Goal: Transaction & Acquisition: Purchase product/service

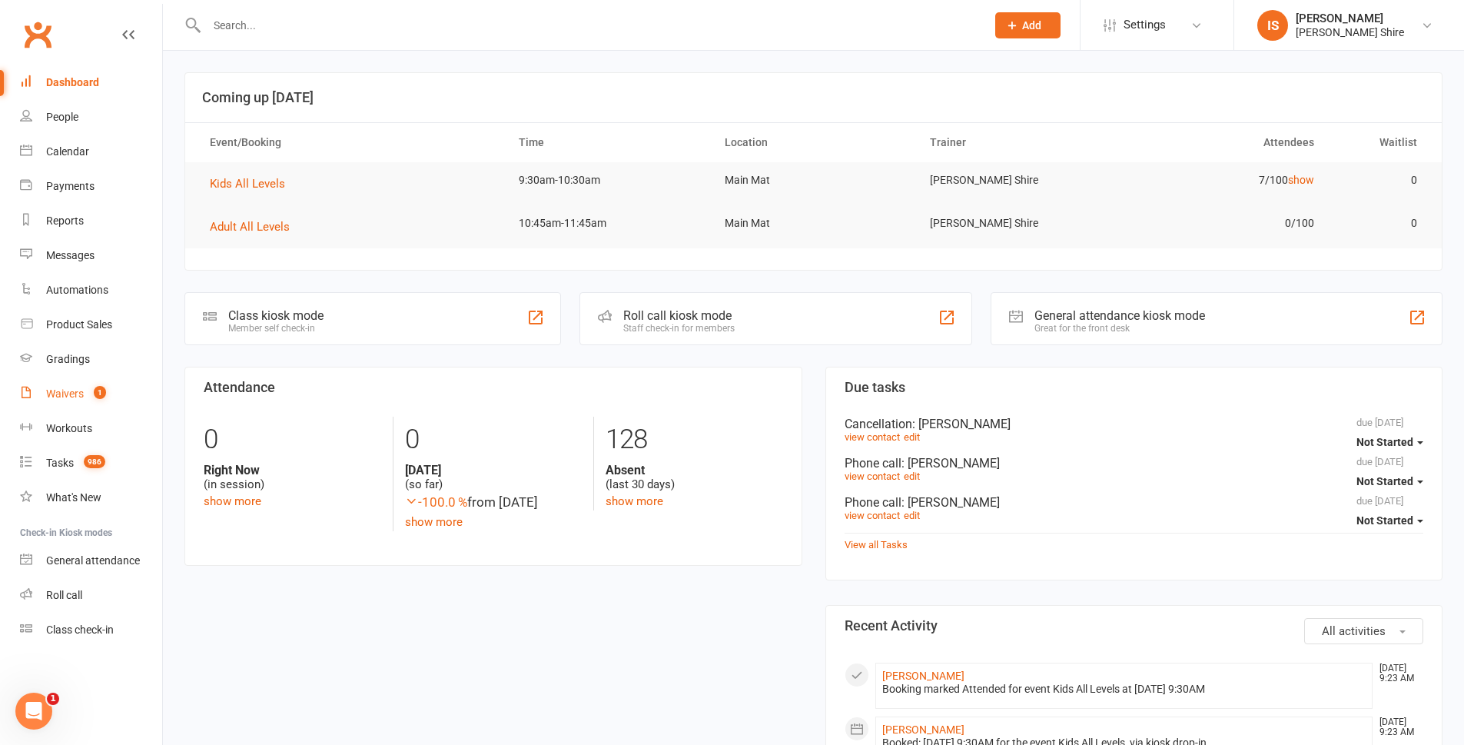
click at [69, 389] on div "Waivers" at bounding box center [65, 393] width 38 height 12
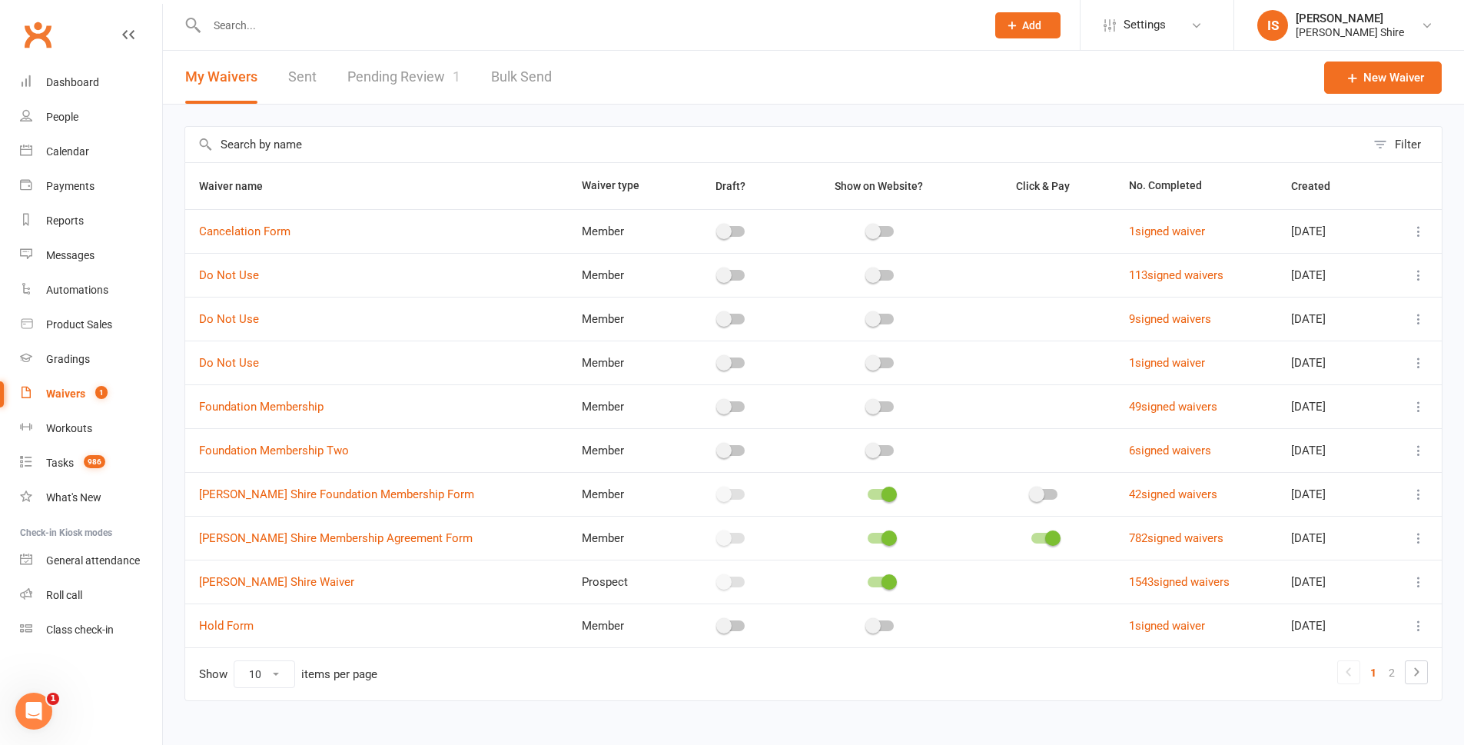
click at [386, 71] on link "Pending Review 1" at bounding box center [403, 77] width 113 height 53
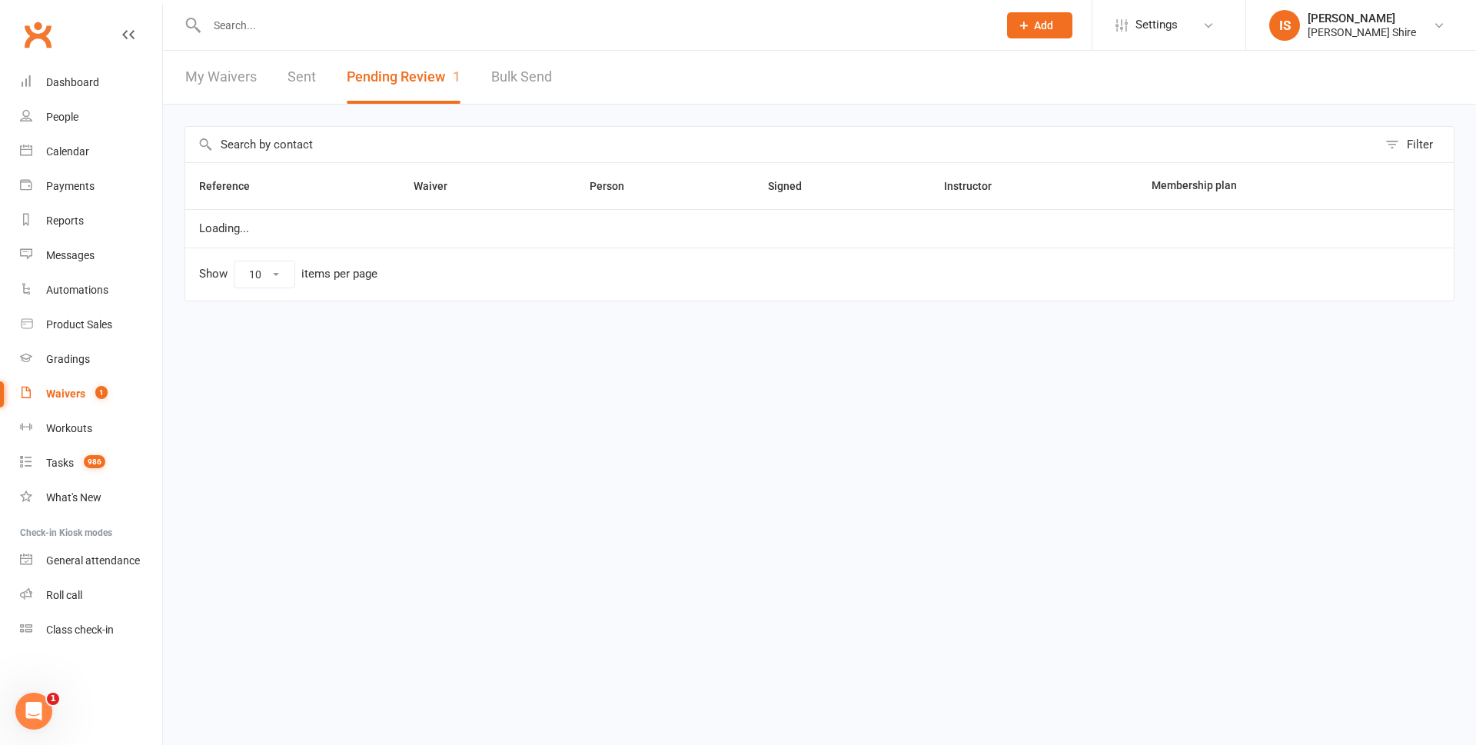
select select "100"
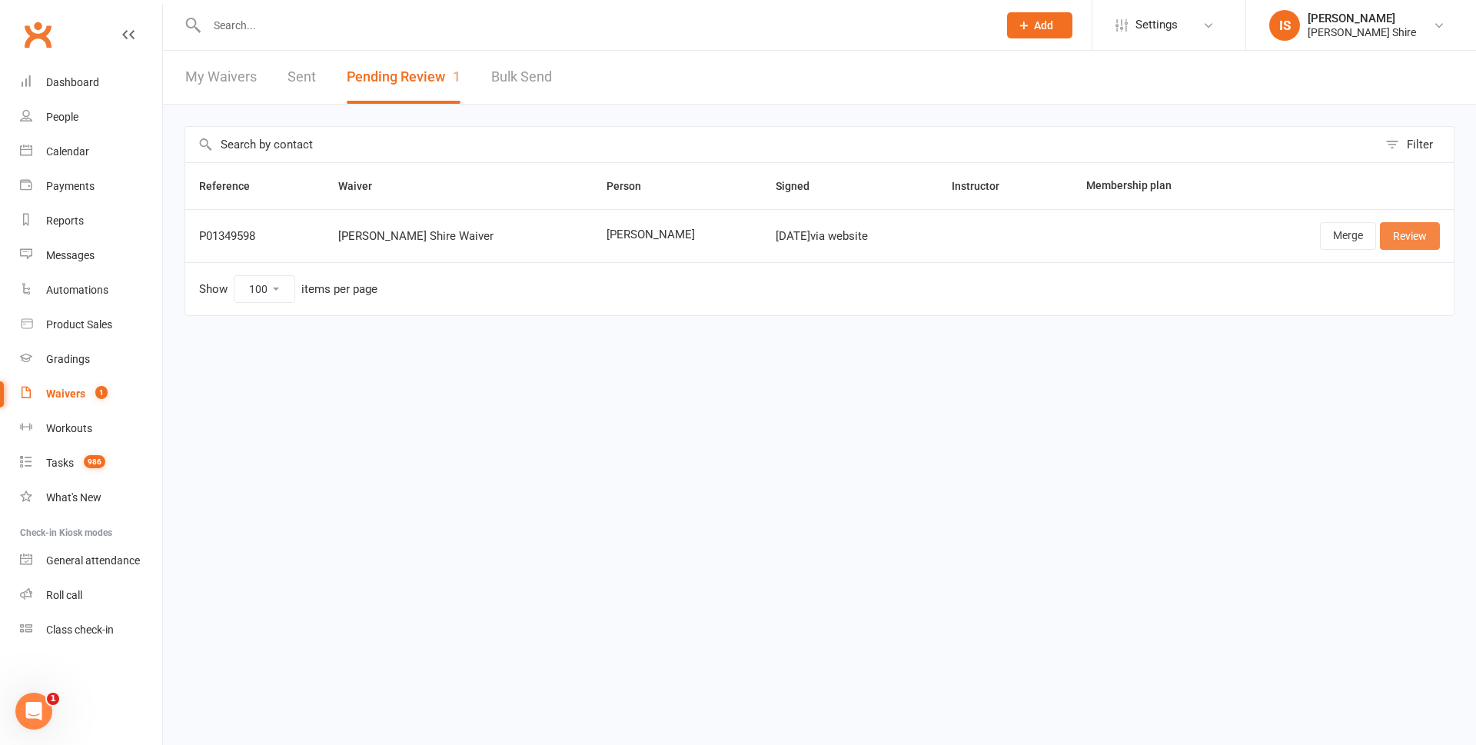
click at [1394, 228] on link "Review" at bounding box center [1410, 236] width 60 height 28
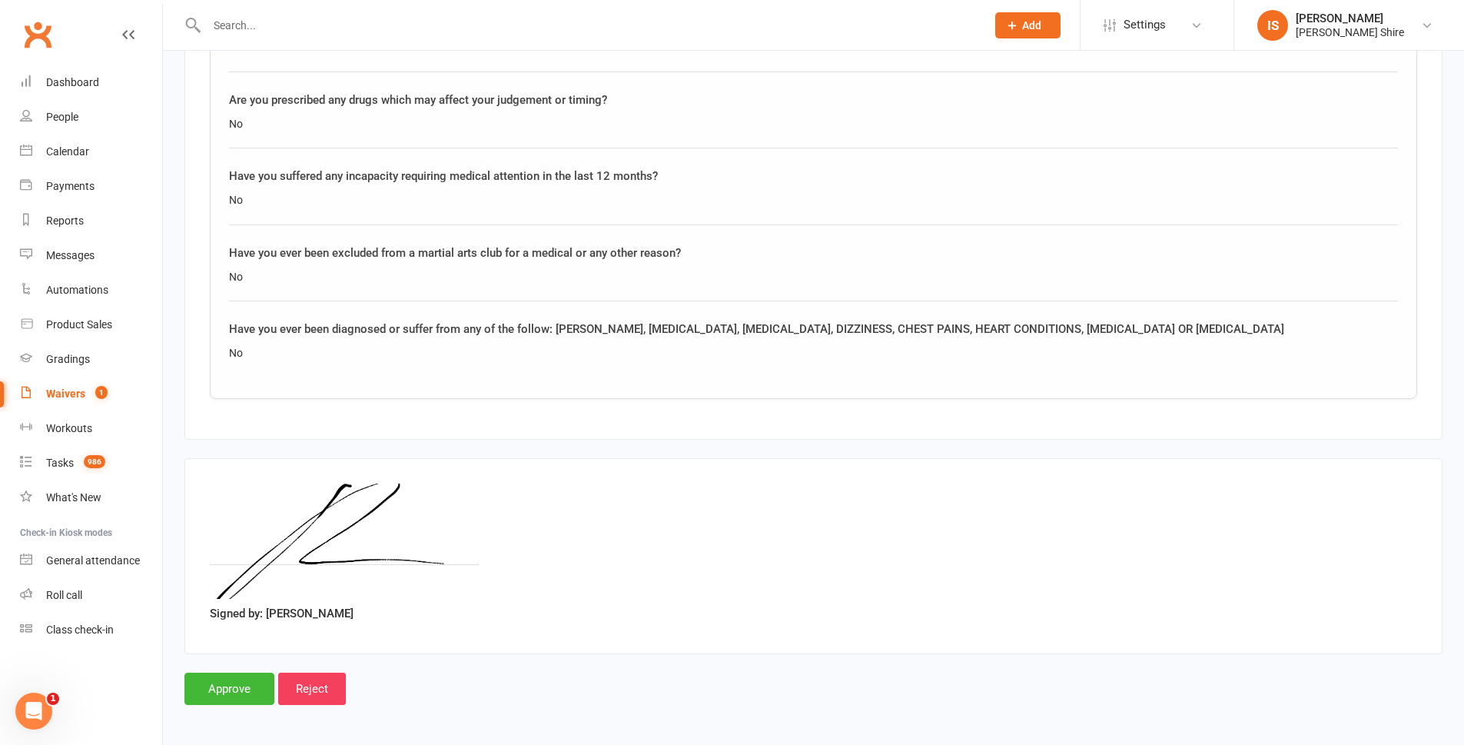
scroll to position [1522, 0]
drag, startPoint x: 228, startPoint y: 673, endPoint x: 228, endPoint y: 646, distance: 26.9
click at [228, 672] on input "Approve" at bounding box center [229, 685] width 90 height 32
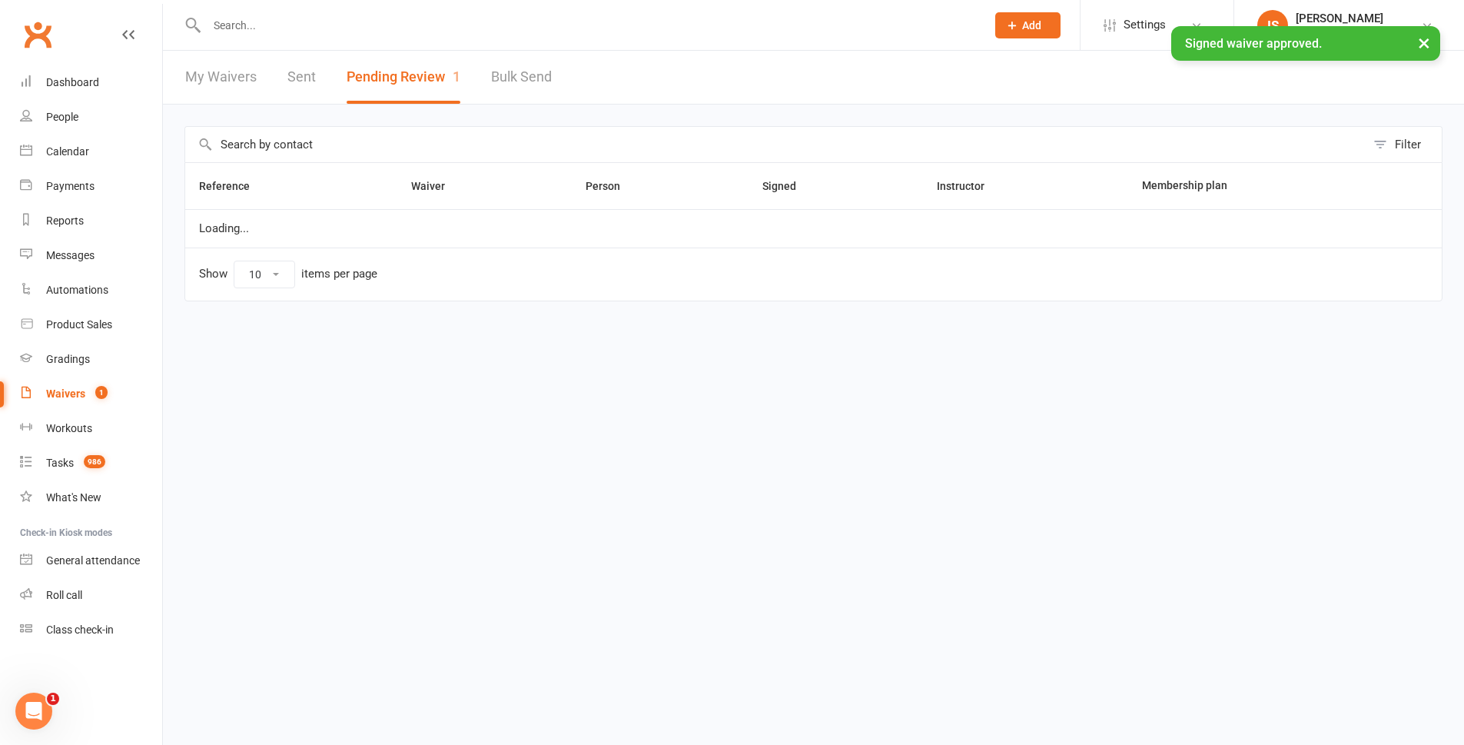
select select "100"
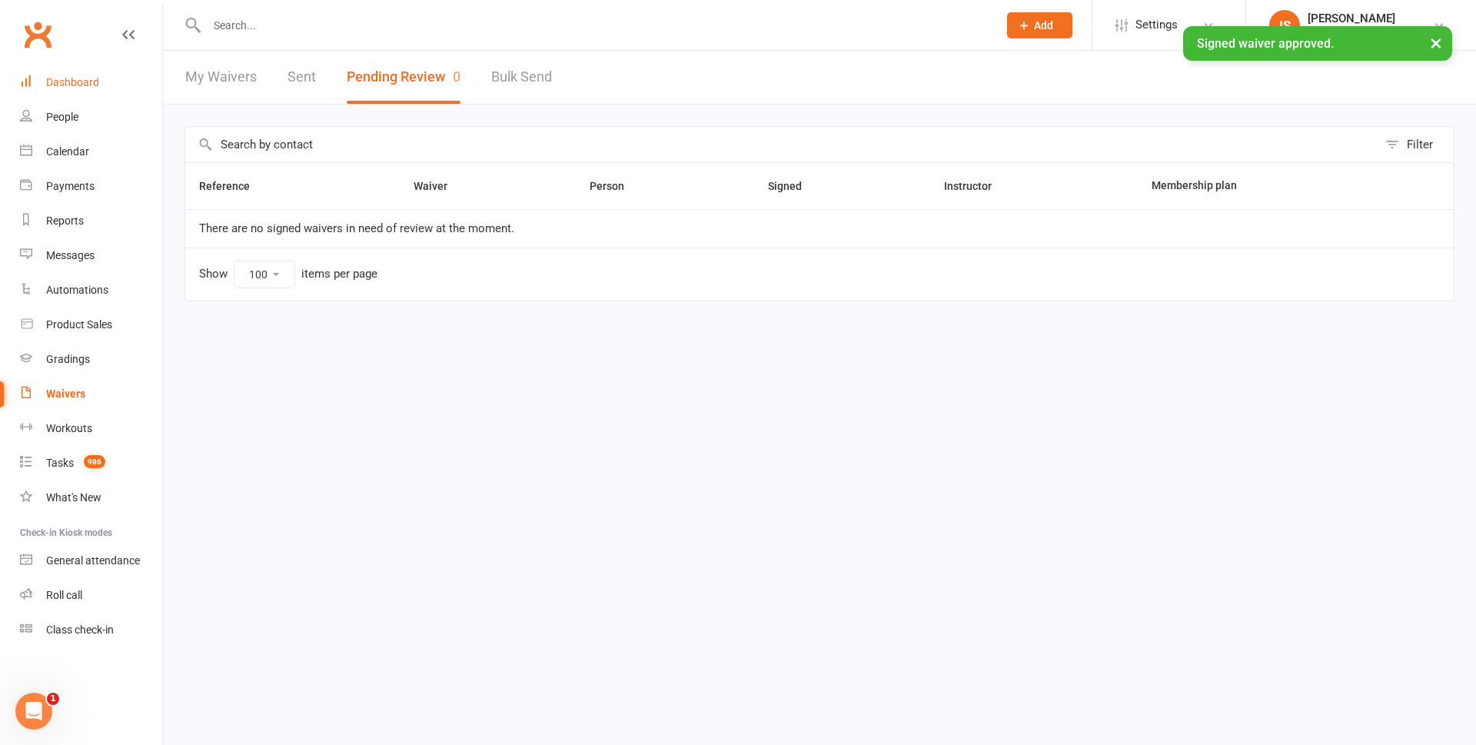
click at [69, 88] on div "Dashboard" at bounding box center [72, 82] width 53 height 12
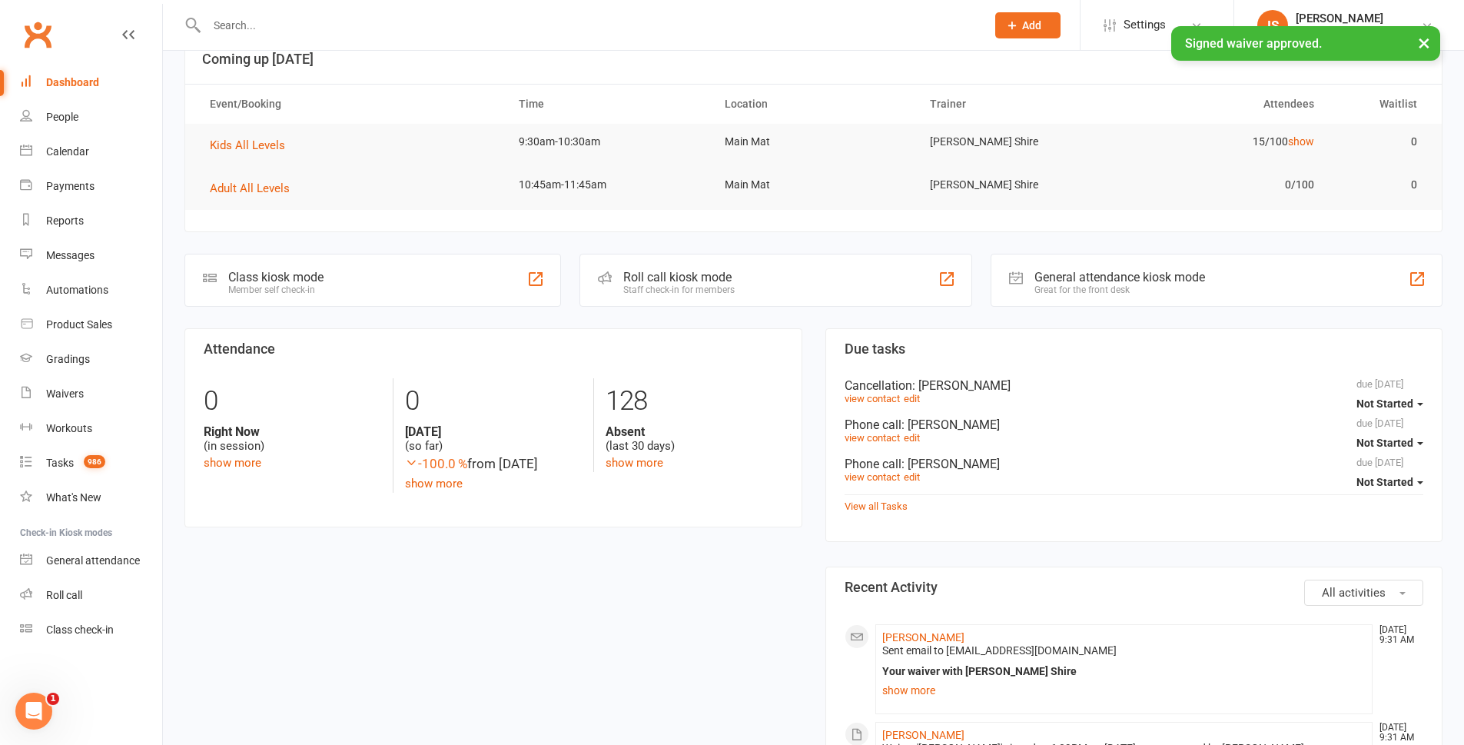
scroll to position [77, 0]
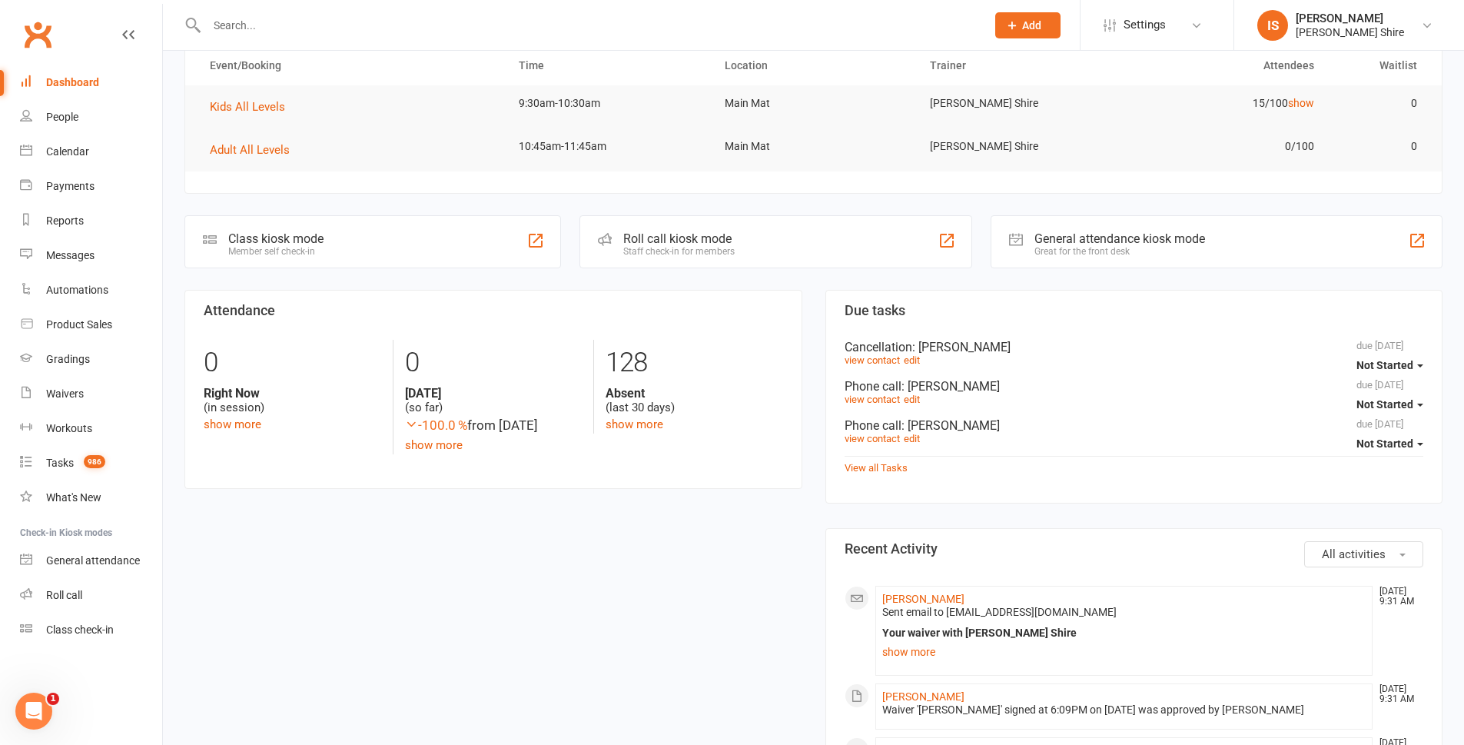
click at [254, 23] on input "text" at bounding box center [588, 26] width 773 height 22
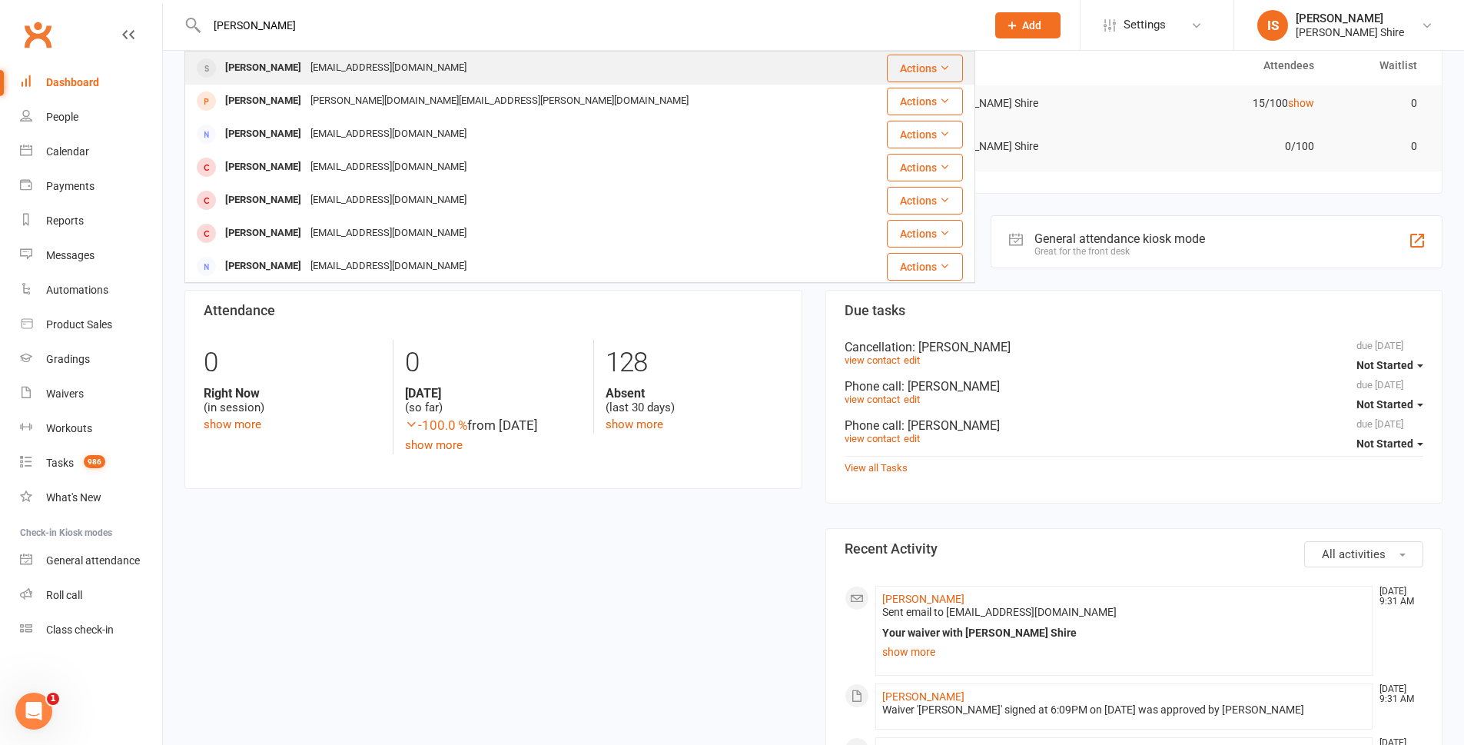
type input "brandon clare"
click at [371, 61] on div "Tigers42@live.com" at bounding box center [388, 68] width 165 height 22
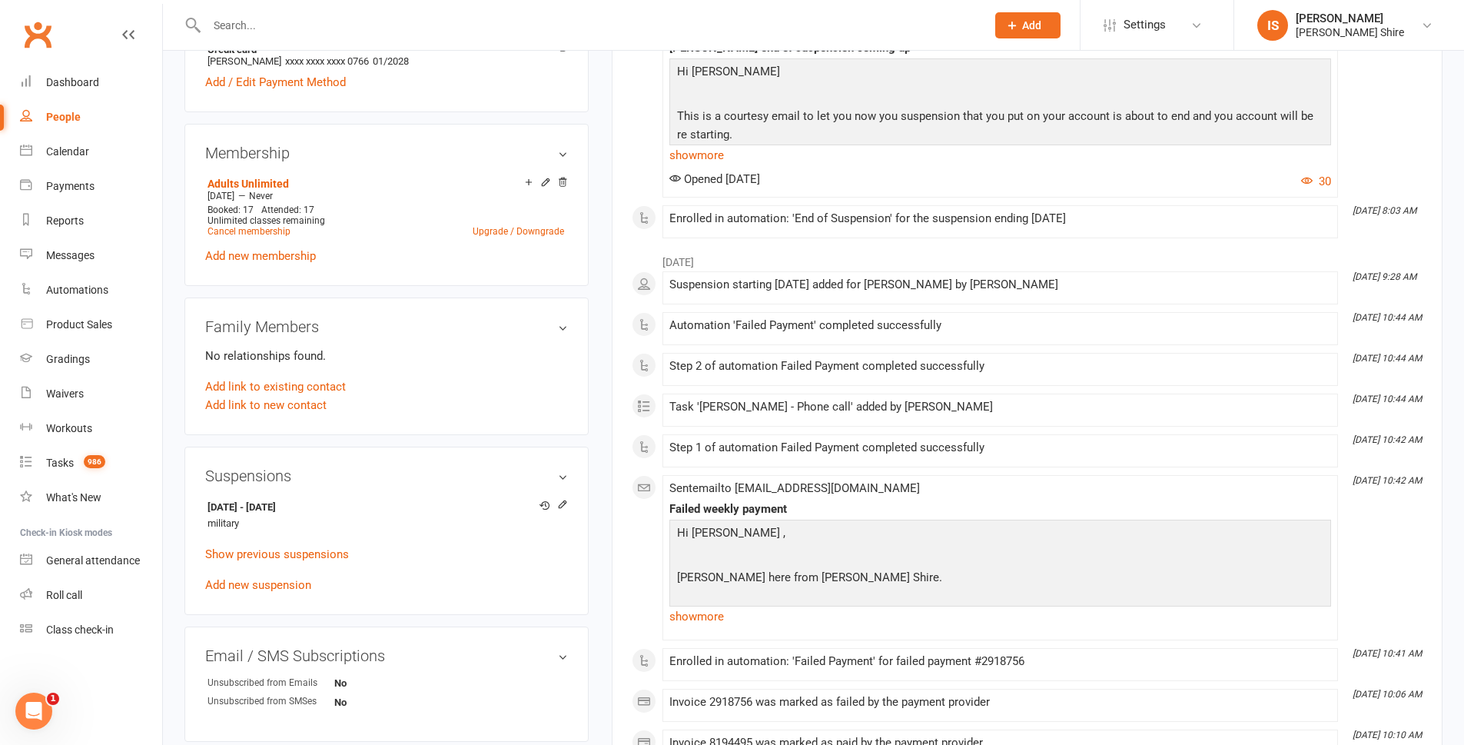
scroll to position [538, 0]
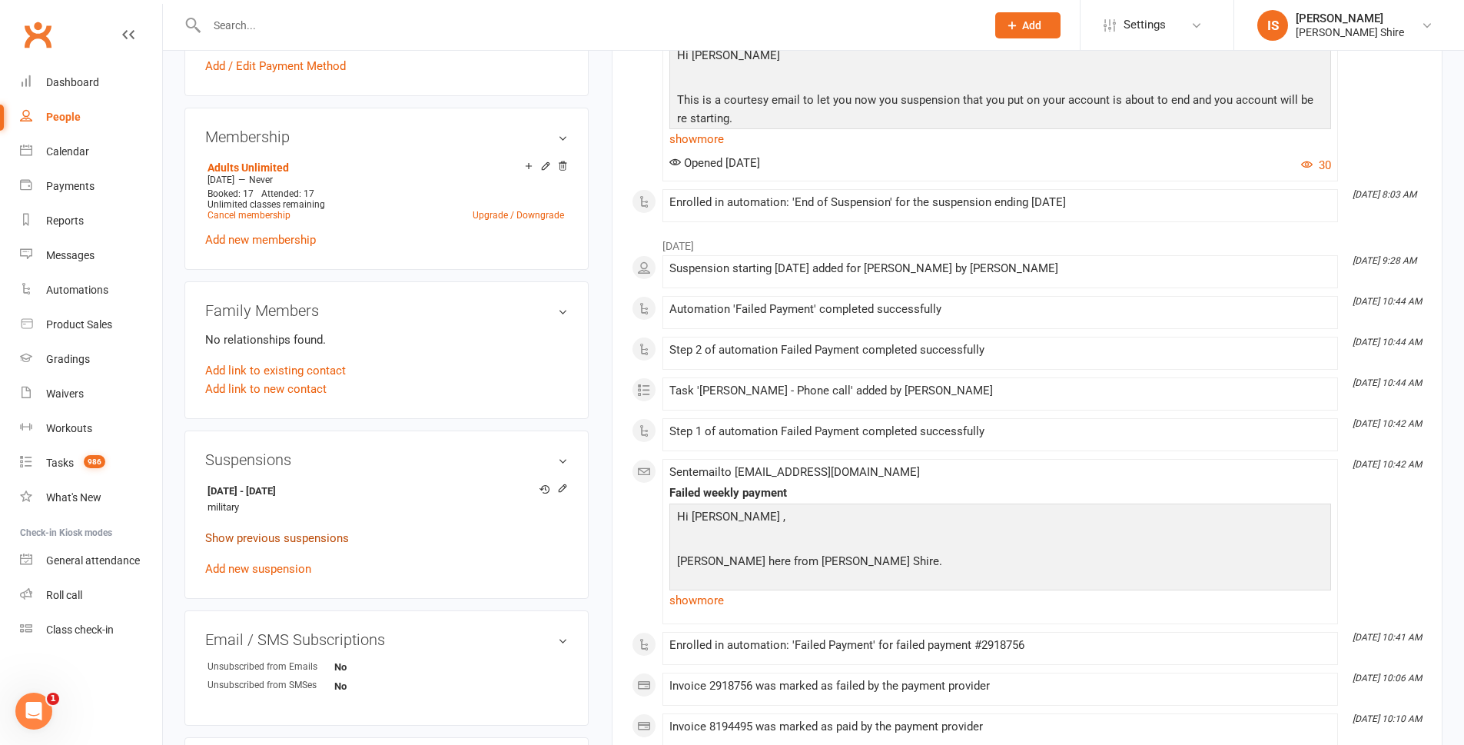
click at [319, 534] on link "Show previous suspensions" at bounding box center [277, 538] width 144 height 14
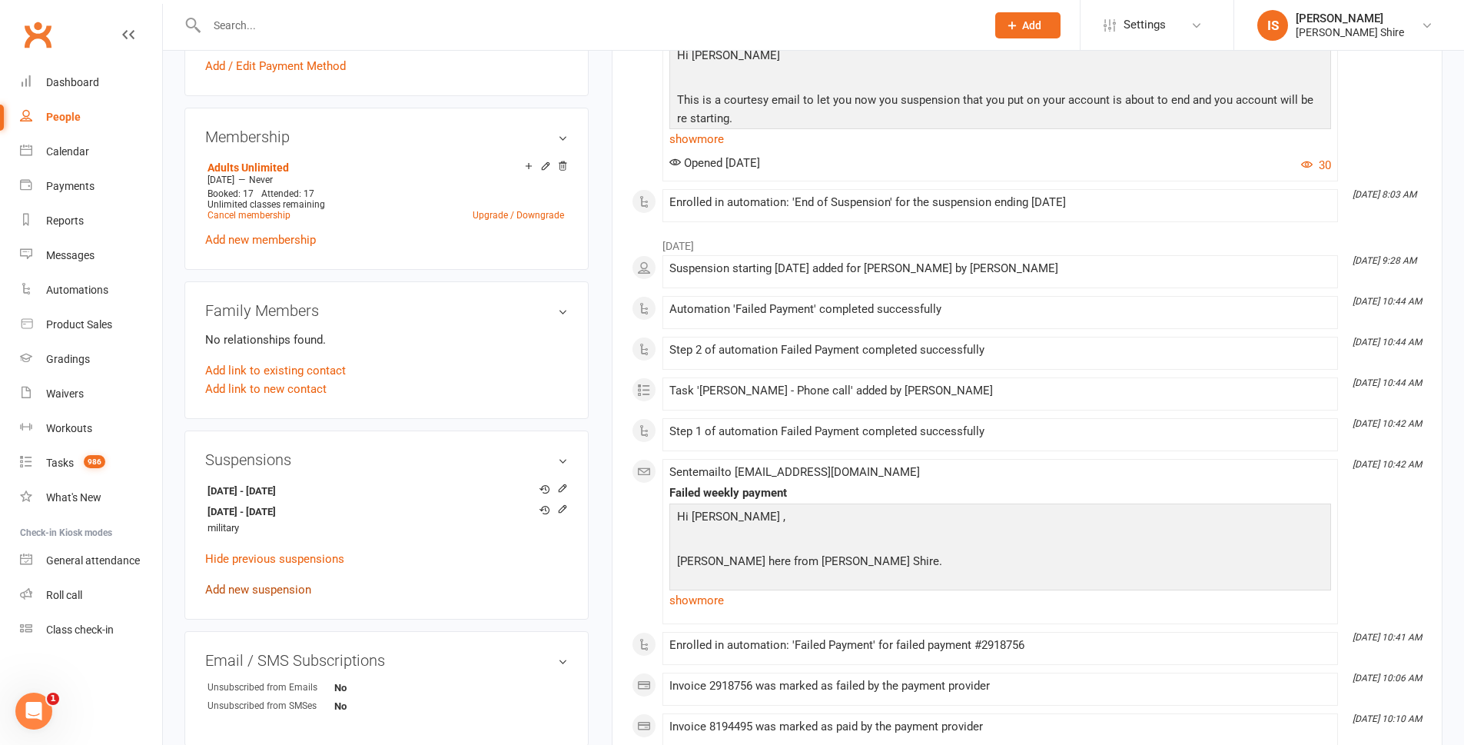
click at [296, 587] on link "Add new suspension" at bounding box center [258, 590] width 106 height 14
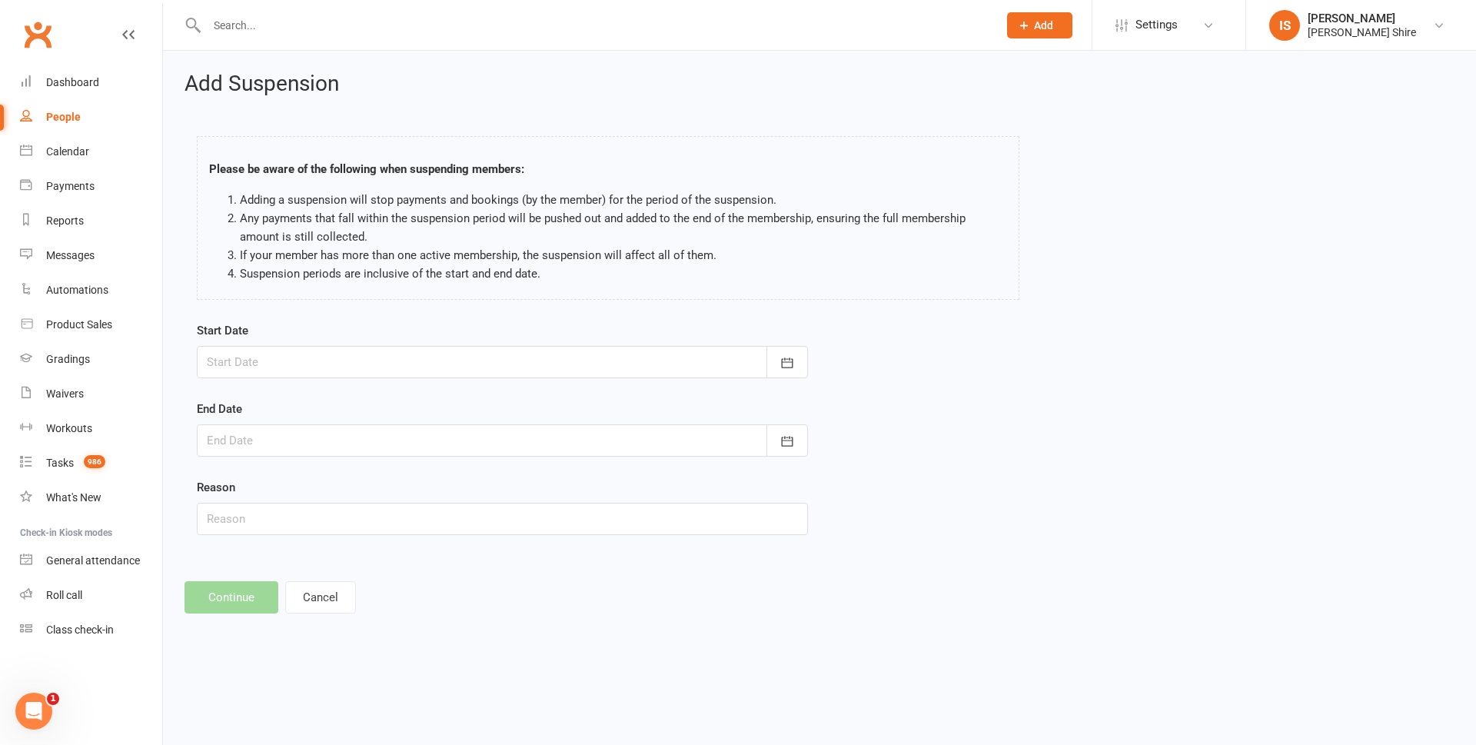
click at [329, 367] on div at bounding box center [502, 362] width 611 height 32
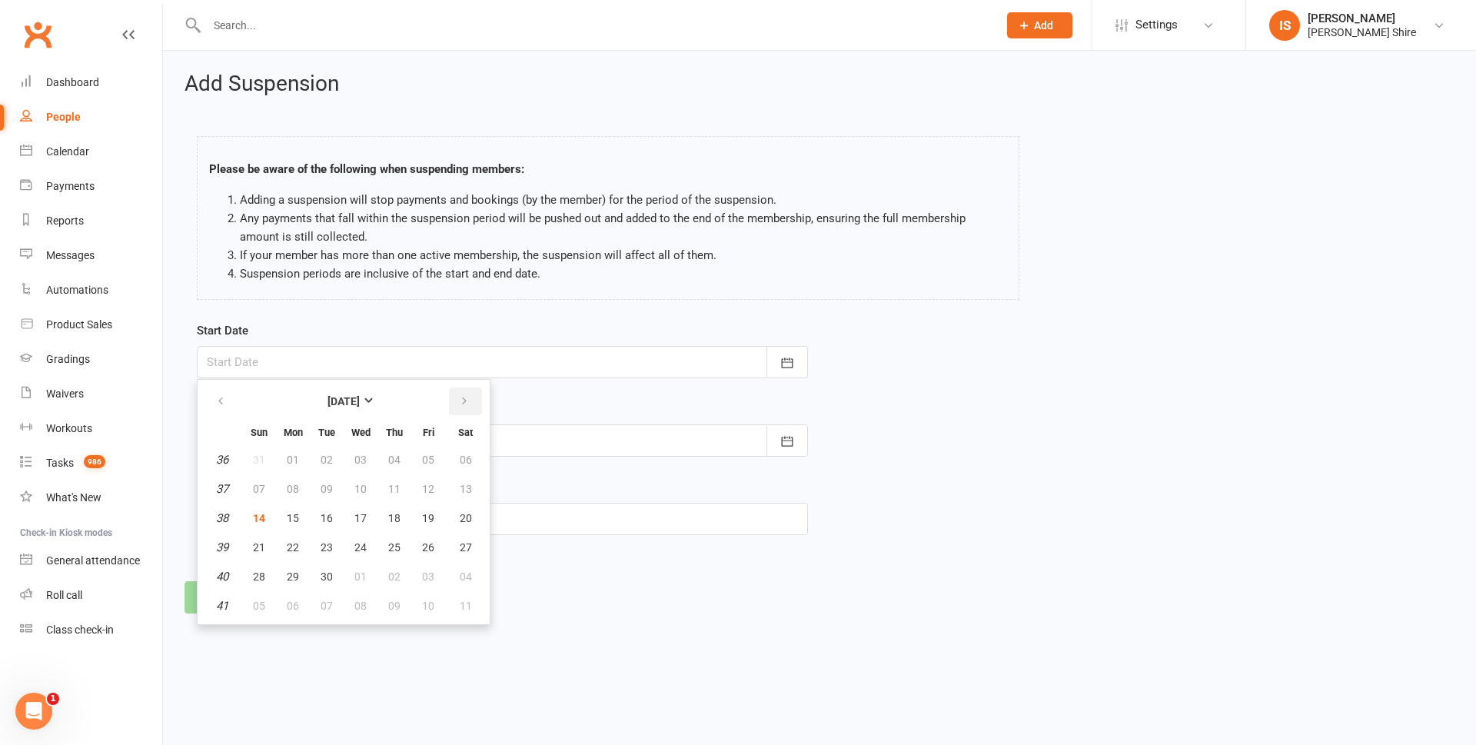
click at [459, 404] on icon "button" at bounding box center [464, 401] width 11 height 12
click at [407, 454] on button "02" at bounding box center [394, 460] width 32 height 28
type input "02 Oct 2025"
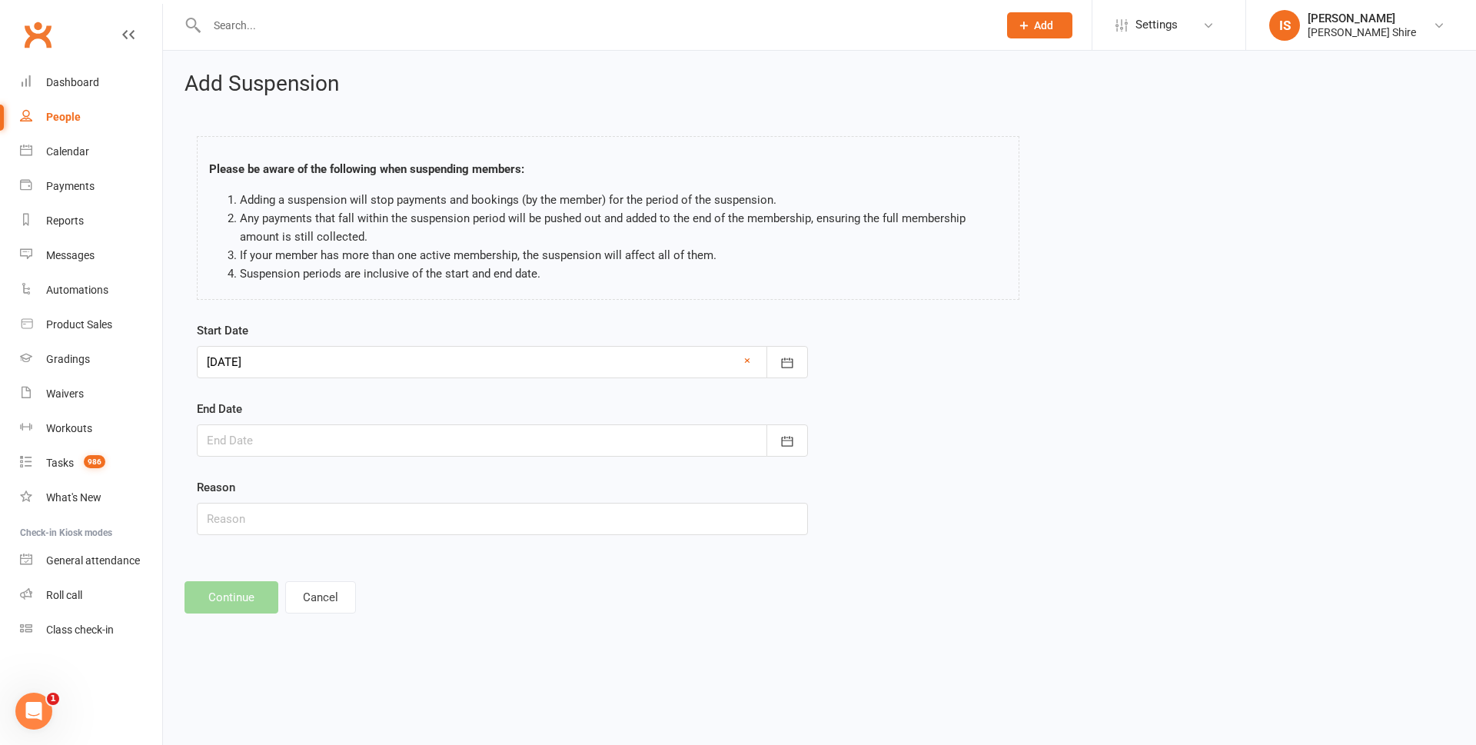
click at [404, 442] on div at bounding box center [502, 440] width 611 height 32
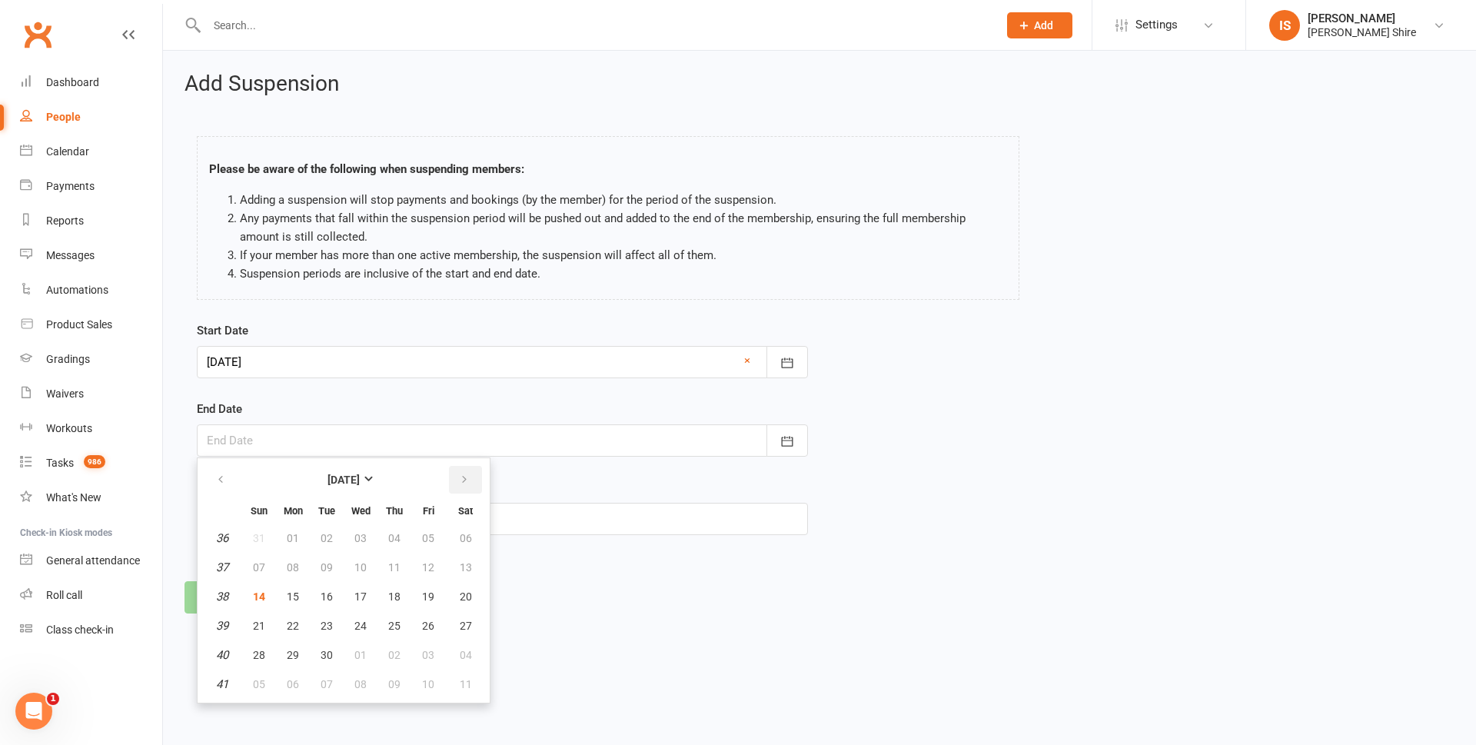
click at [476, 483] on button "button" at bounding box center [465, 480] width 33 height 28
click at [477, 474] on button "button" at bounding box center [465, 480] width 33 height 28
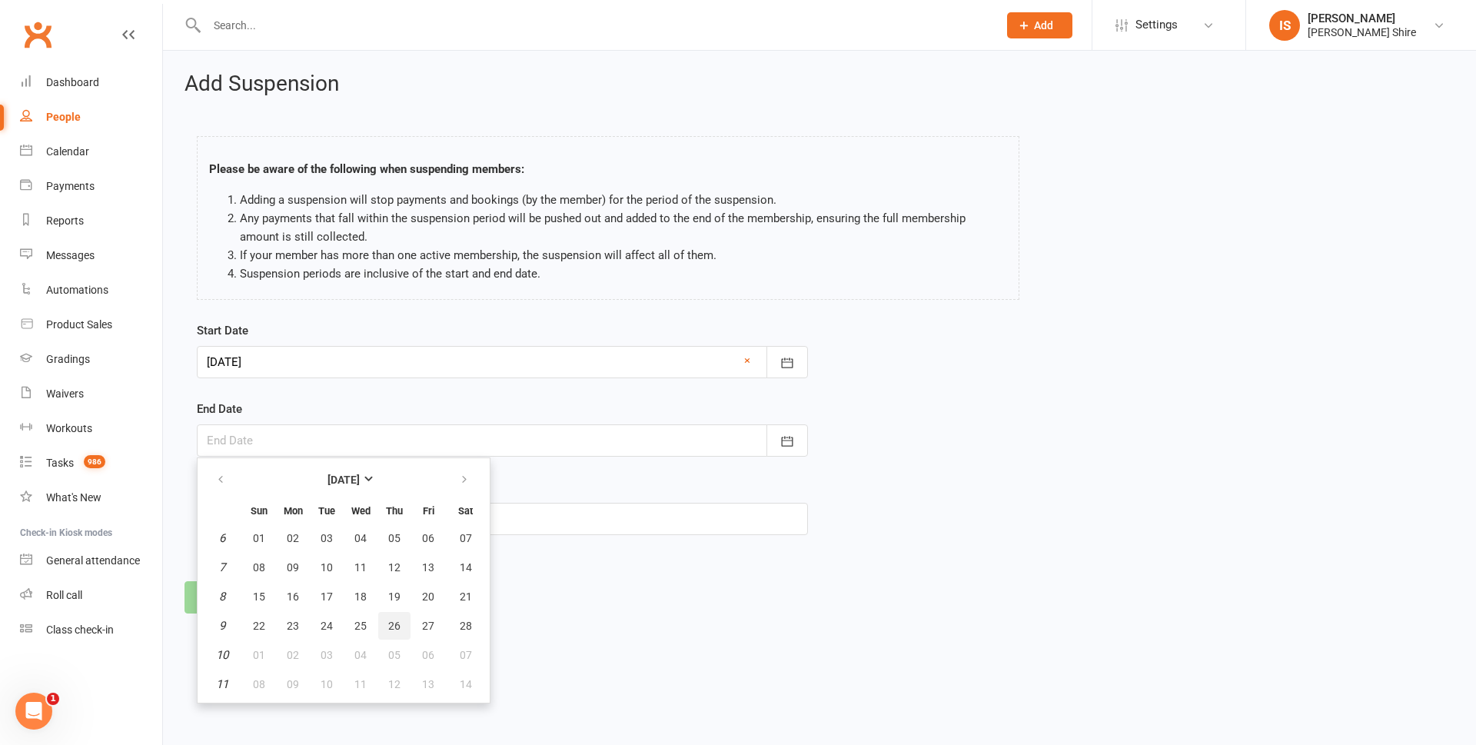
click at [387, 613] on button "26" at bounding box center [394, 626] width 32 height 28
type input "26 Feb 2026"
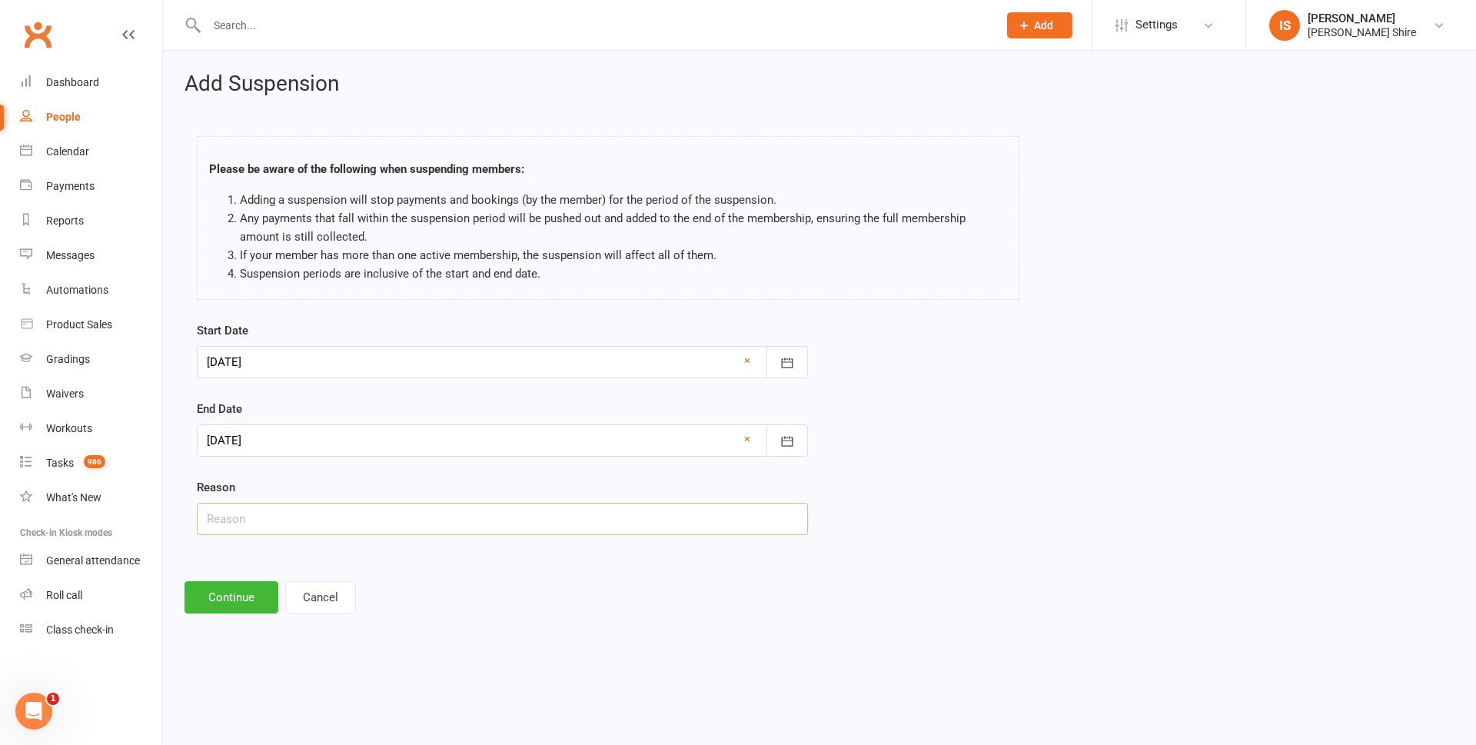
drag, startPoint x: 271, startPoint y: 519, endPoint x: 363, endPoint y: 503, distance: 92.9
click at [277, 516] on input "text" at bounding box center [502, 519] width 611 height 32
type input "military"
click at [249, 596] on button "Continue" at bounding box center [231, 597] width 94 height 32
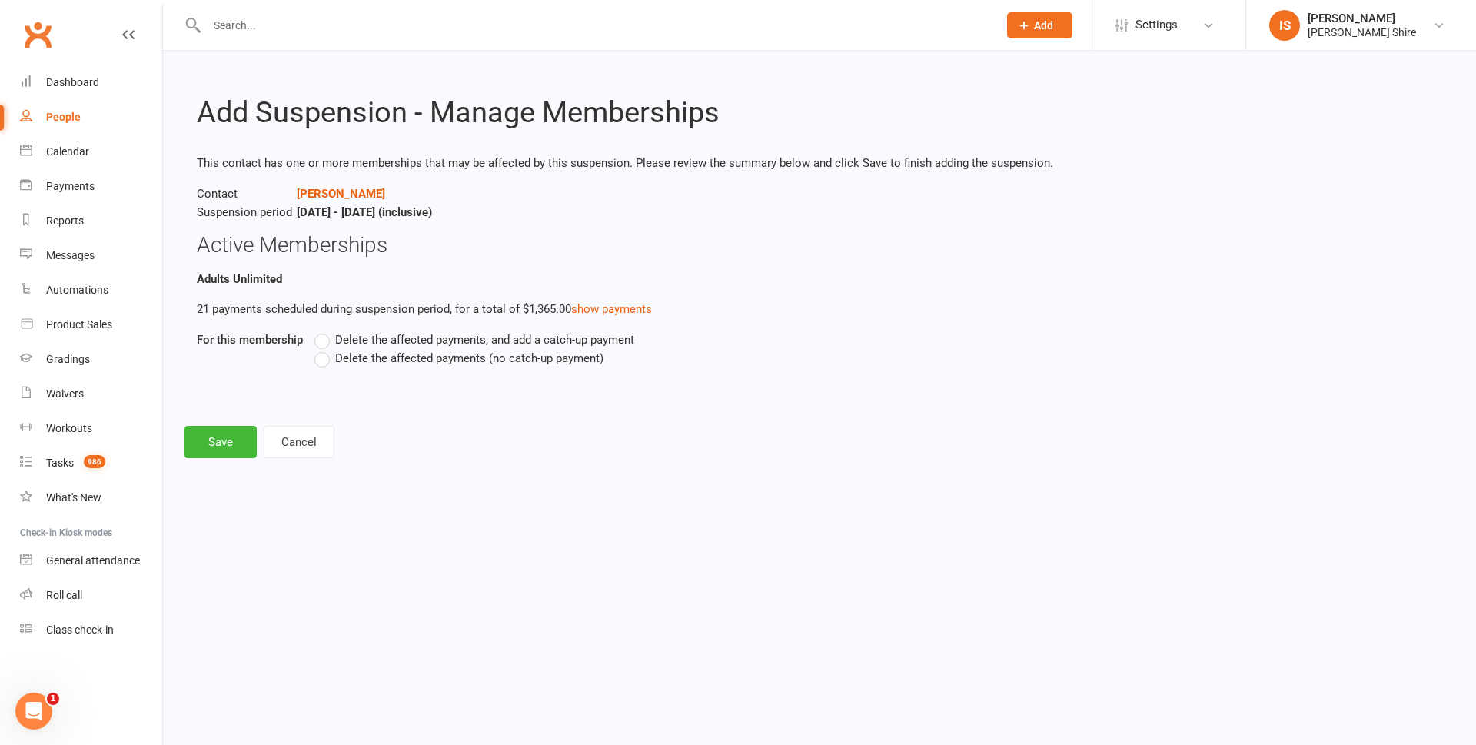
click at [323, 357] on label "Delete the affected payments (no catch-up payment)" at bounding box center [458, 358] width 289 height 18
click at [323, 349] on input "Delete the affected payments (no catch-up payment)" at bounding box center [319, 349] width 10 height 0
click at [227, 431] on button "Save" at bounding box center [220, 442] width 72 height 32
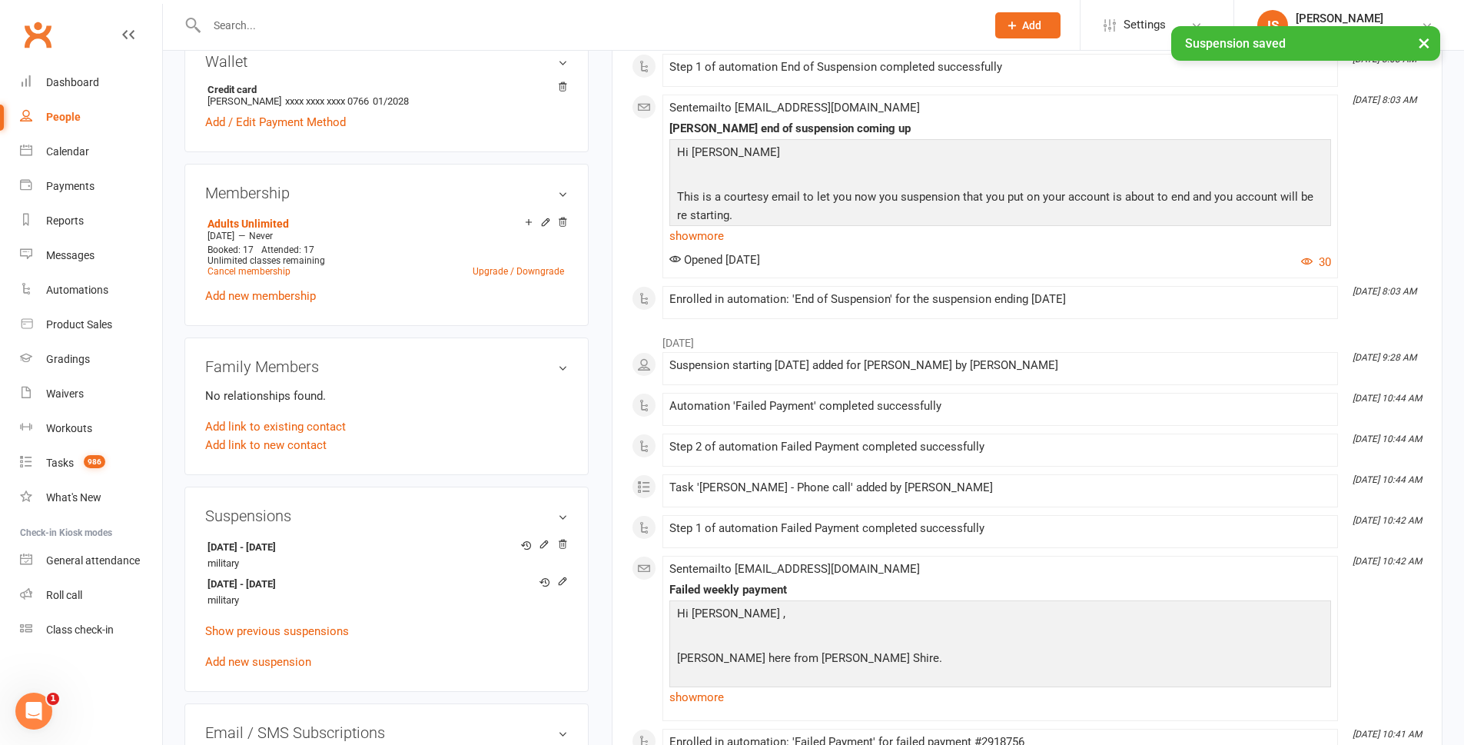
scroll to position [538, 0]
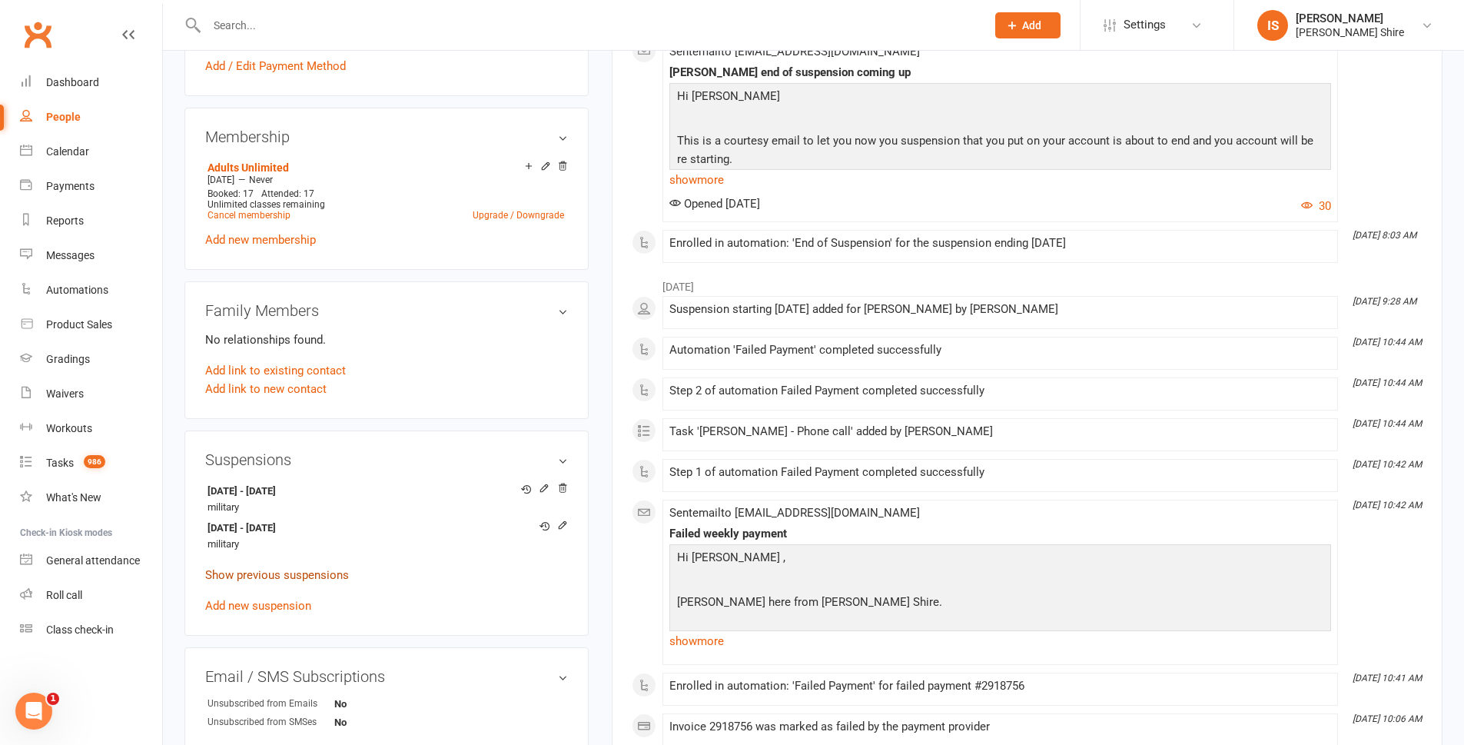
click at [306, 569] on link "Show previous suspensions" at bounding box center [277, 575] width 144 height 14
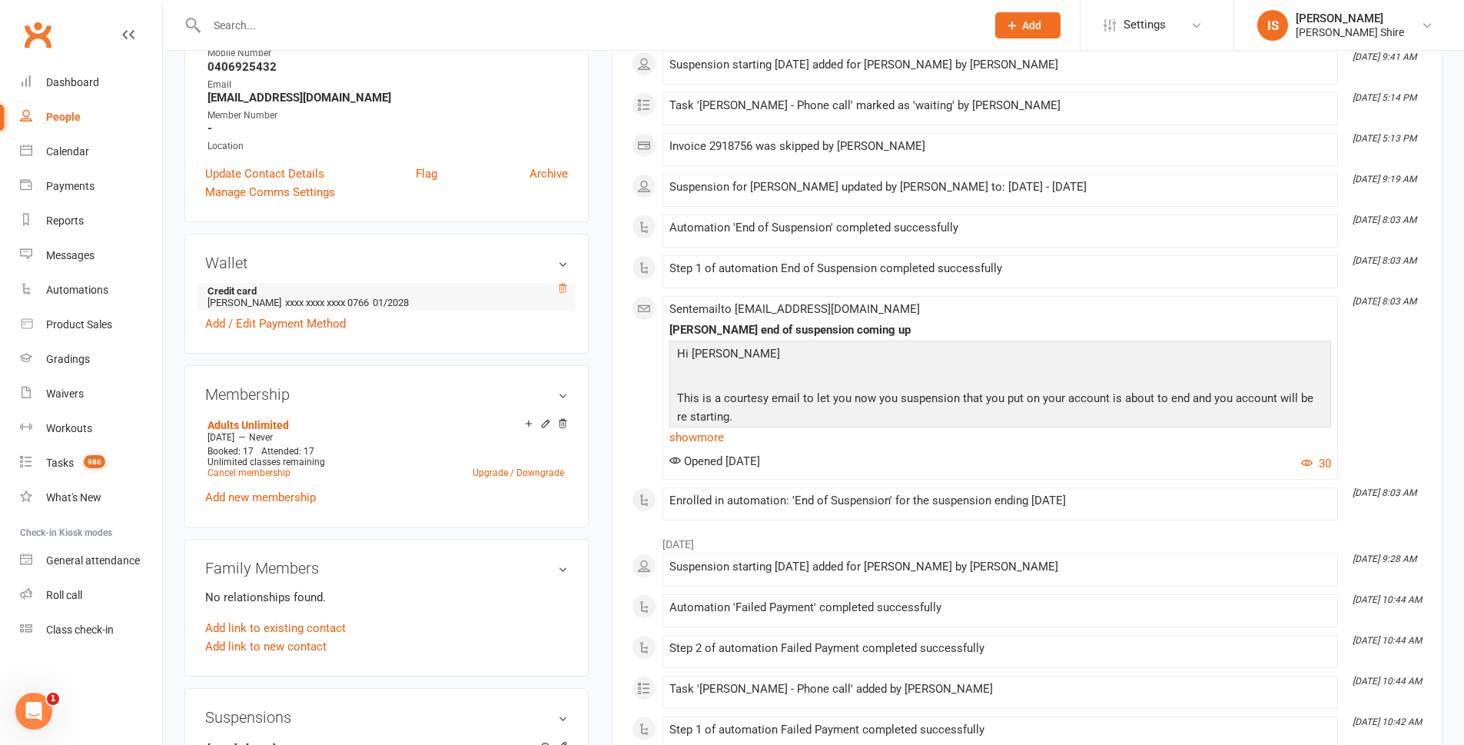
scroll to position [231, 0]
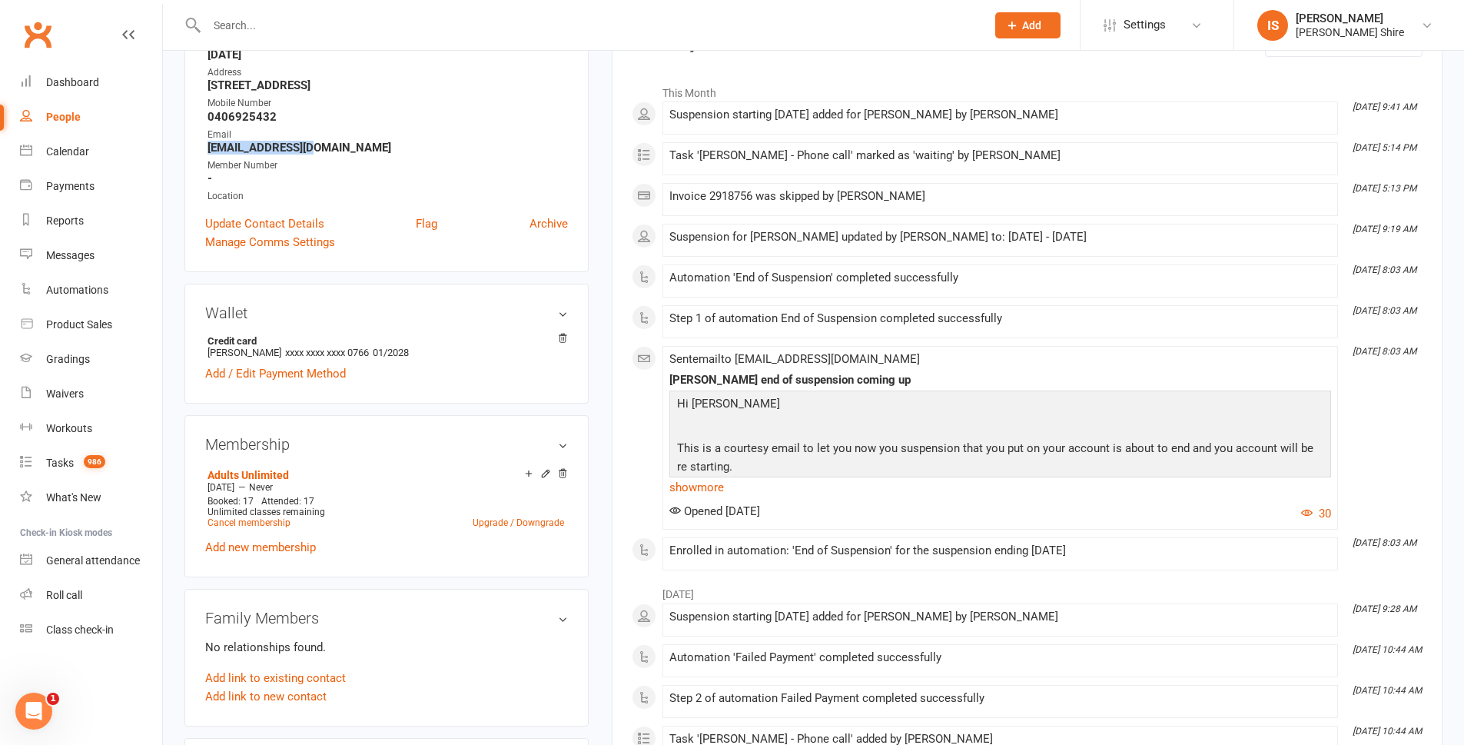
drag, startPoint x: 324, startPoint y: 146, endPoint x: 199, endPoint y: 146, distance: 124.5
click at [191, 145] on div "Contact information Owner Date of Birth November 22, 1996 Address 717/10 villag…" at bounding box center [386, 125] width 404 height 293
copy strong "Tigers42@live.com"
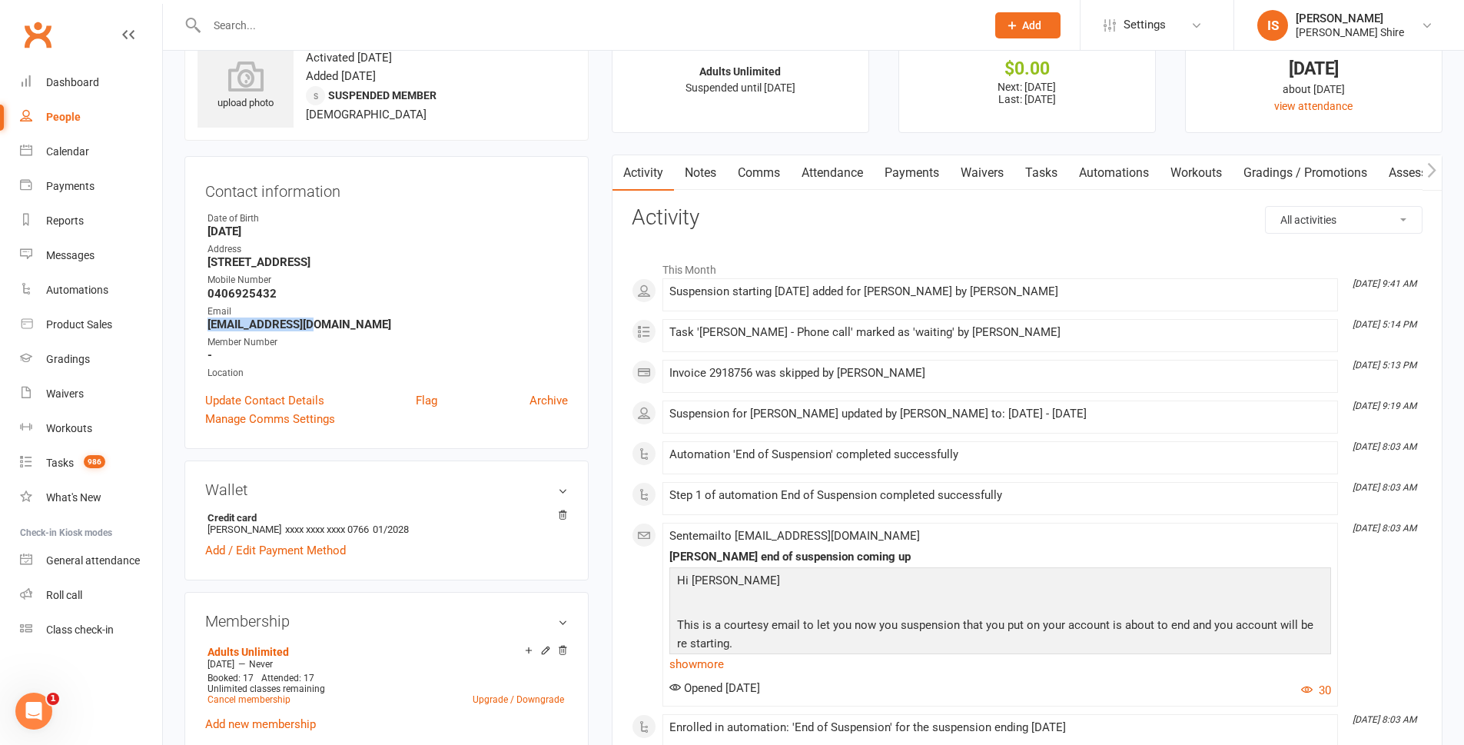
scroll to position [0, 0]
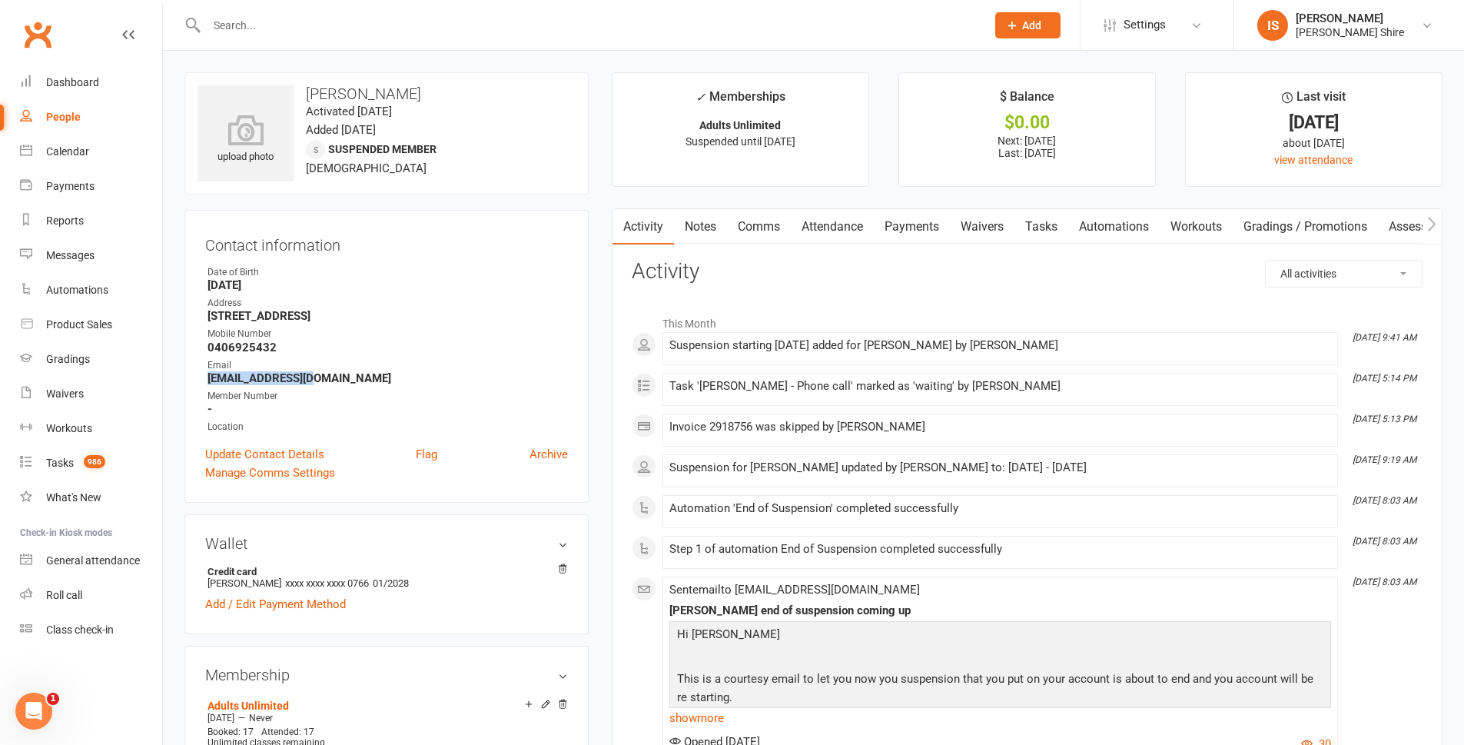
click at [554, 380] on strong "Tigers42@live.com" at bounding box center [388, 378] width 361 height 14
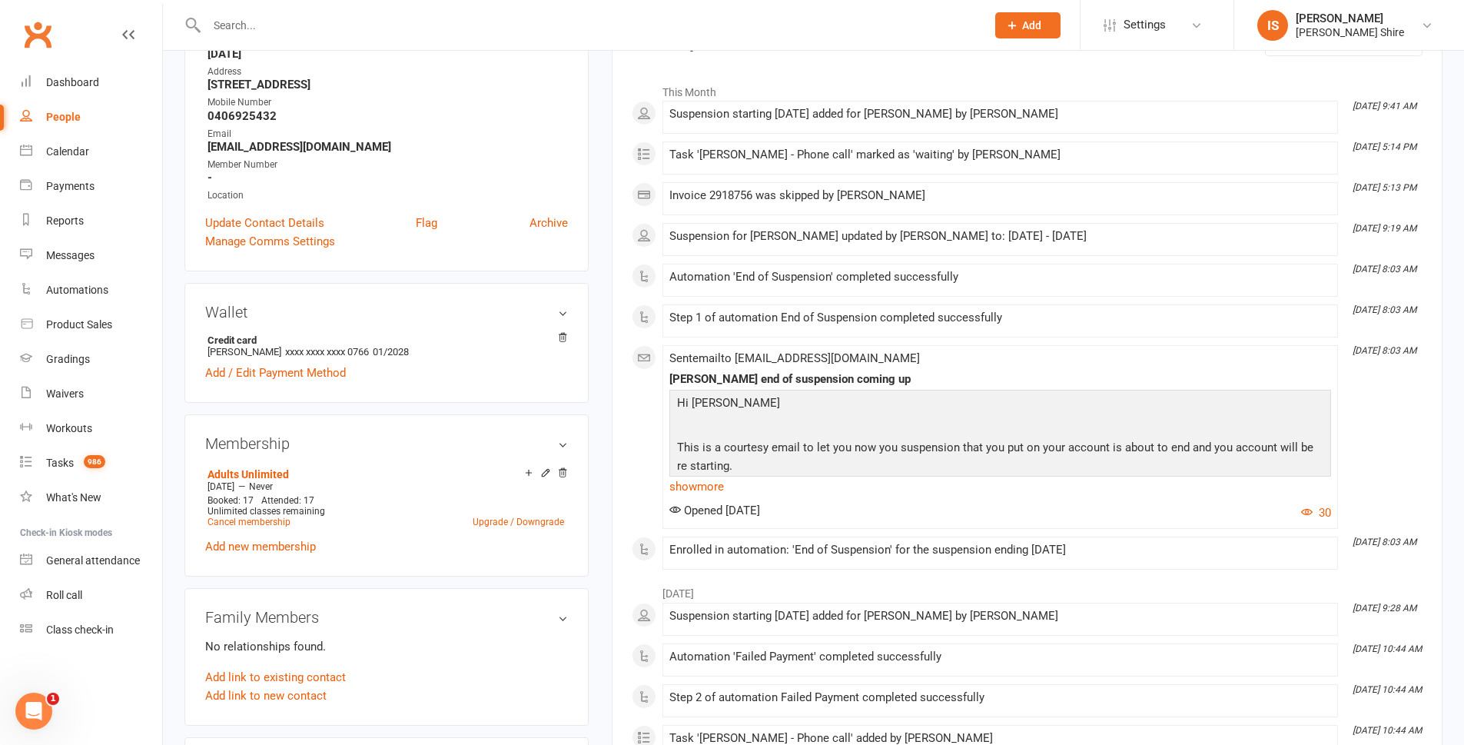
scroll to position [384, 0]
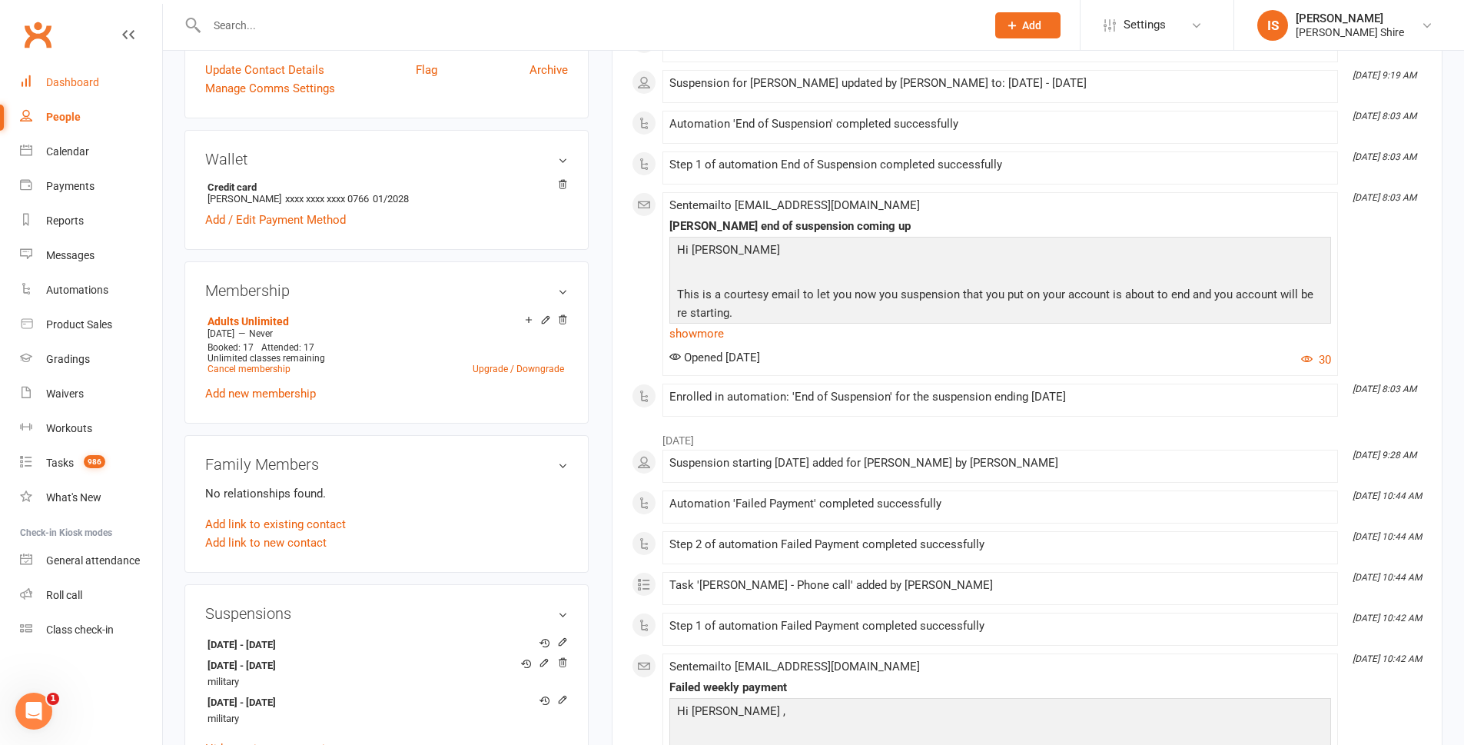
click at [67, 79] on div "Dashboard" at bounding box center [72, 82] width 53 height 12
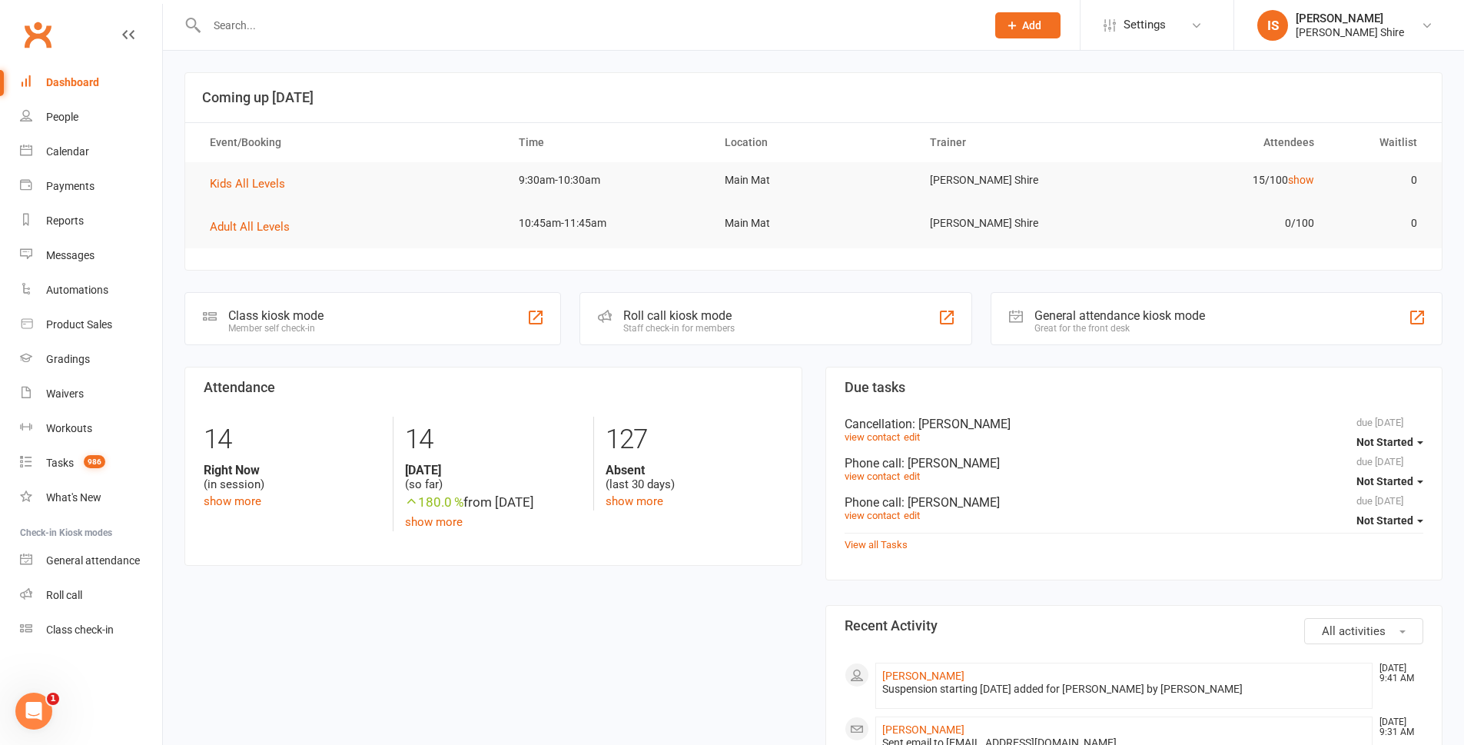
click at [57, 78] on div "Dashboard" at bounding box center [72, 82] width 53 height 12
click at [85, 72] on link "Dashboard" at bounding box center [91, 82] width 142 height 35
click at [66, 92] on link "Dashboard" at bounding box center [91, 82] width 142 height 35
click at [83, 79] on div "Dashboard" at bounding box center [72, 82] width 53 height 12
click at [251, 221] on span "Adult All Levels" at bounding box center [250, 227] width 80 height 14
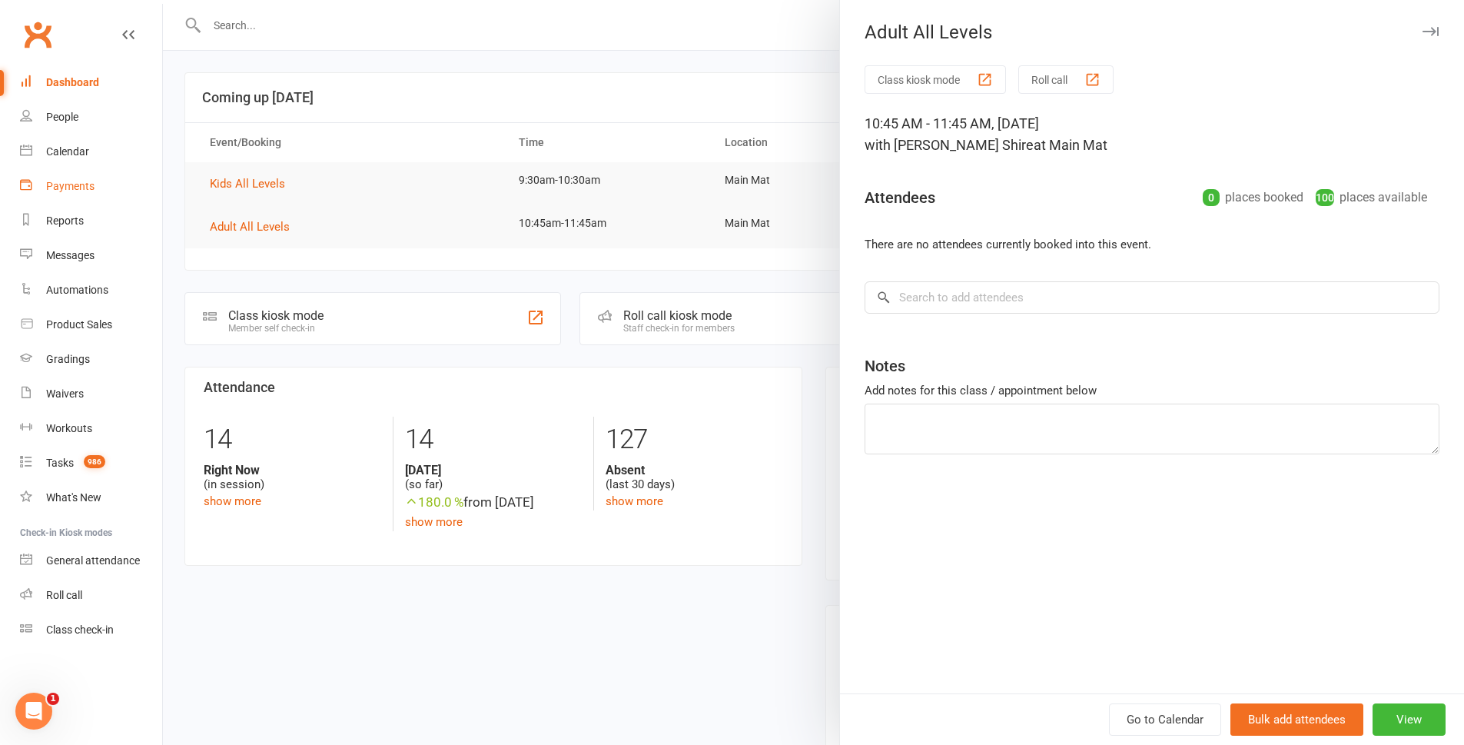
click at [157, 175] on link "Payments" at bounding box center [91, 186] width 142 height 35
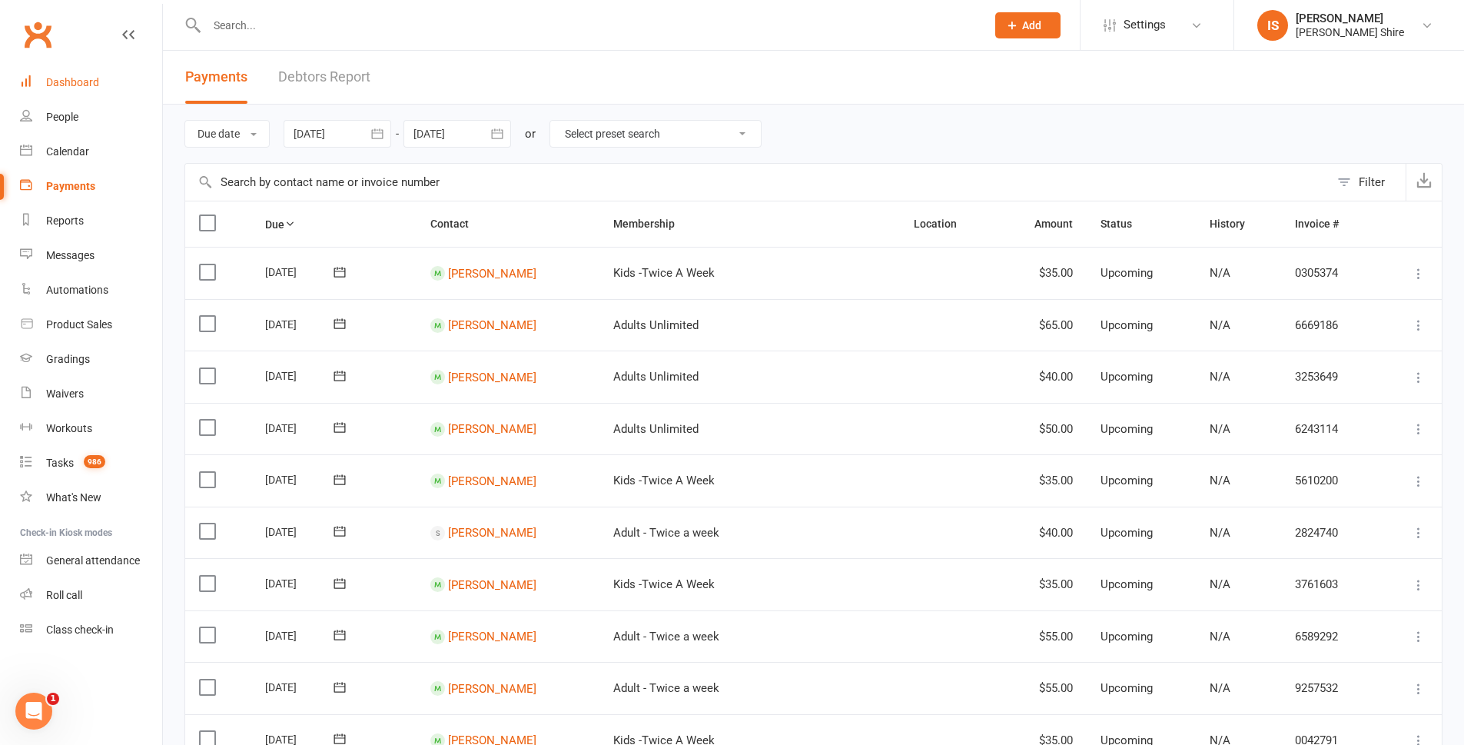
click at [73, 85] on div "Dashboard" at bounding box center [72, 82] width 53 height 12
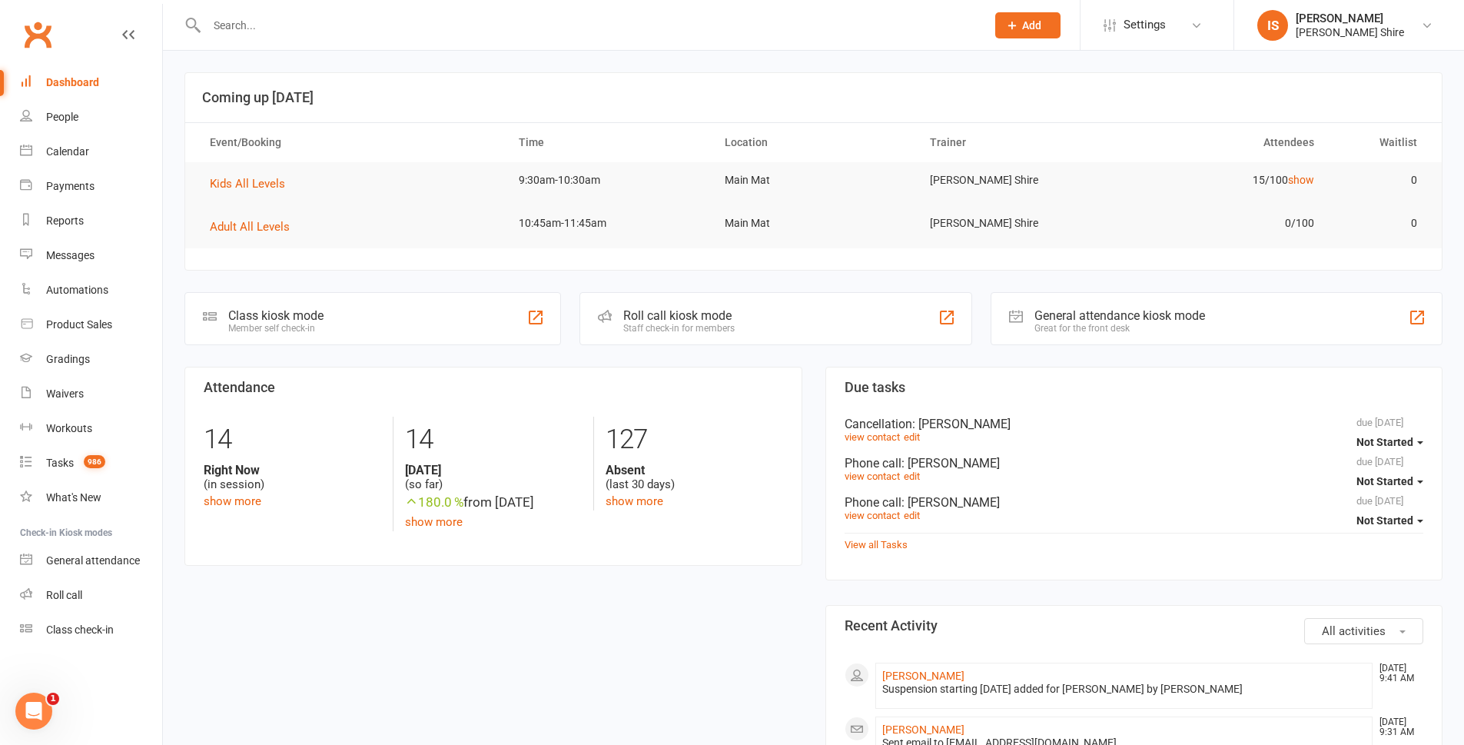
click at [79, 74] on link "Dashboard" at bounding box center [91, 82] width 142 height 35
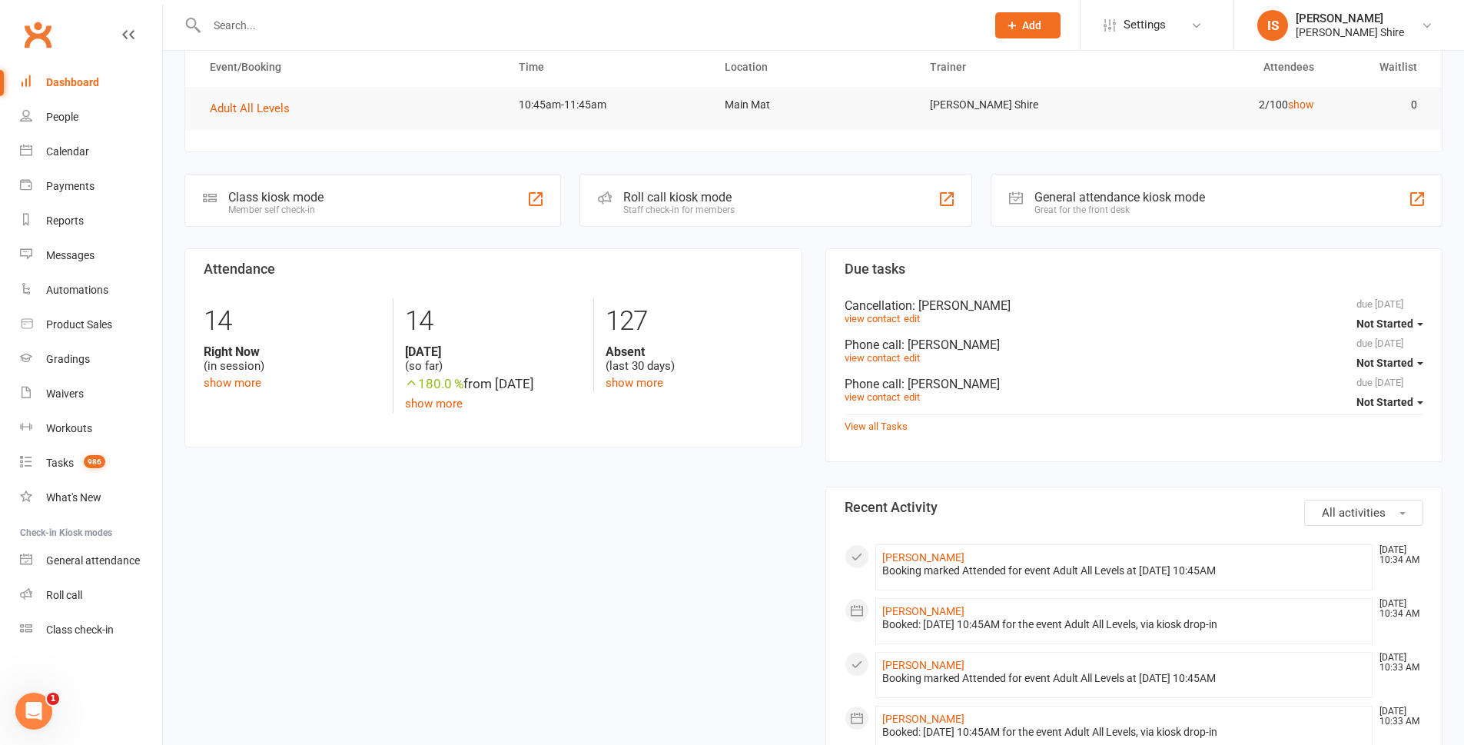
scroll to position [77, 0]
click at [925, 555] on link "[PERSON_NAME]" at bounding box center [923, 556] width 82 height 12
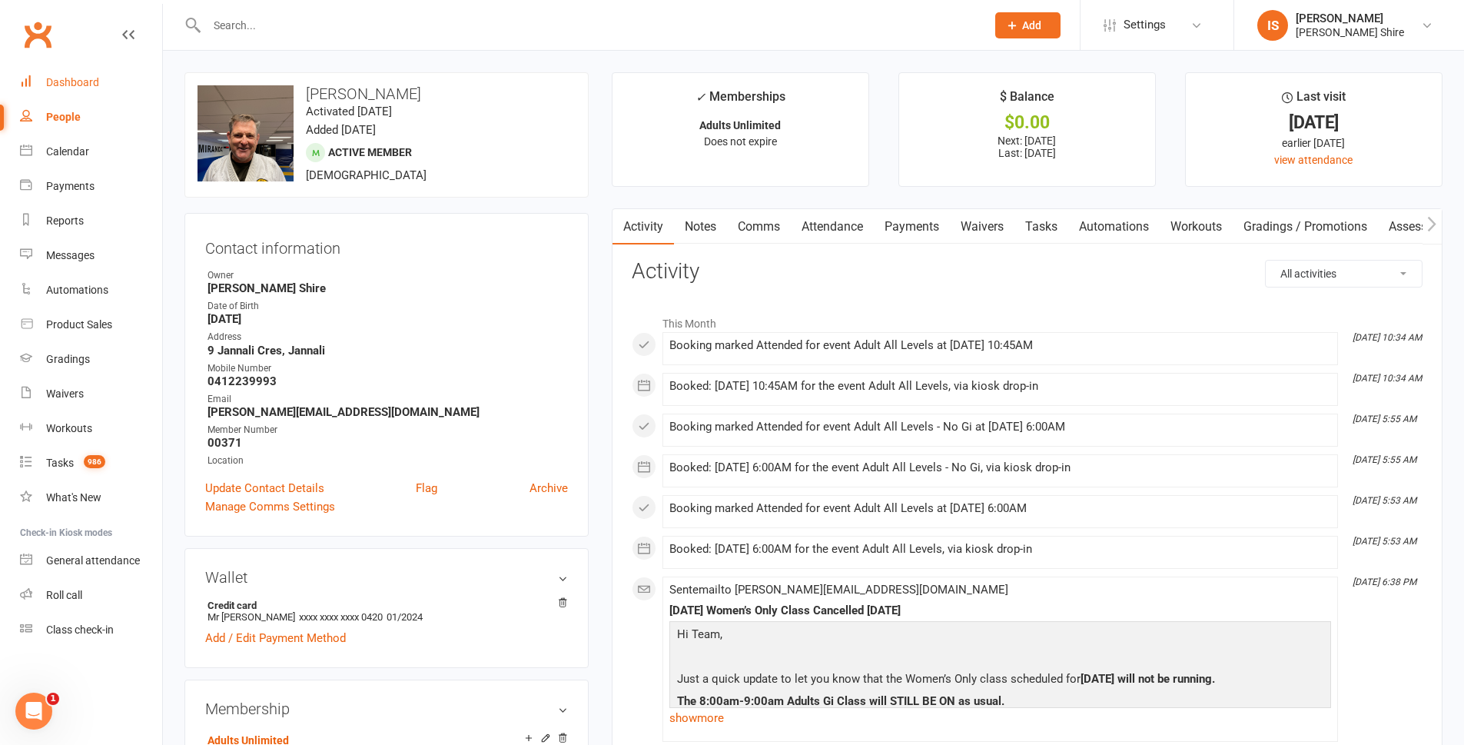
click at [61, 87] on div "Dashboard" at bounding box center [72, 82] width 53 height 12
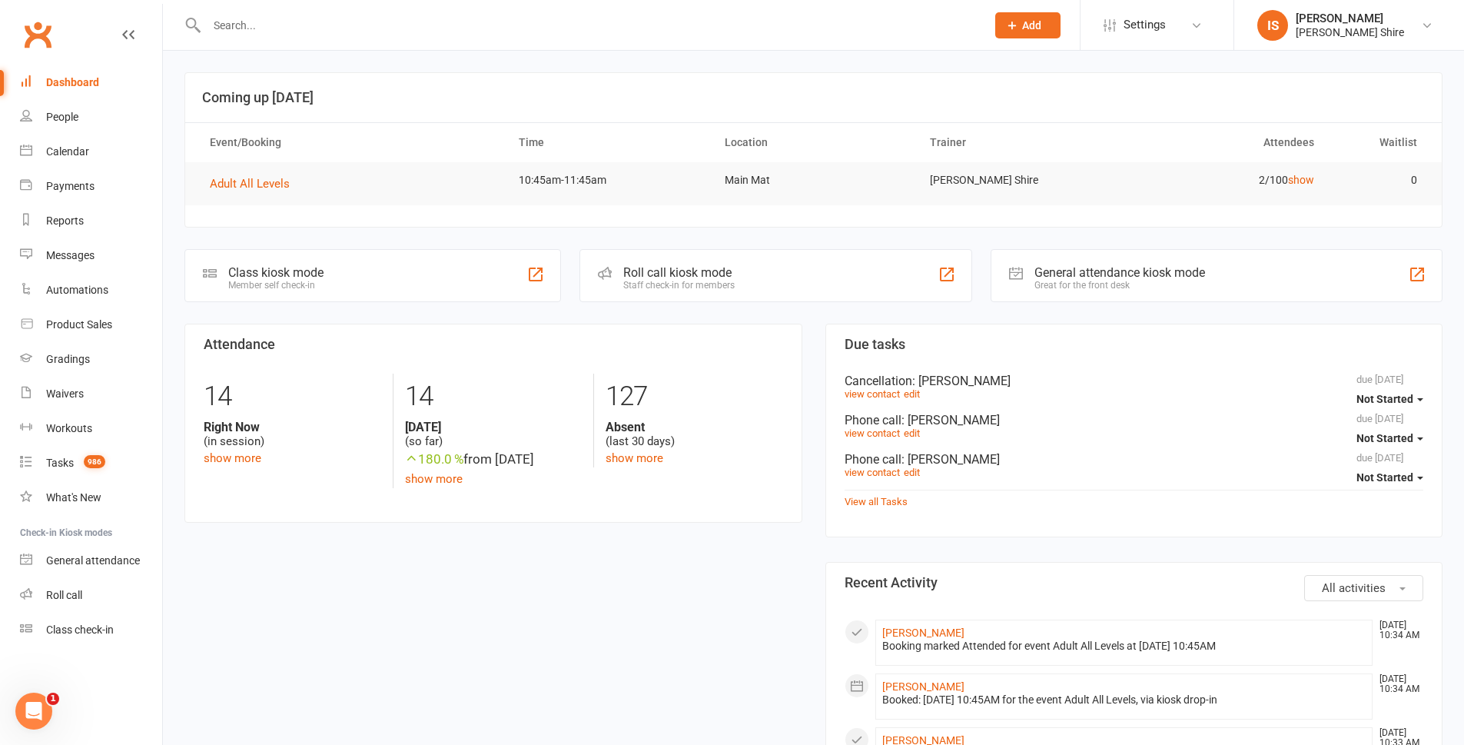
click at [68, 74] on link "Dashboard" at bounding box center [91, 82] width 142 height 35
click at [61, 85] on div "Dashboard" at bounding box center [72, 82] width 53 height 12
click at [269, 268] on div "Class kiosk mode" at bounding box center [275, 272] width 95 height 15
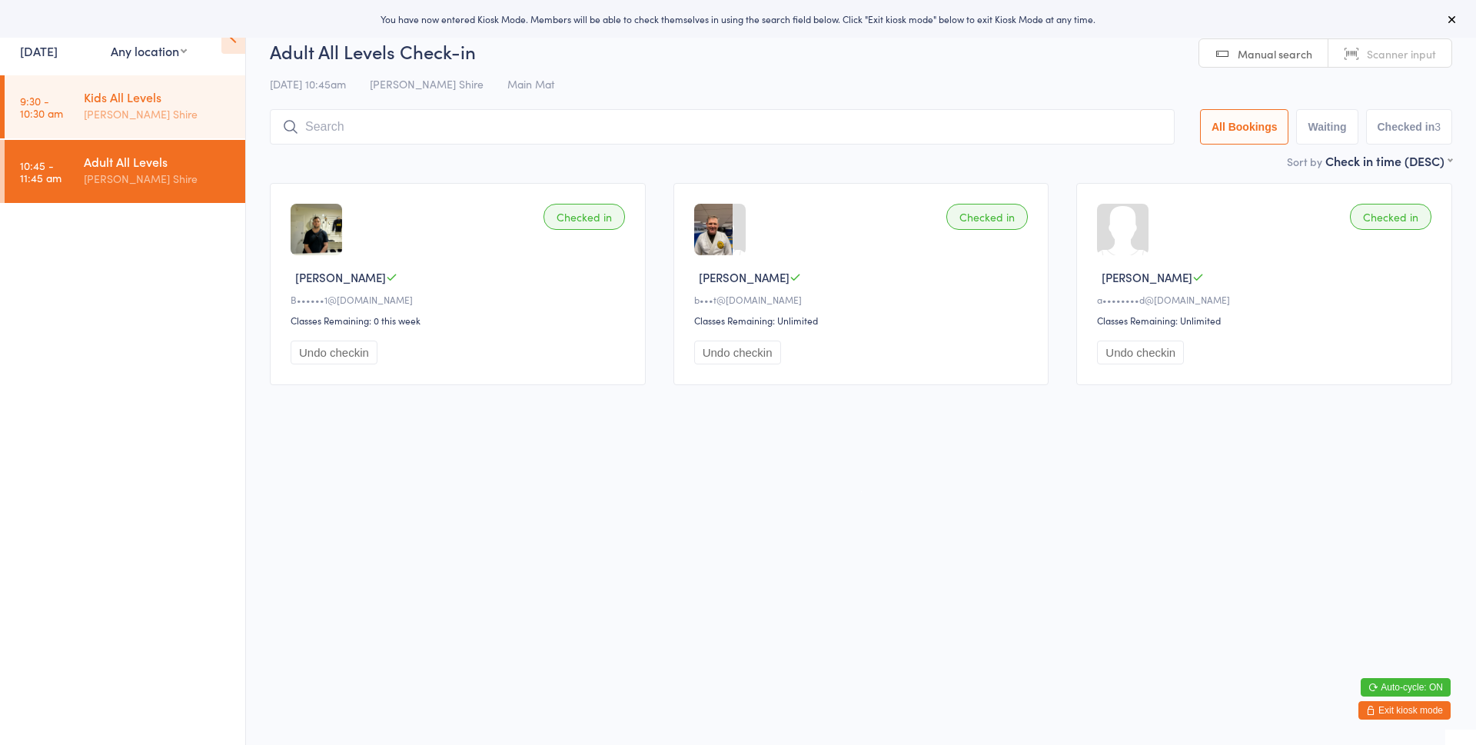
click at [166, 125] on div "Kids All Levels [PERSON_NAME] Shire" at bounding box center [164, 105] width 161 height 61
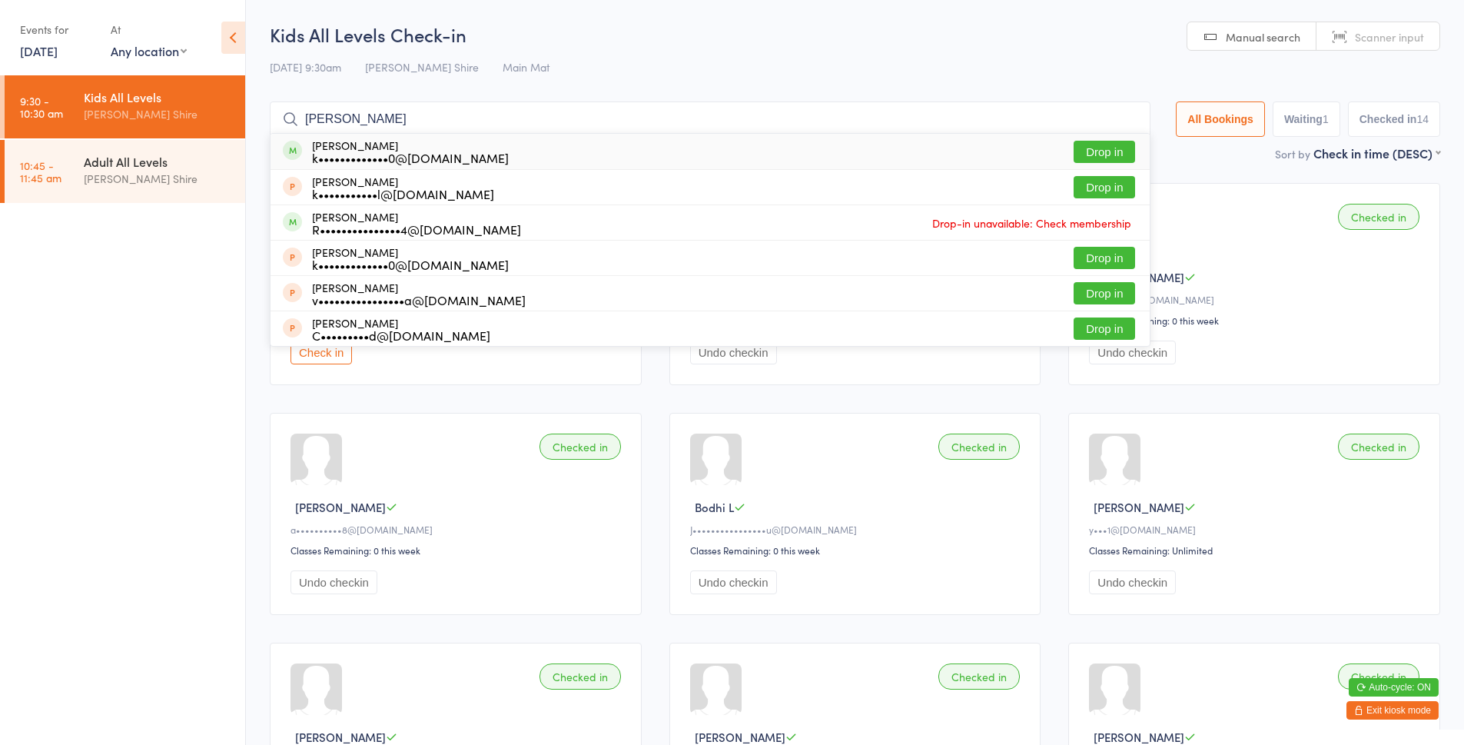
type input "sophie payne"
click at [1085, 148] on button "Drop in" at bounding box center [1104, 152] width 61 height 22
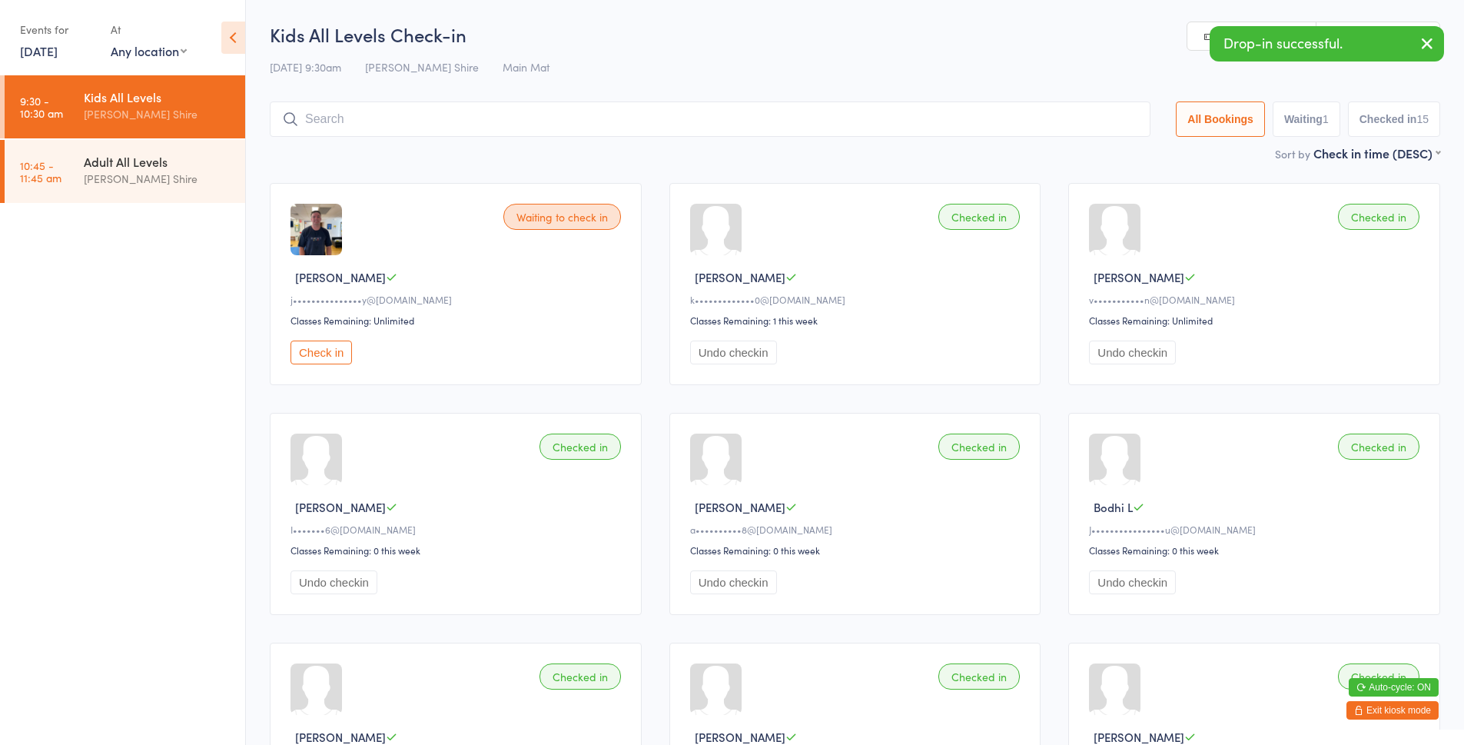
click at [1426, 34] on icon "button" at bounding box center [1427, 43] width 18 height 19
click at [1382, 702] on button "Exit kiosk mode" at bounding box center [1393, 710] width 92 height 18
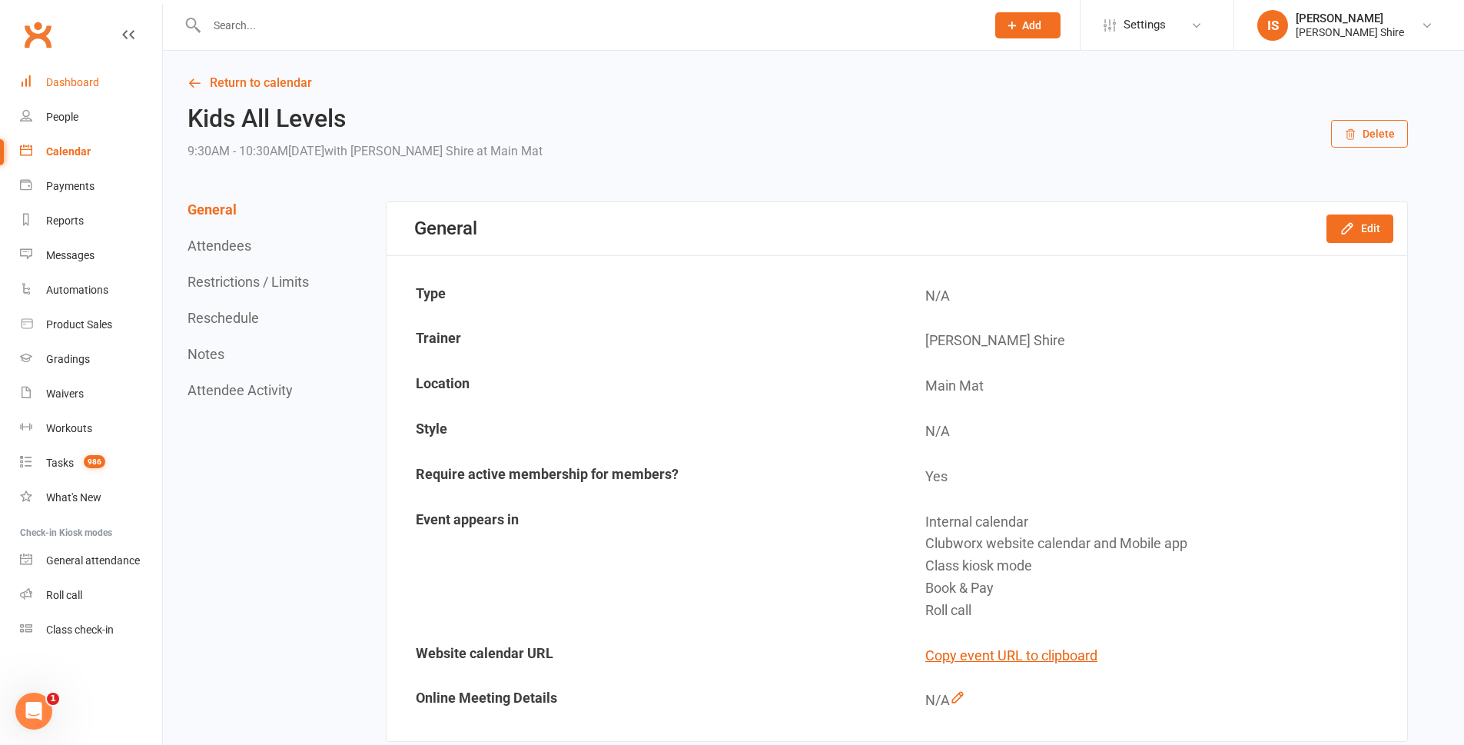
click at [85, 75] on link "Dashboard" at bounding box center [91, 82] width 142 height 35
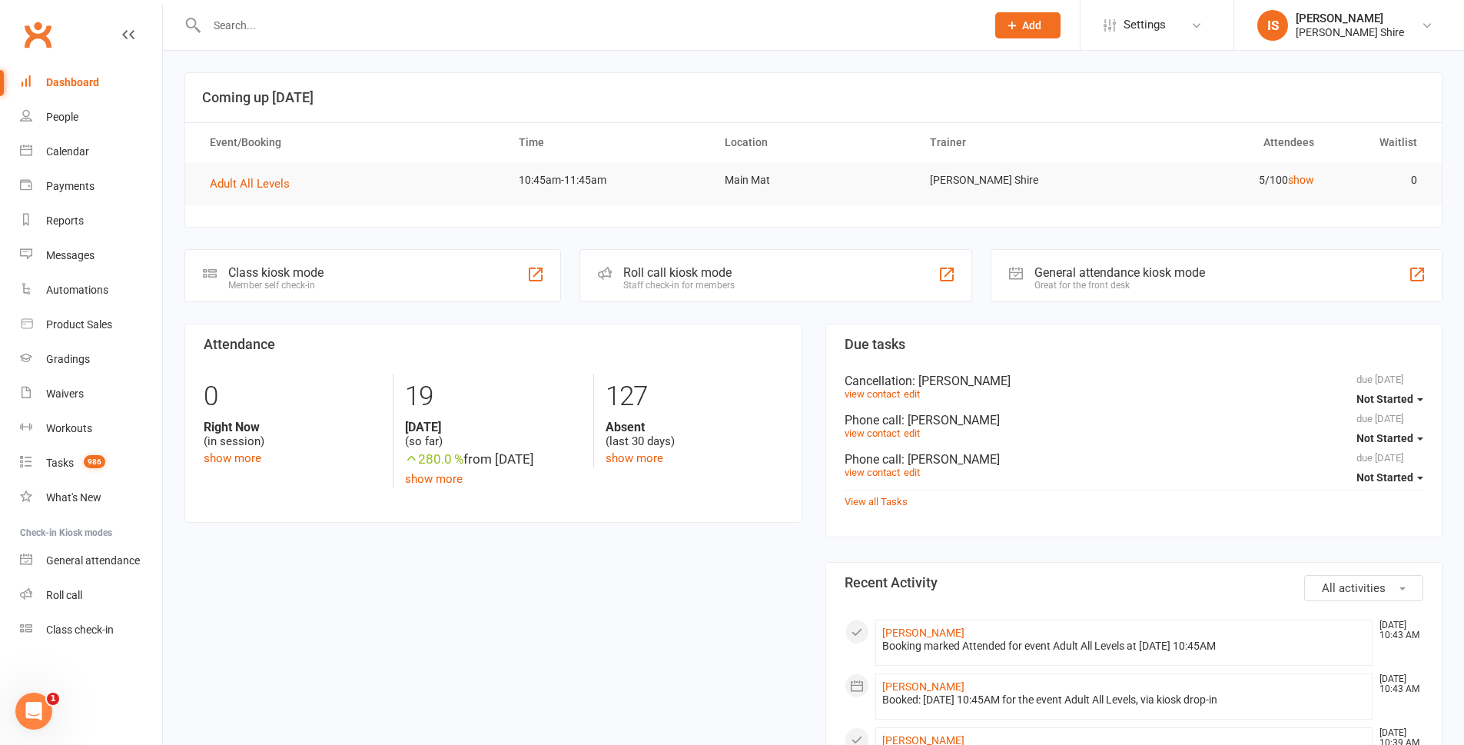
click at [72, 85] on div "Dashboard" at bounding box center [72, 82] width 53 height 12
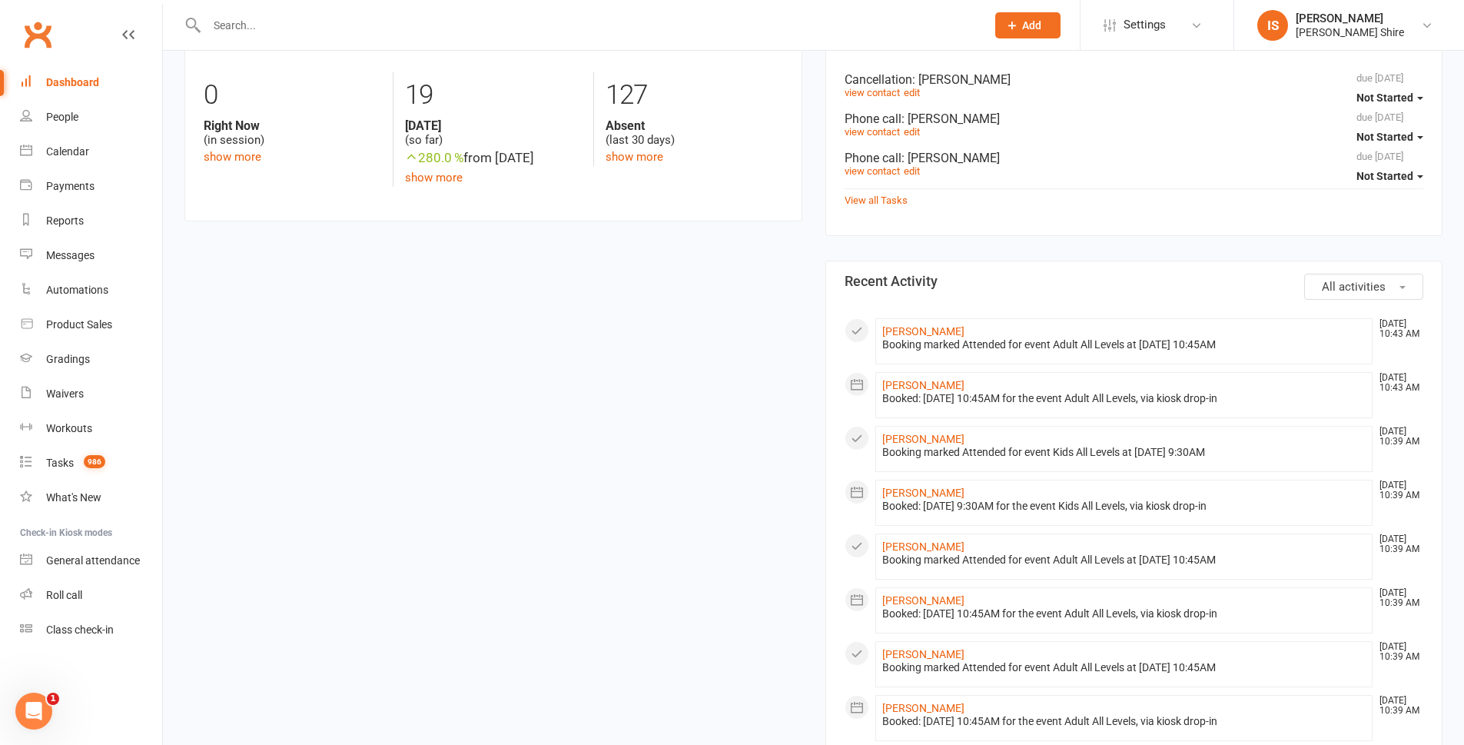
scroll to position [384, 0]
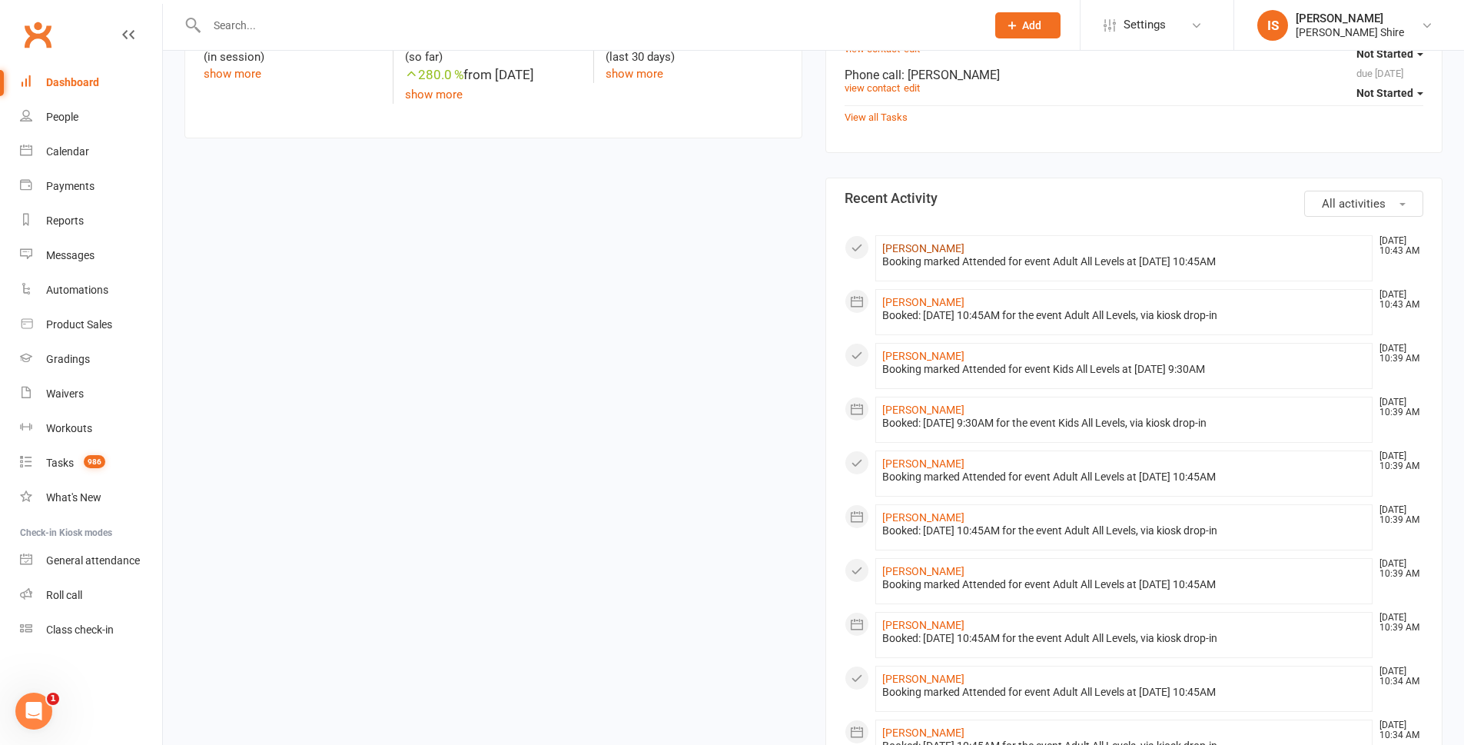
click at [896, 248] on link "[PERSON_NAME]" at bounding box center [923, 248] width 82 height 12
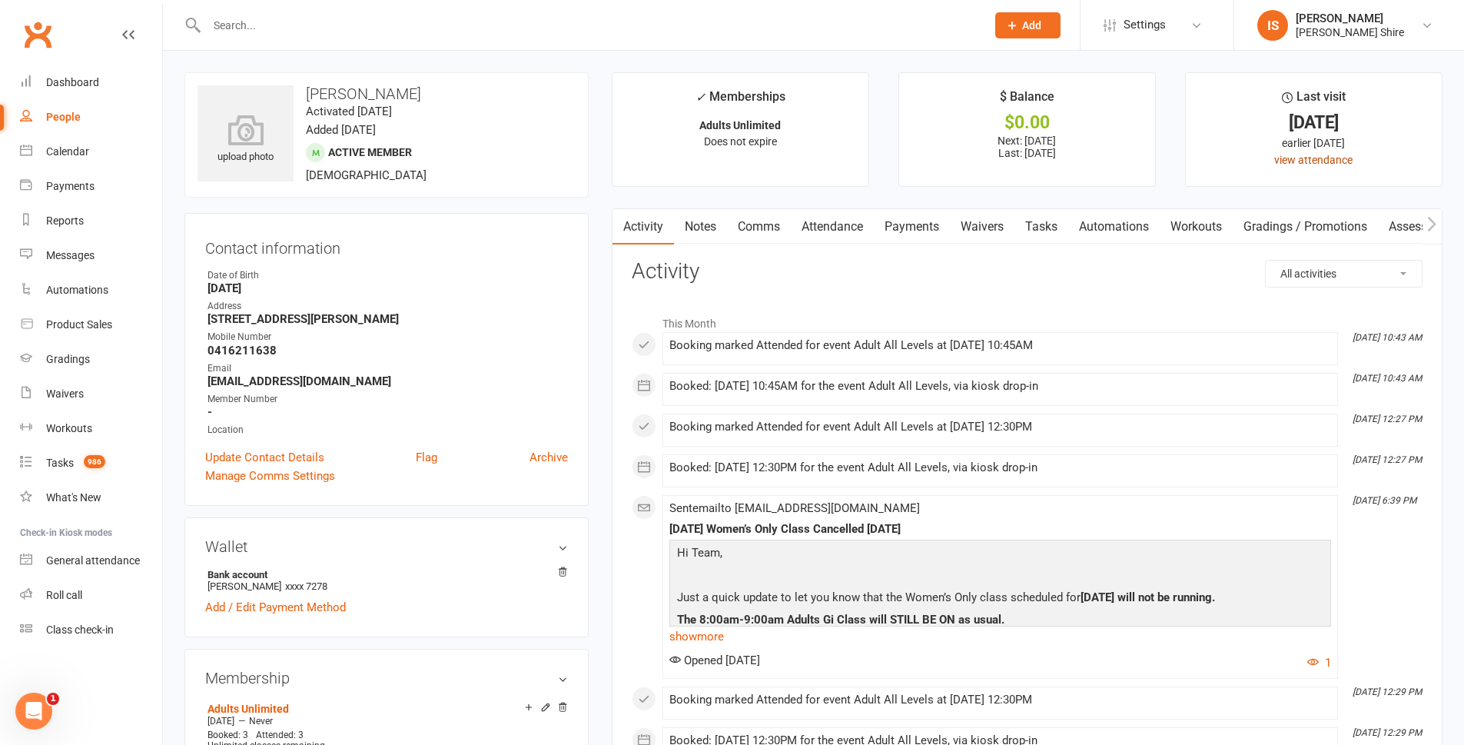
click at [1328, 164] on link "view attendance" at bounding box center [1314, 160] width 78 height 12
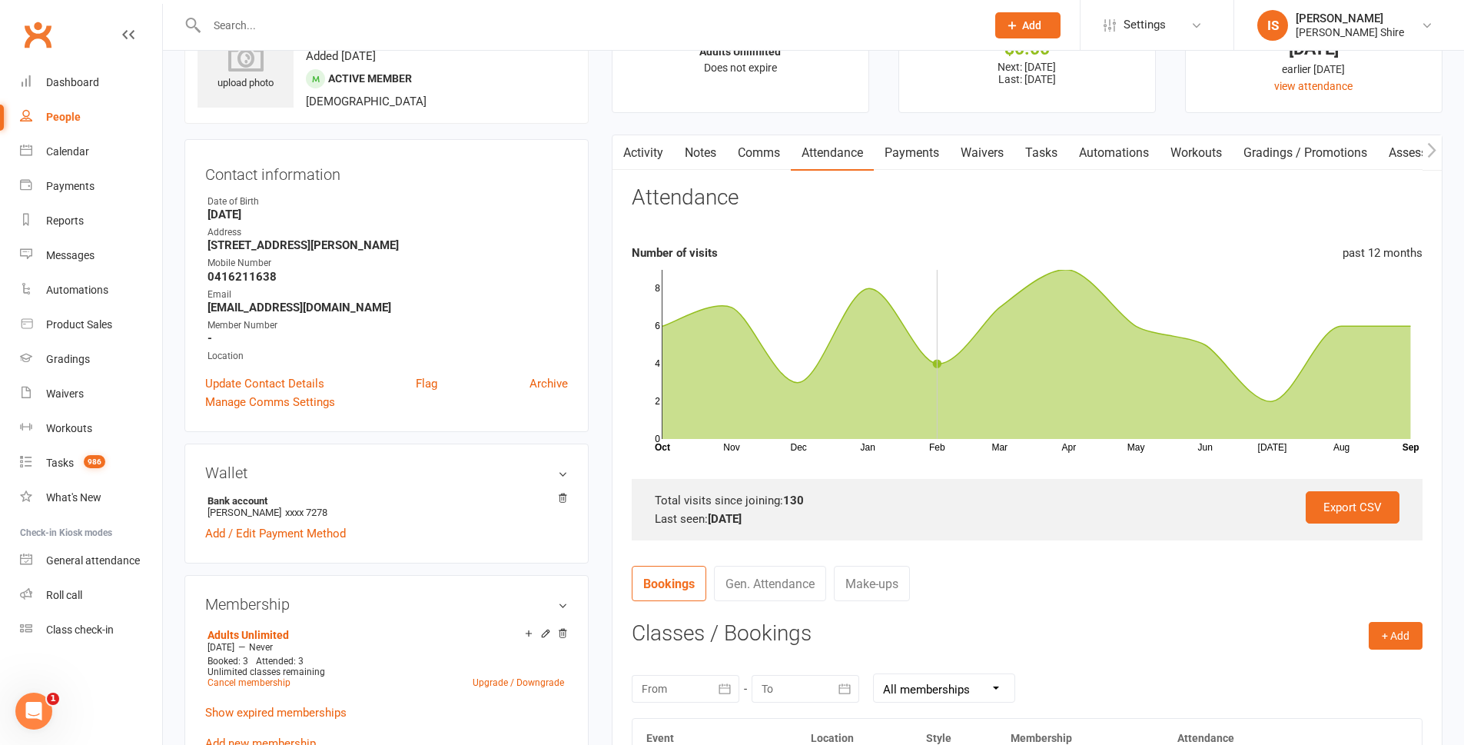
scroll to position [307, 0]
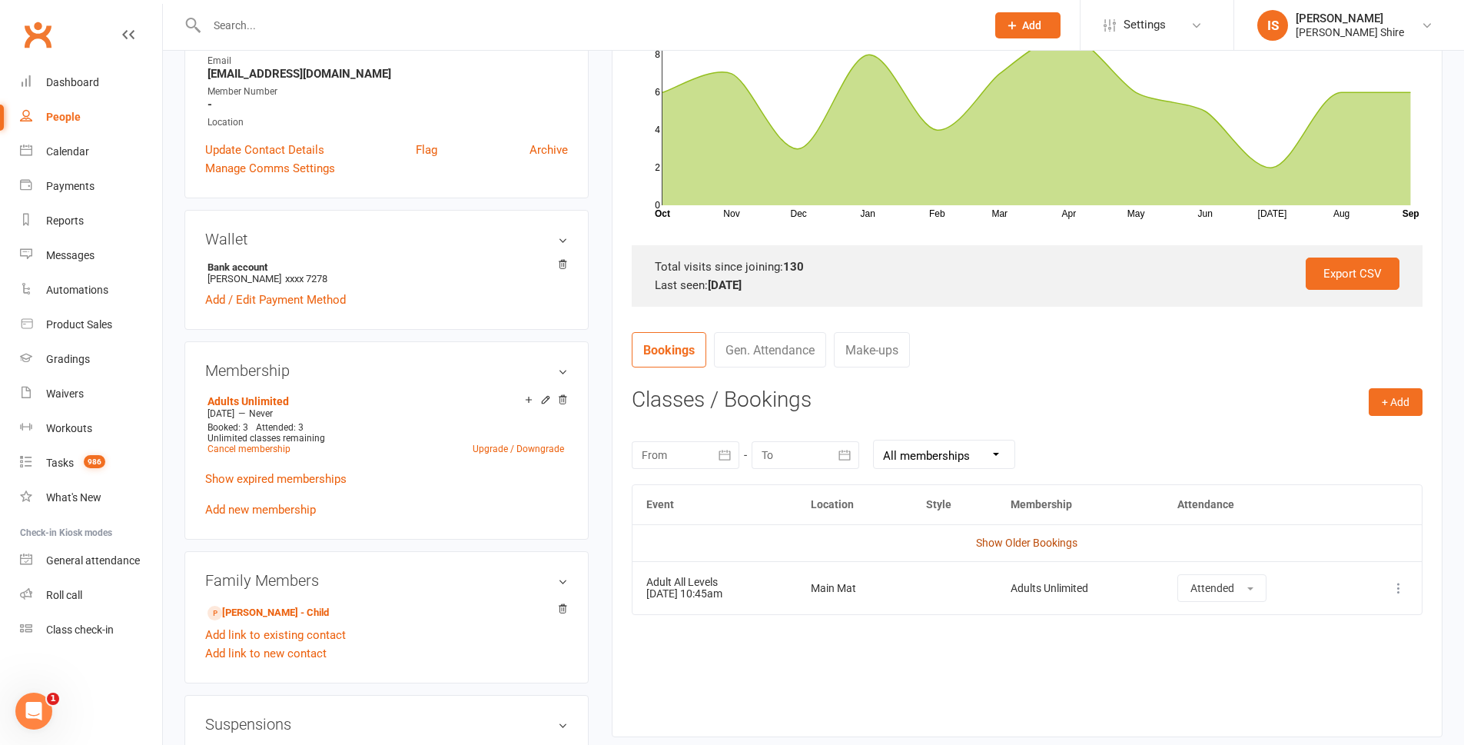
click at [1002, 537] on link "Show Older Bookings" at bounding box center [1026, 543] width 101 height 12
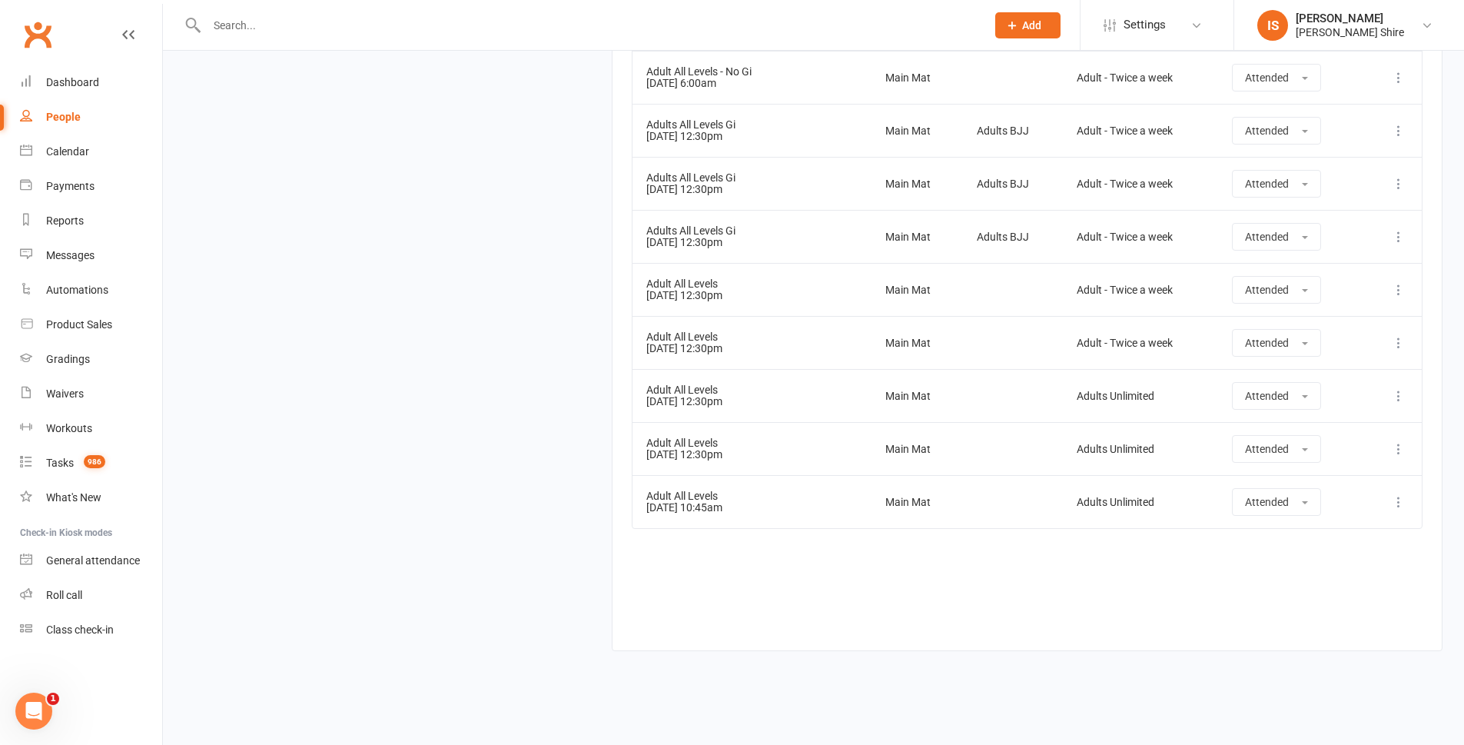
scroll to position [7293, 0]
click at [81, 88] on div "Dashboard" at bounding box center [72, 82] width 53 height 12
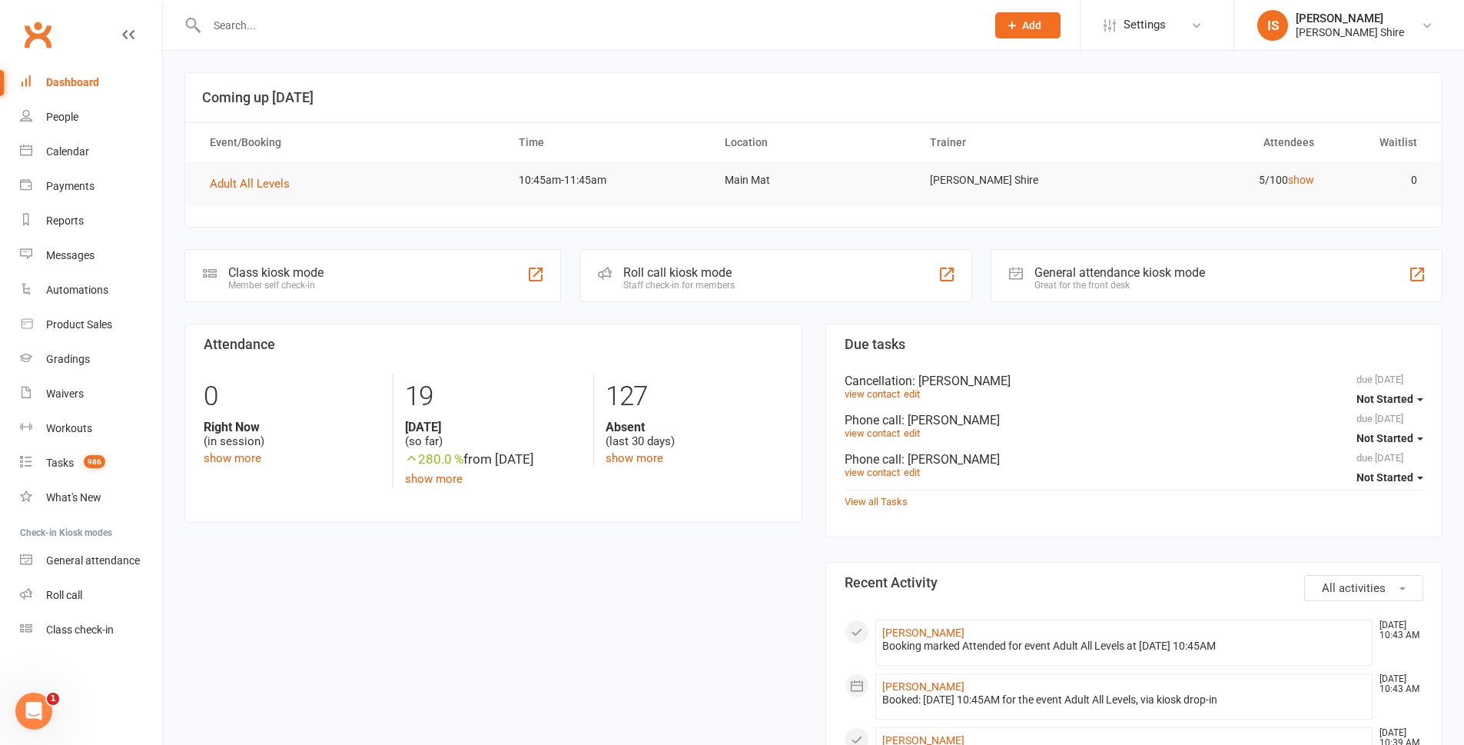
click at [74, 75] on link "Dashboard" at bounding box center [91, 82] width 142 height 35
click at [268, 18] on input "text" at bounding box center [588, 26] width 773 height 22
click at [55, 151] on div "Calendar" at bounding box center [67, 151] width 43 height 12
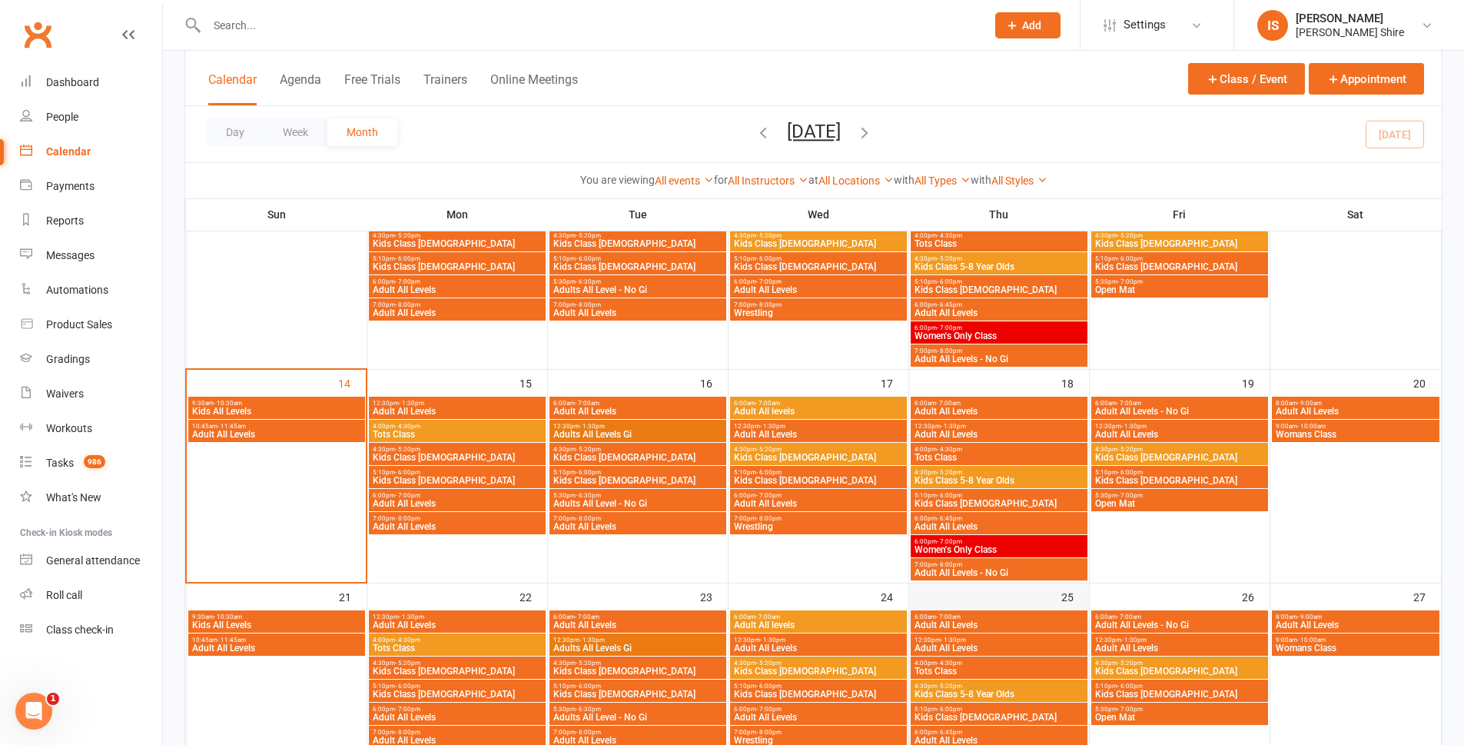
scroll to position [384, 0]
click at [254, 400] on span "9:30am - 10:30am" at bounding box center [276, 402] width 171 height 7
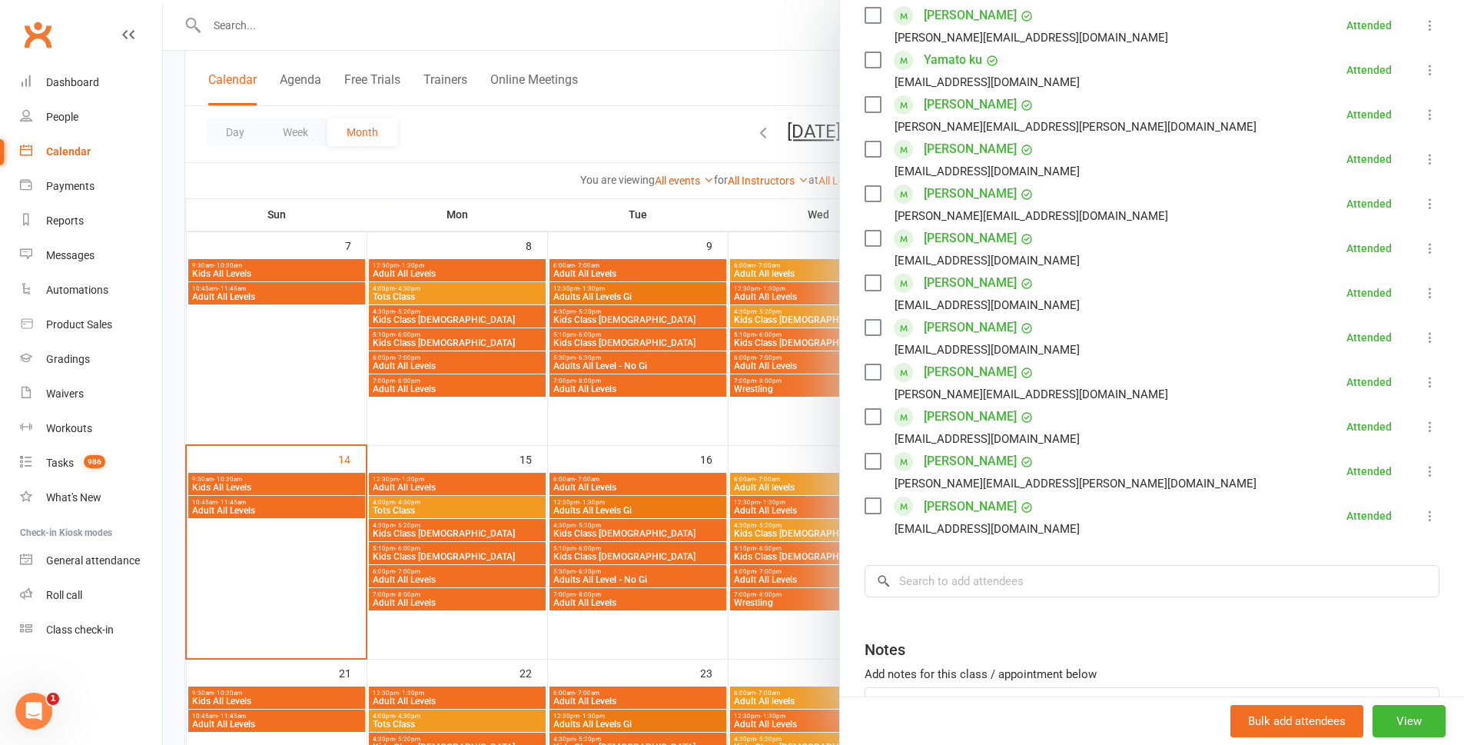
scroll to position [0, 0]
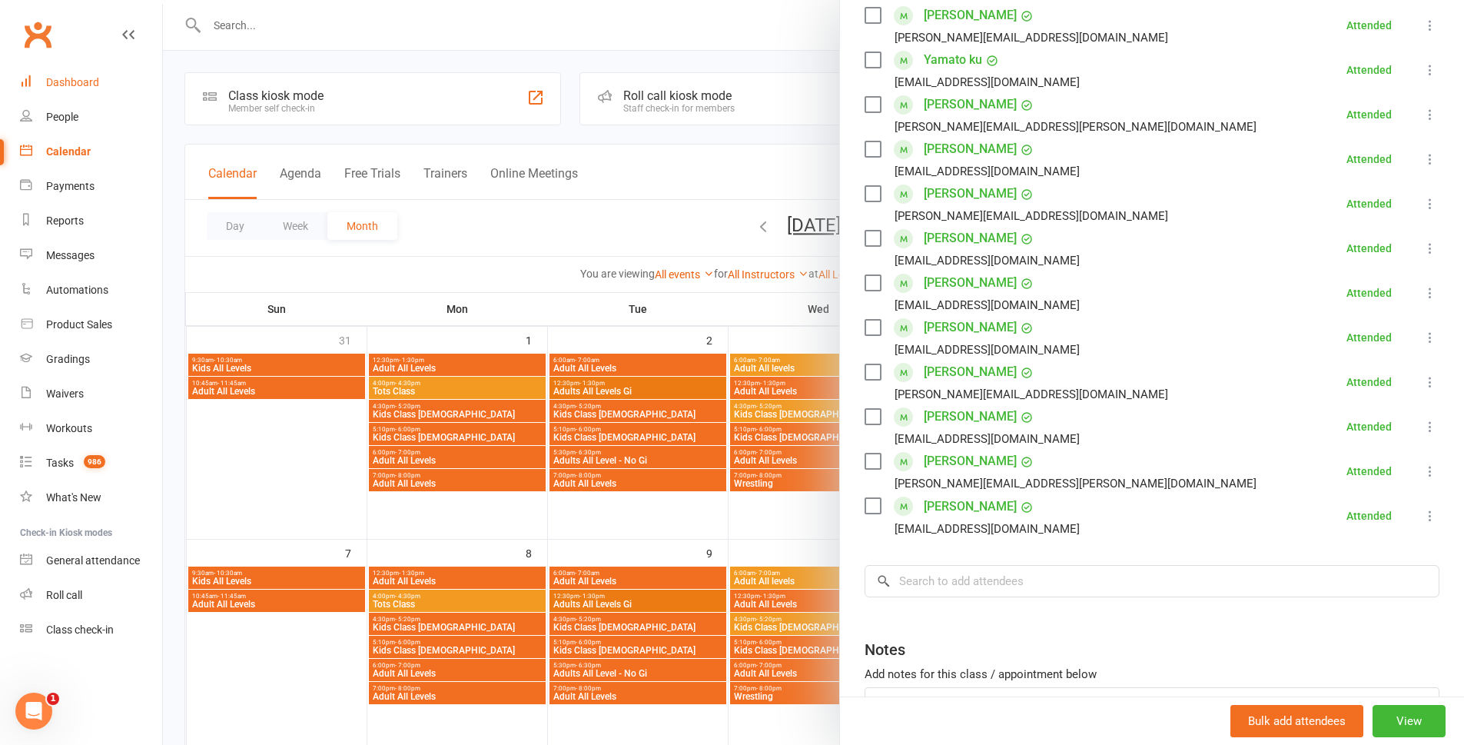
click at [79, 81] on div "Dashboard" at bounding box center [72, 82] width 53 height 12
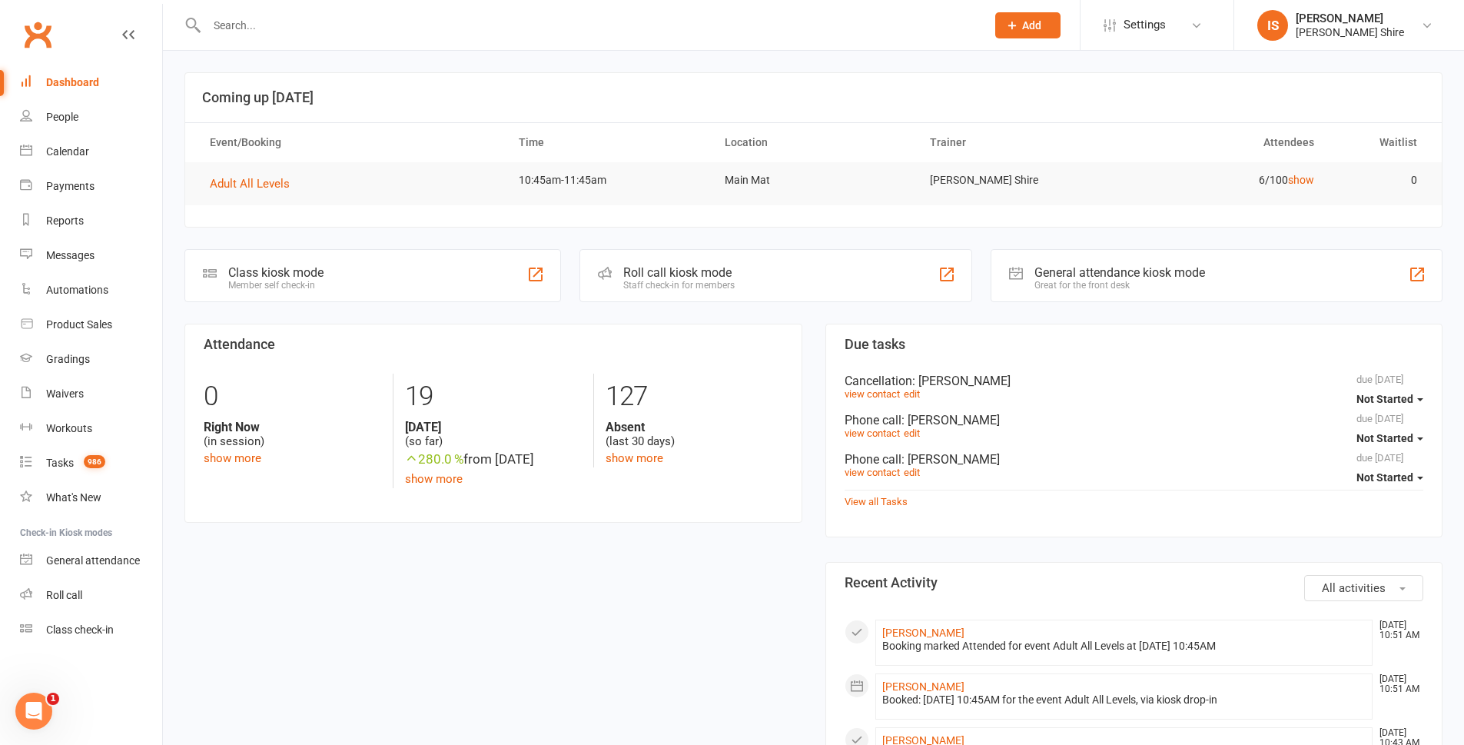
click at [82, 78] on div "Dashboard" at bounding box center [72, 82] width 53 height 12
click at [107, 324] on div "Product Sales" at bounding box center [79, 324] width 66 height 12
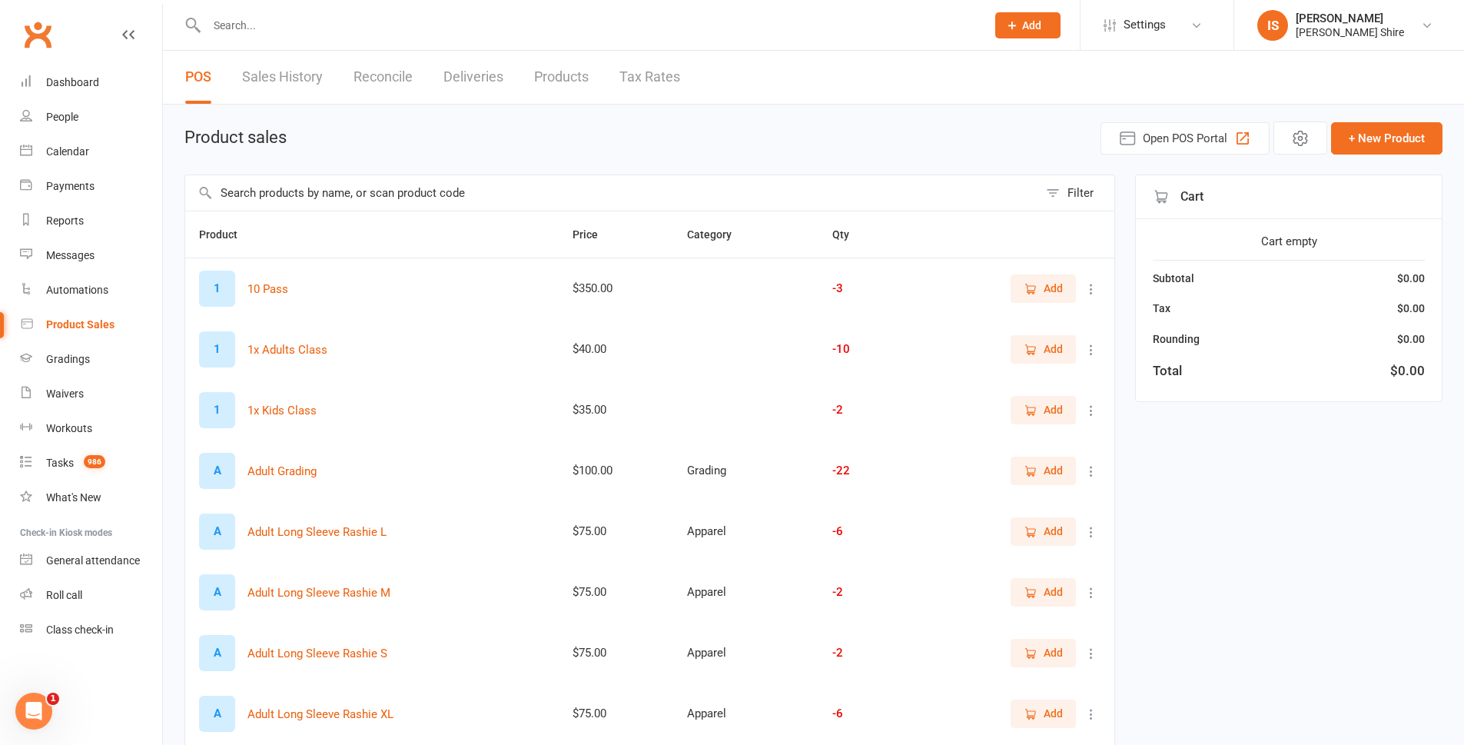
click at [306, 77] on link "Sales History" at bounding box center [282, 77] width 81 height 53
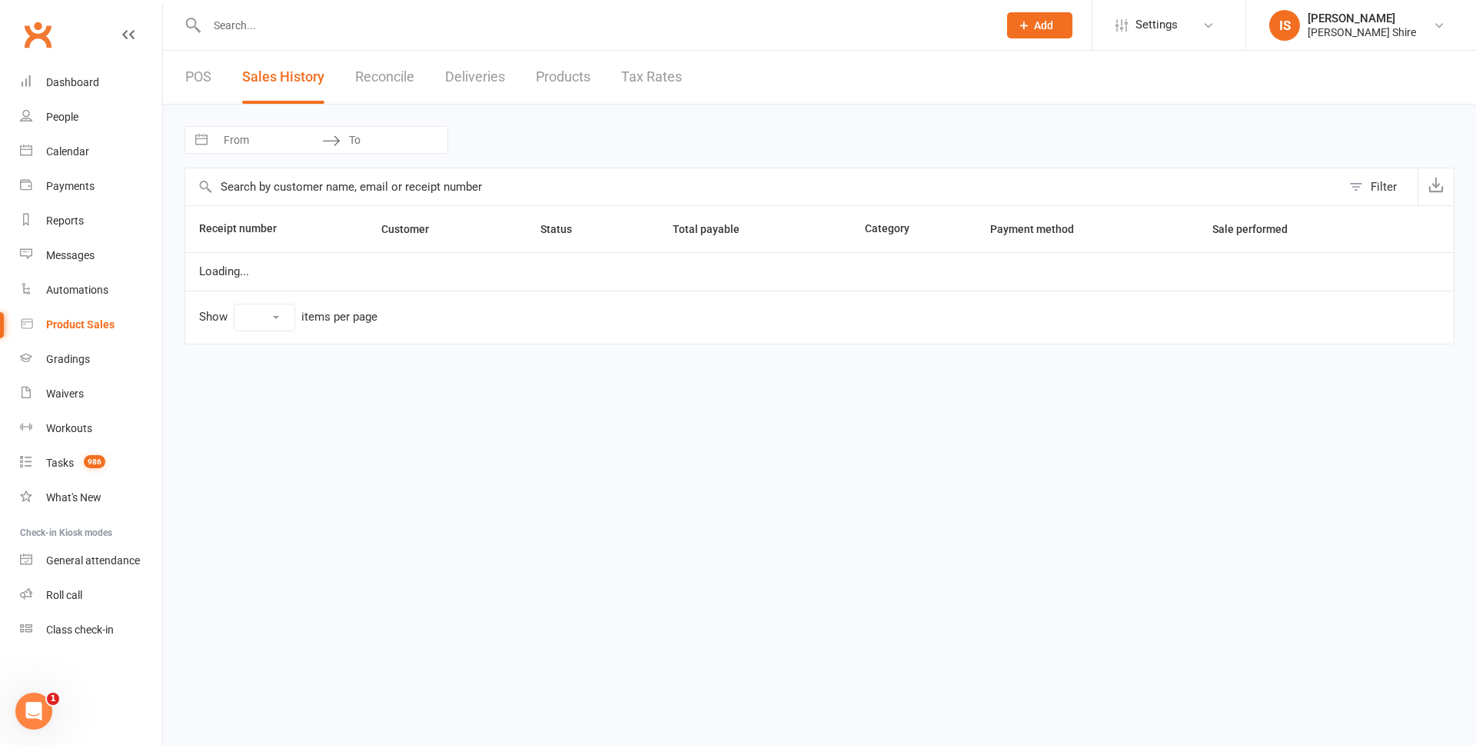
select select "100"
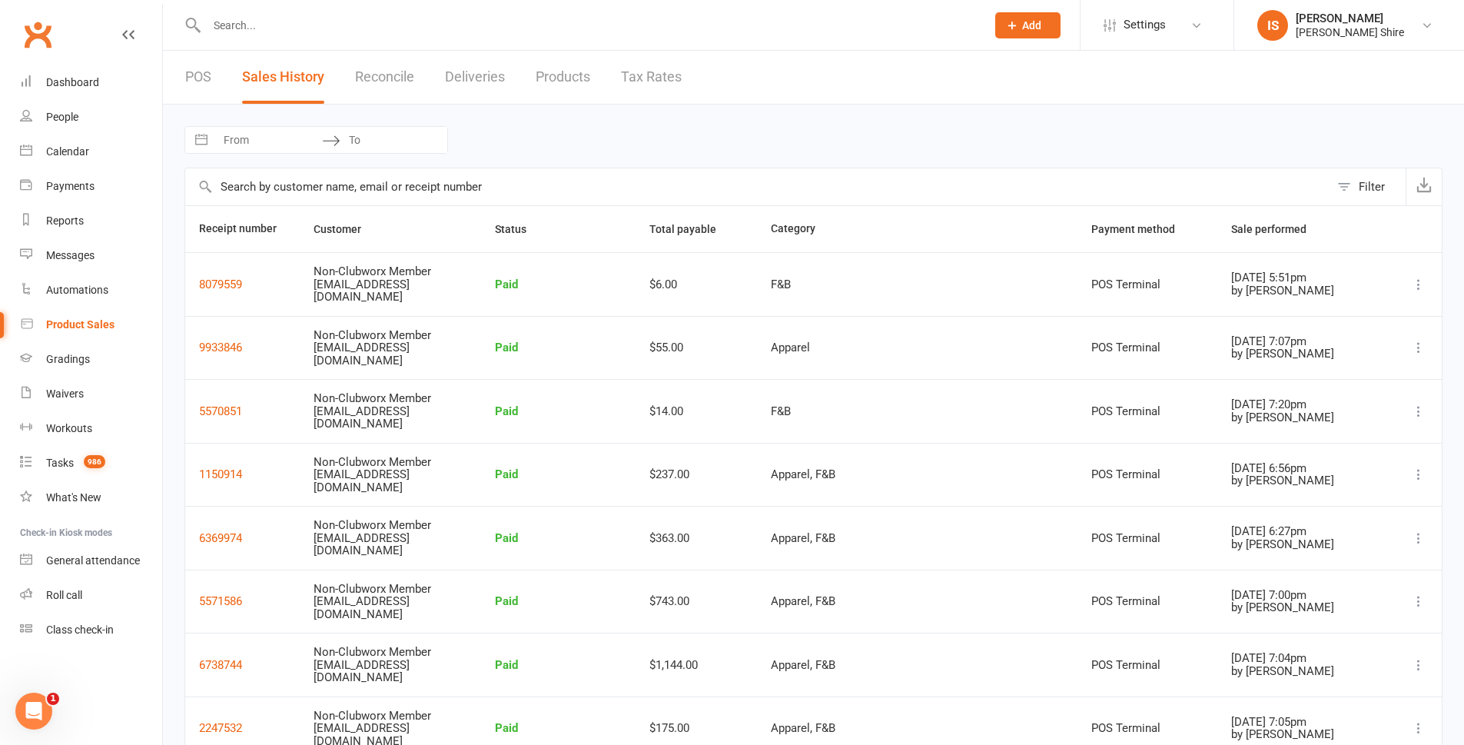
click at [208, 80] on link "POS" at bounding box center [198, 77] width 26 height 53
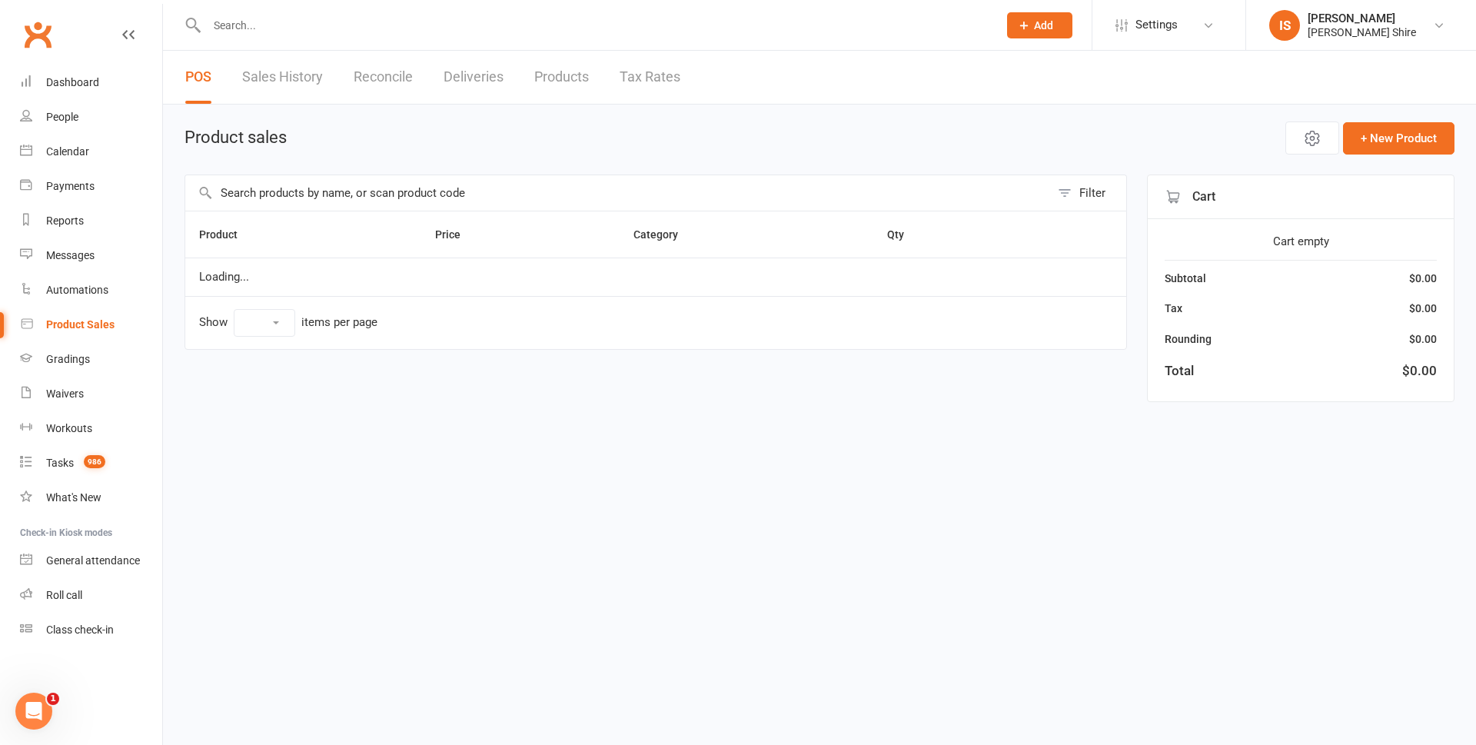
select select "10"
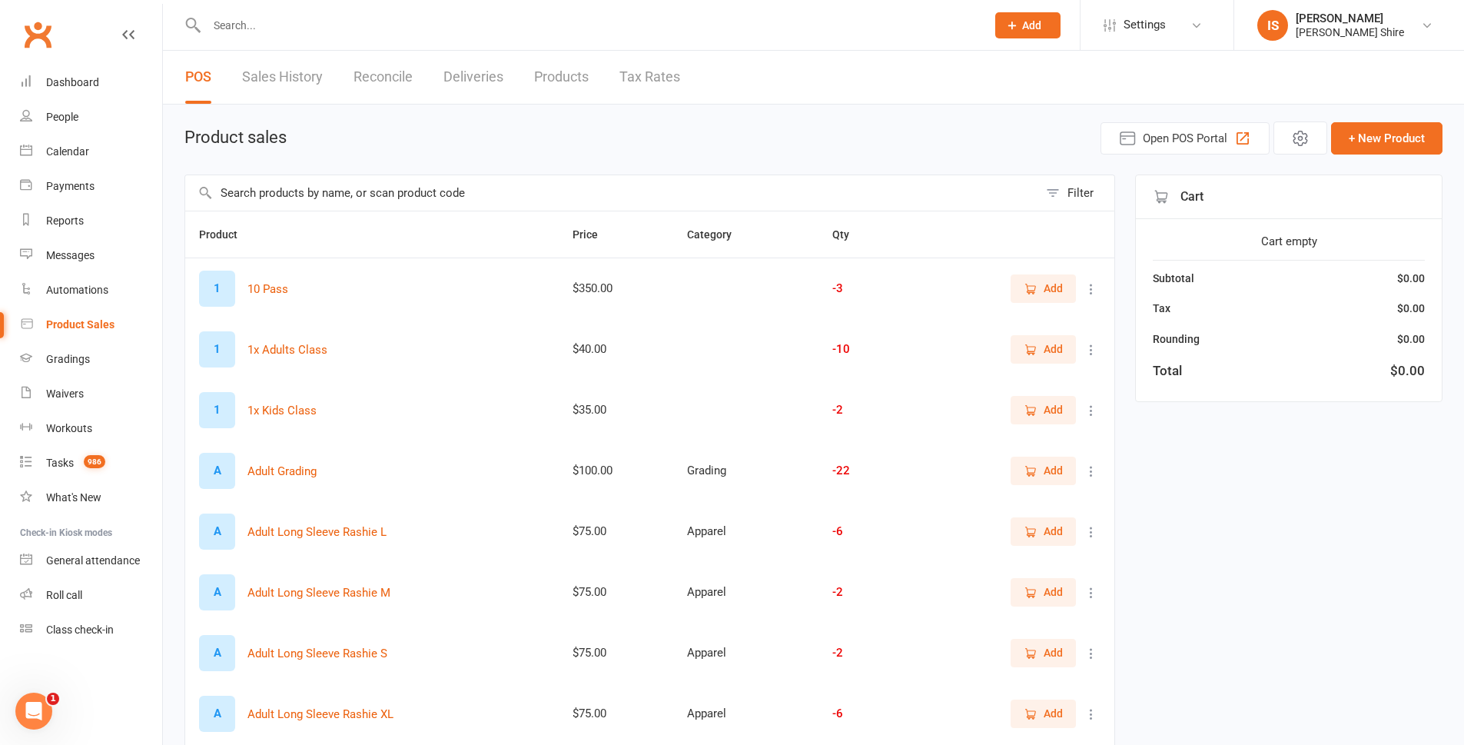
click at [408, 81] on link "Reconcile" at bounding box center [383, 77] width 59 height 53
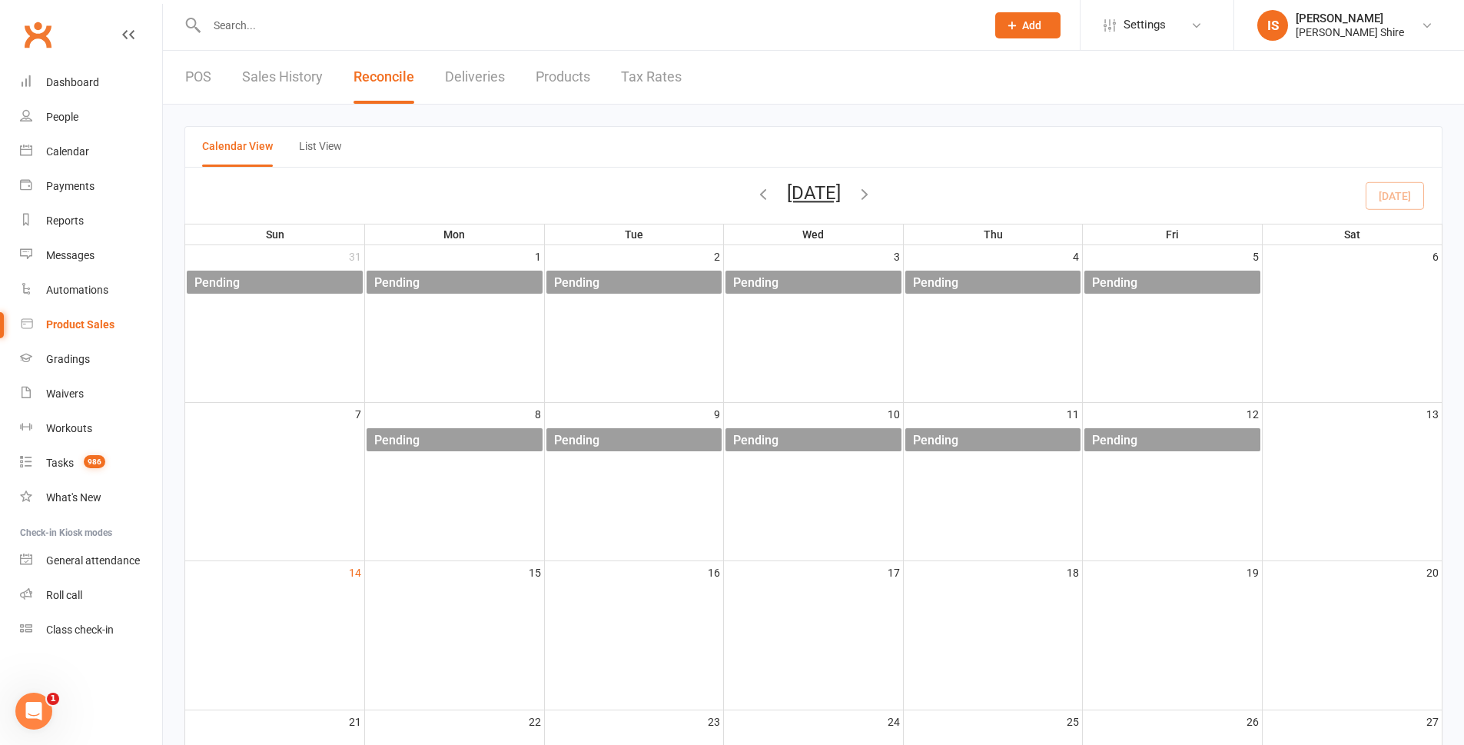
click at [192, 75] on link "POS" at bounding box center [198, 77] width 26 height 53
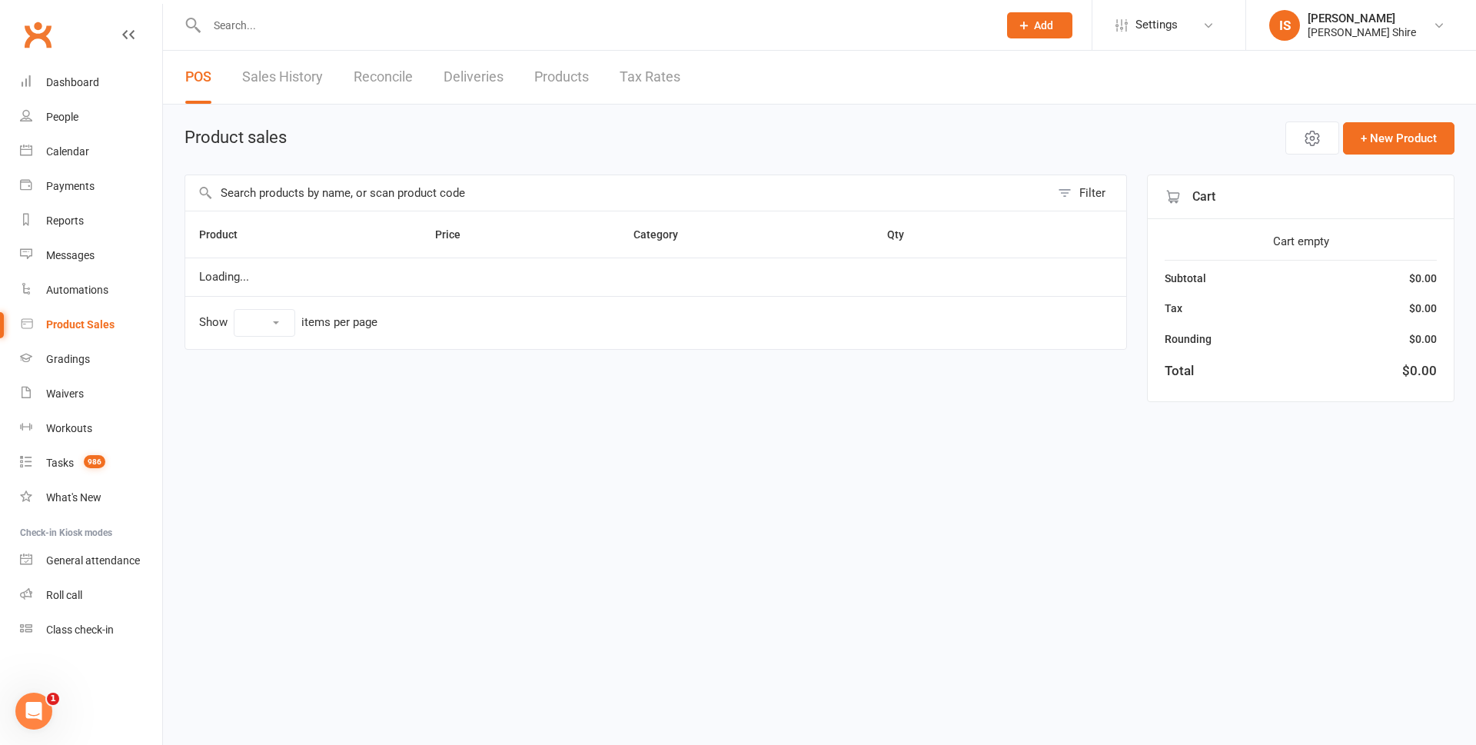
select select "10"
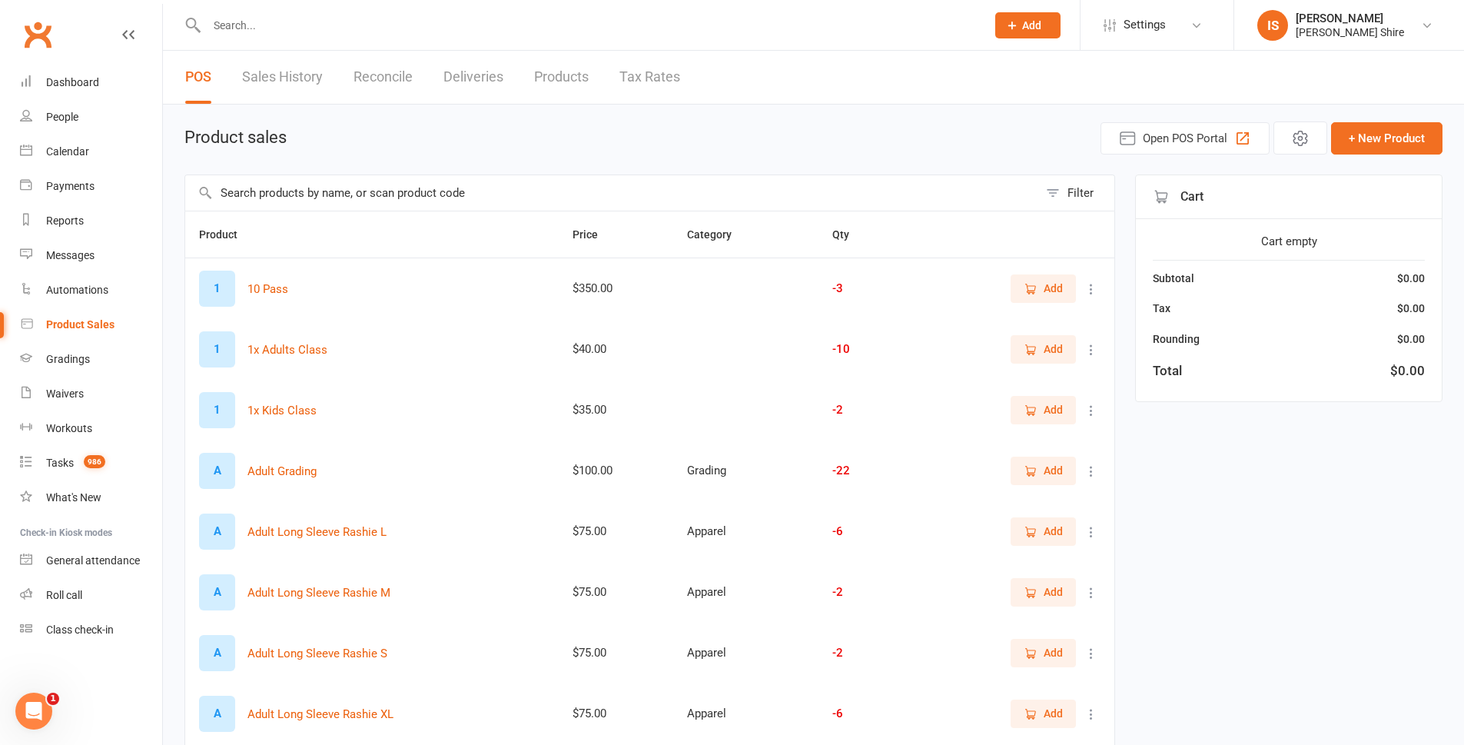
click at [475, 75] on link "Deliveries" at bounding box center [474, 77] width 60 height 53
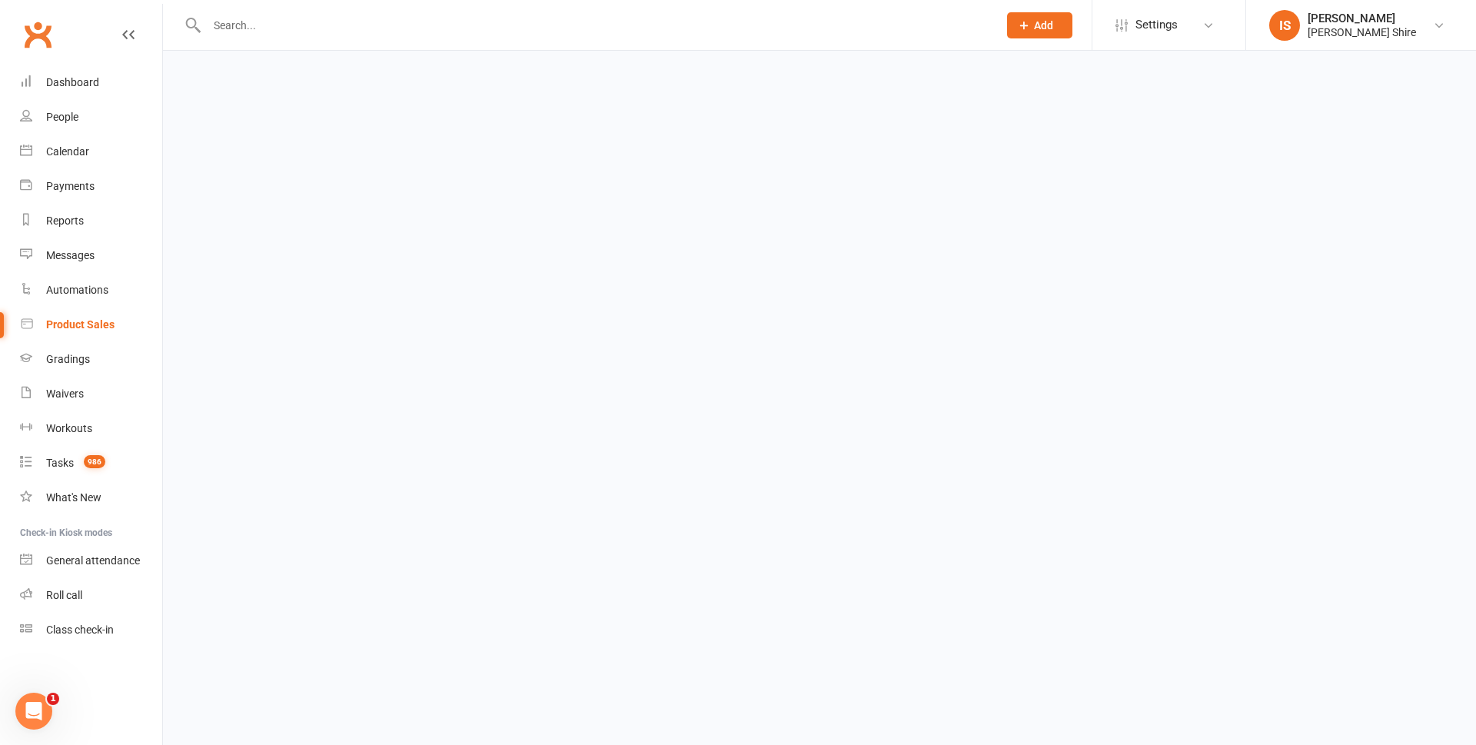
select select "any"
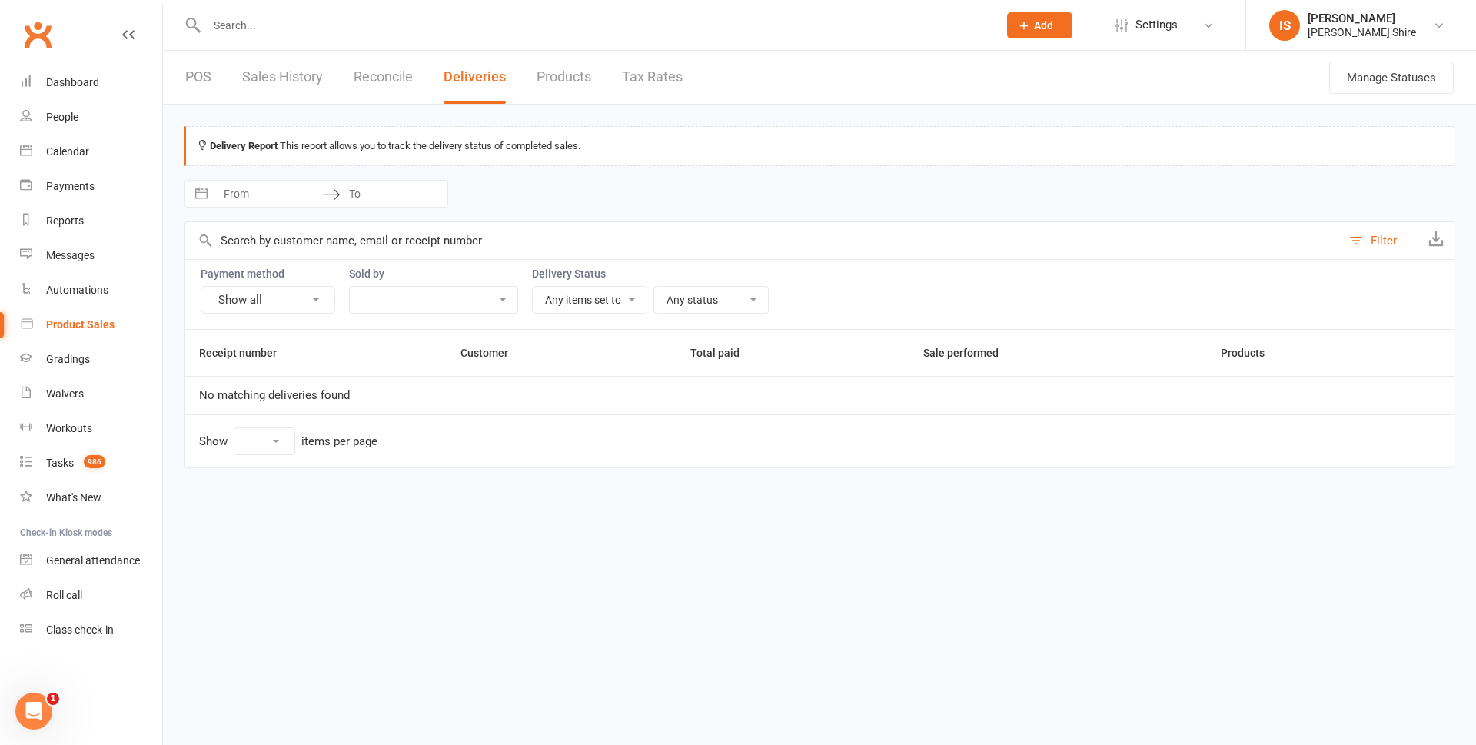
select select "25"
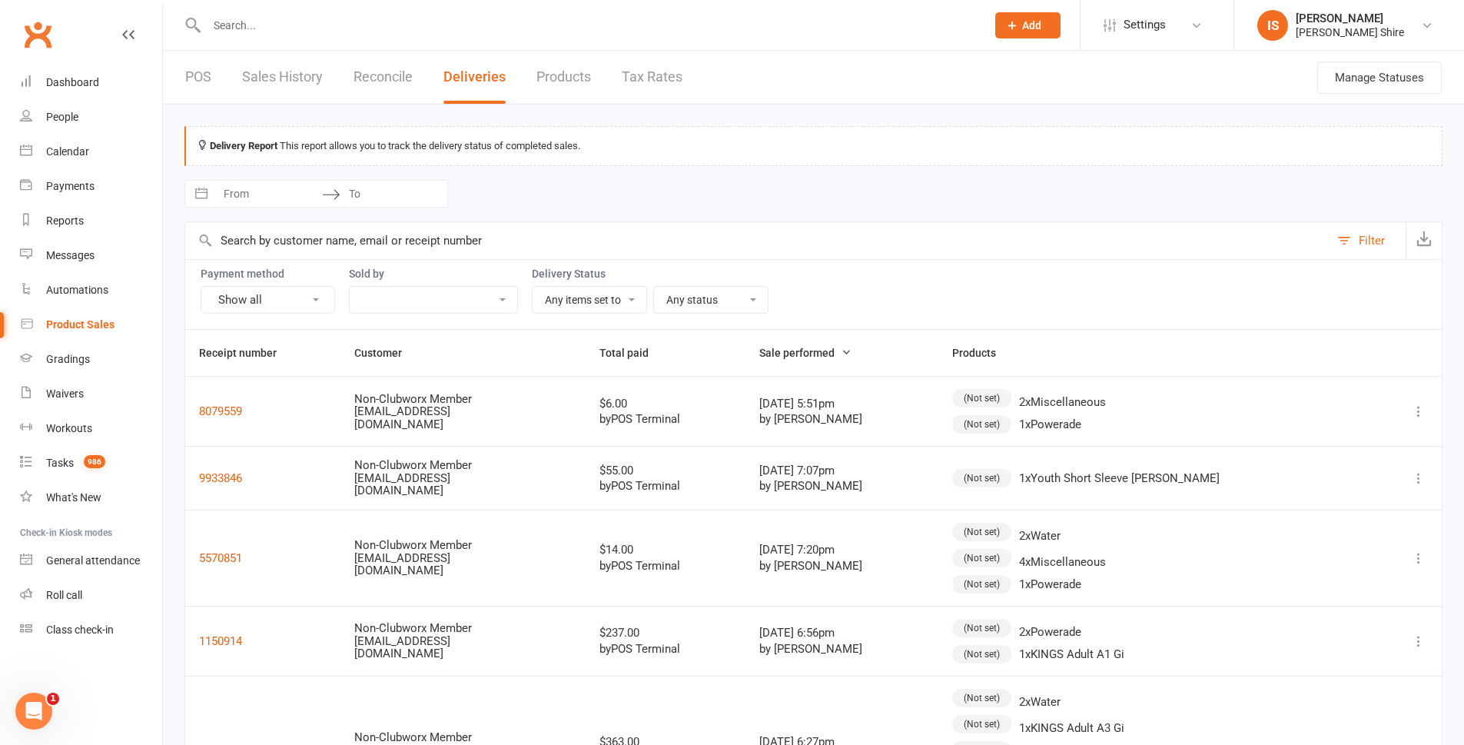
click at [560, 79] on link "Products" at bounding box center [564, 77] width 55 height 53
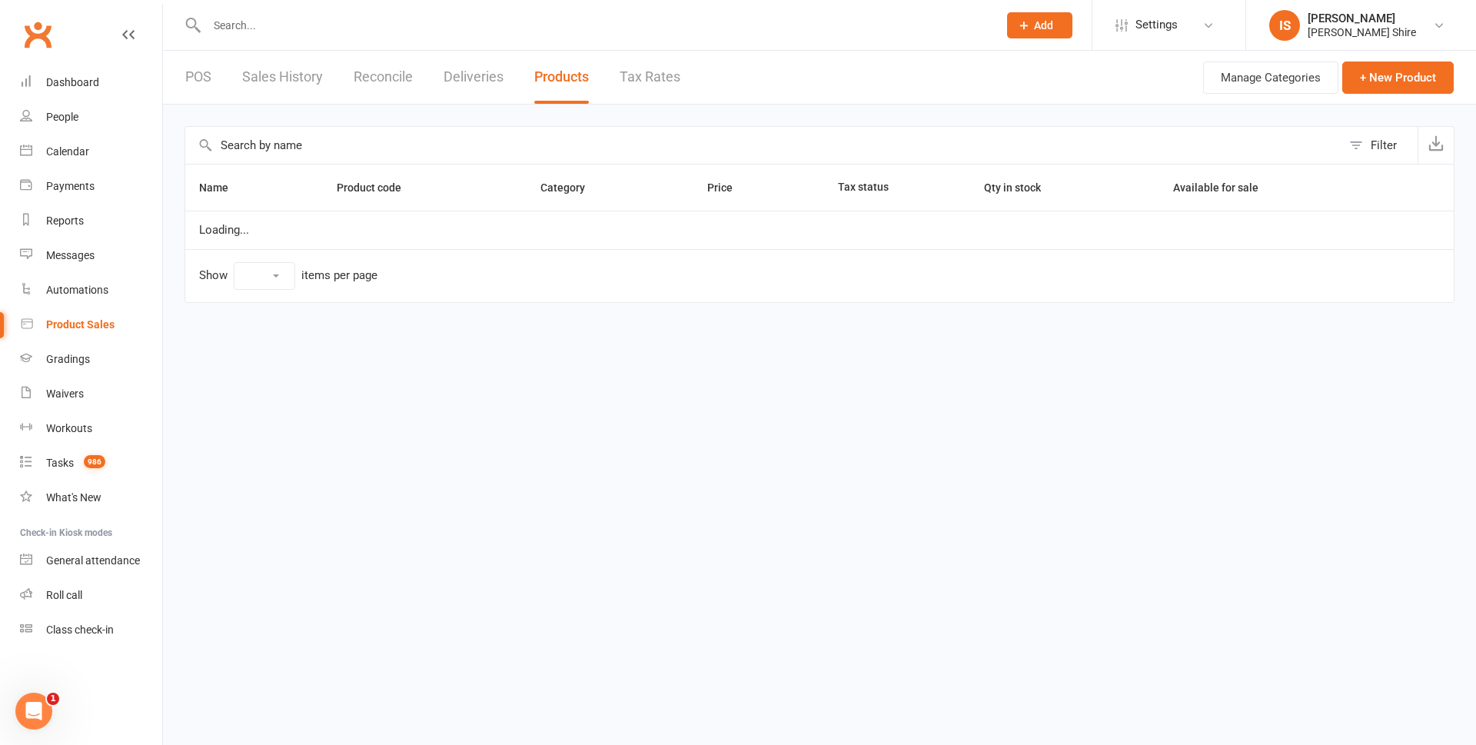
select select "10"
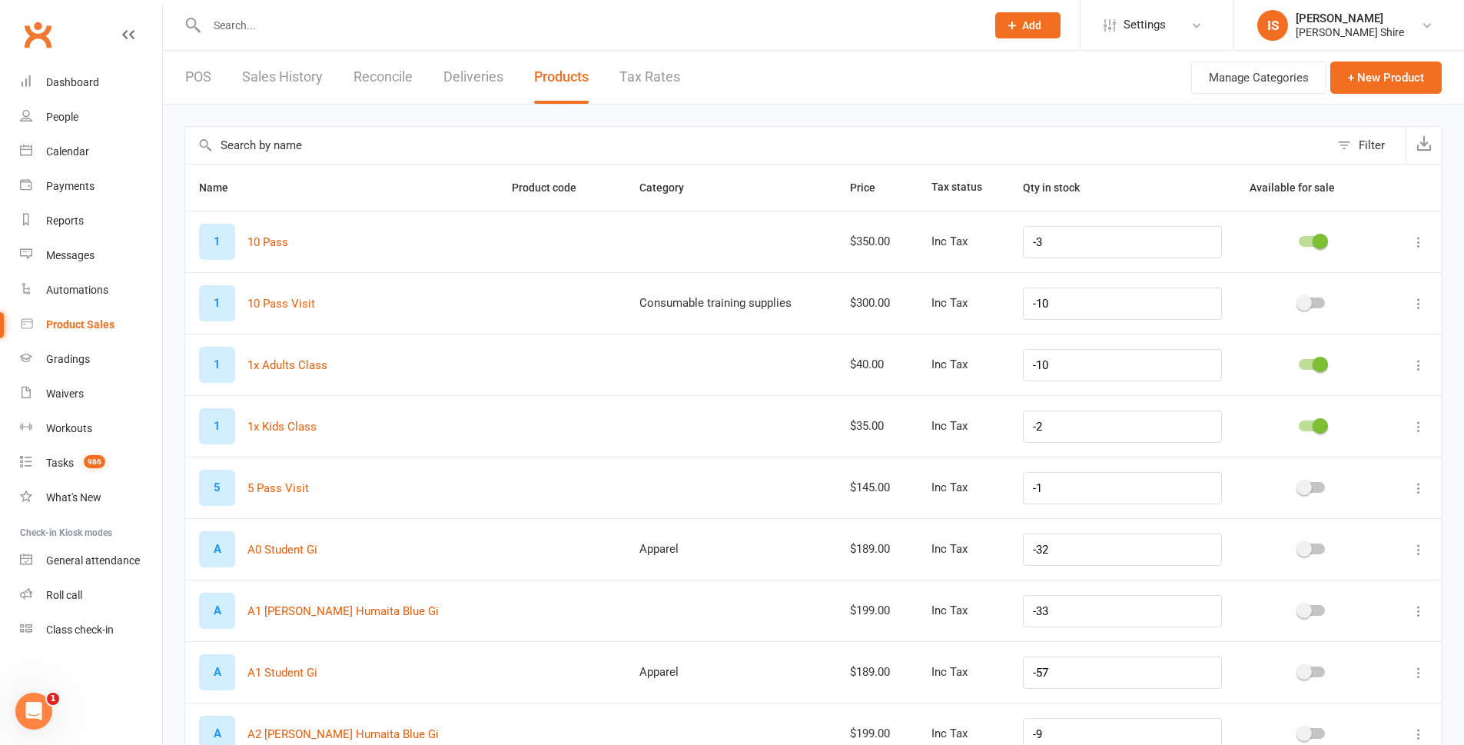
click at [625, 79] on link "Tax Rates" at bounding box center [650, 77] width 61 height 53
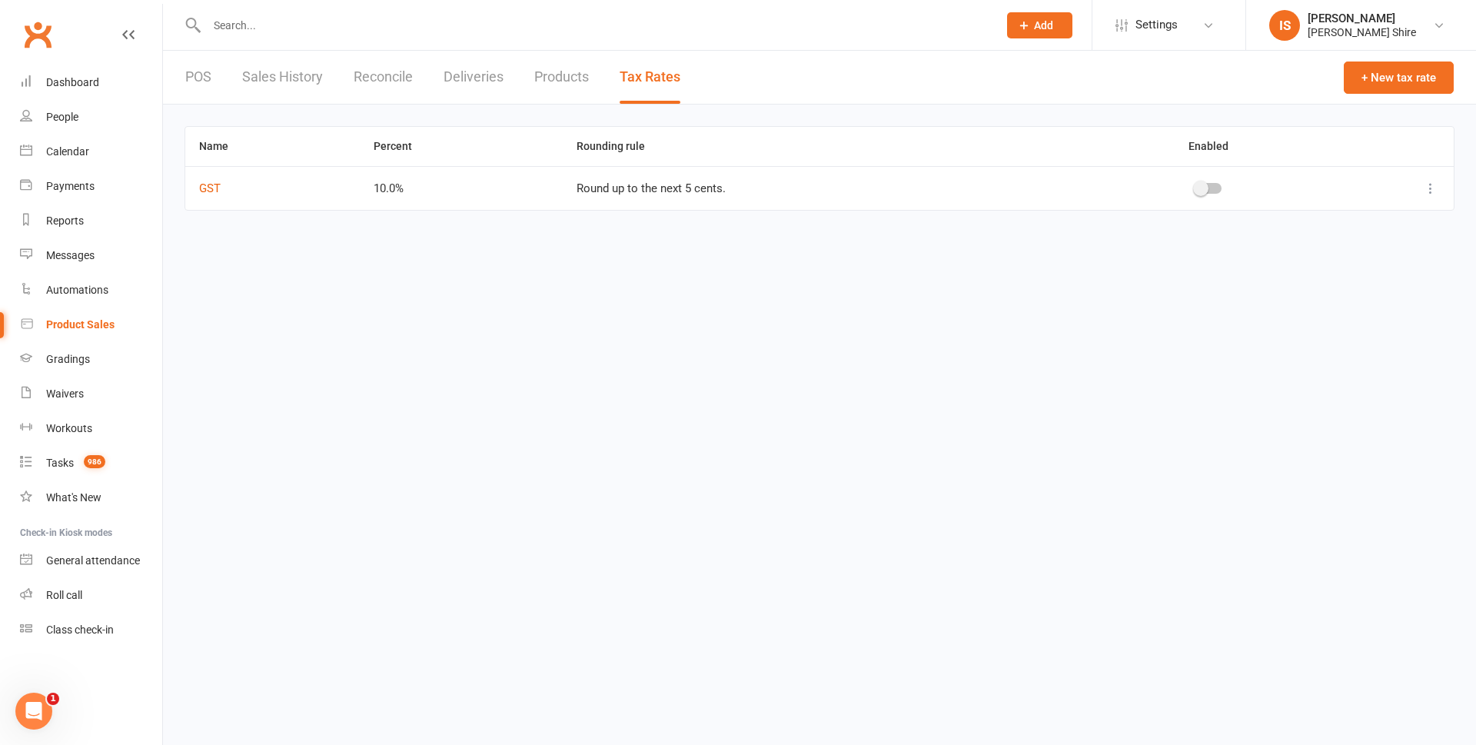
click at [187, 76] on link "POS" at bounding box center [198, 77] width 26 height 53
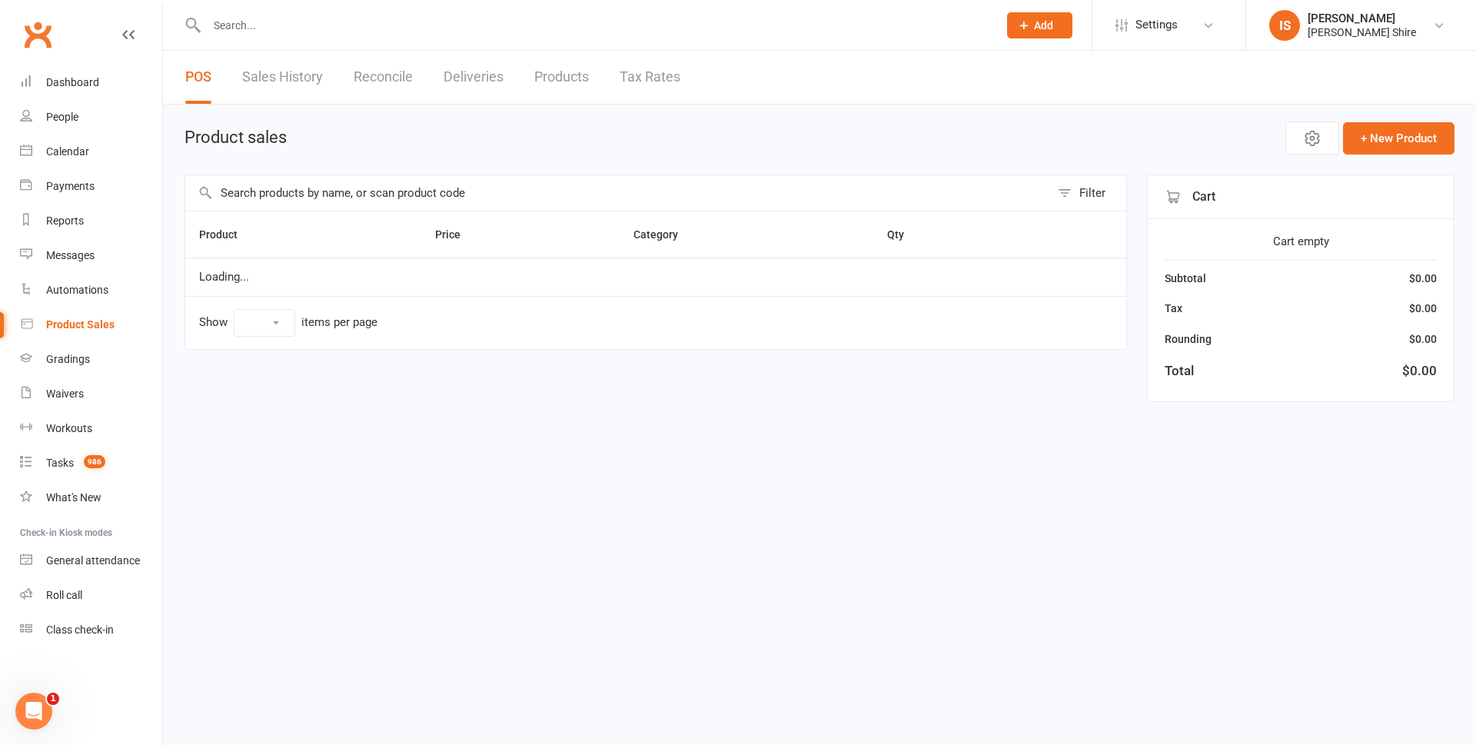
select select "10"
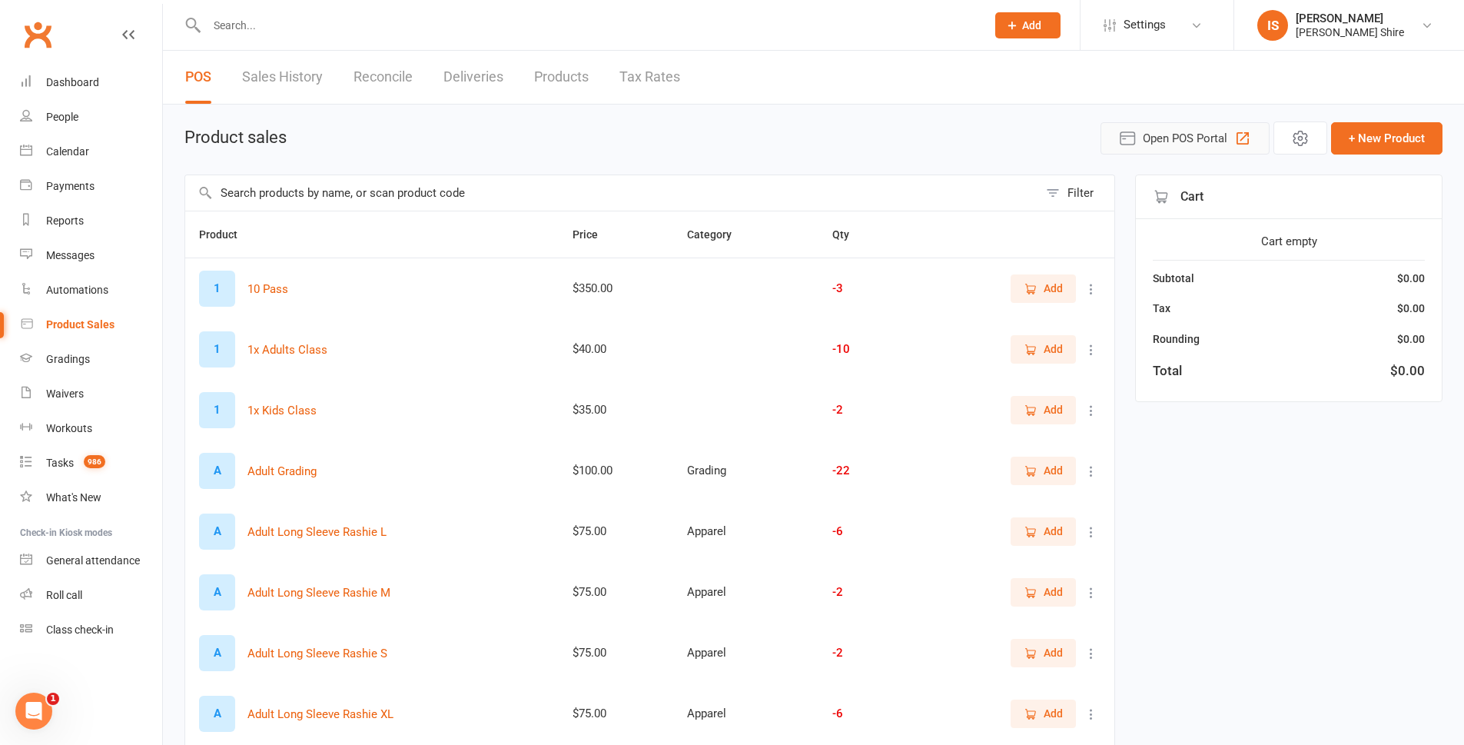
click at [1135, 141] on icon "button" at bounding box center [1127, 138] width 18 height 18
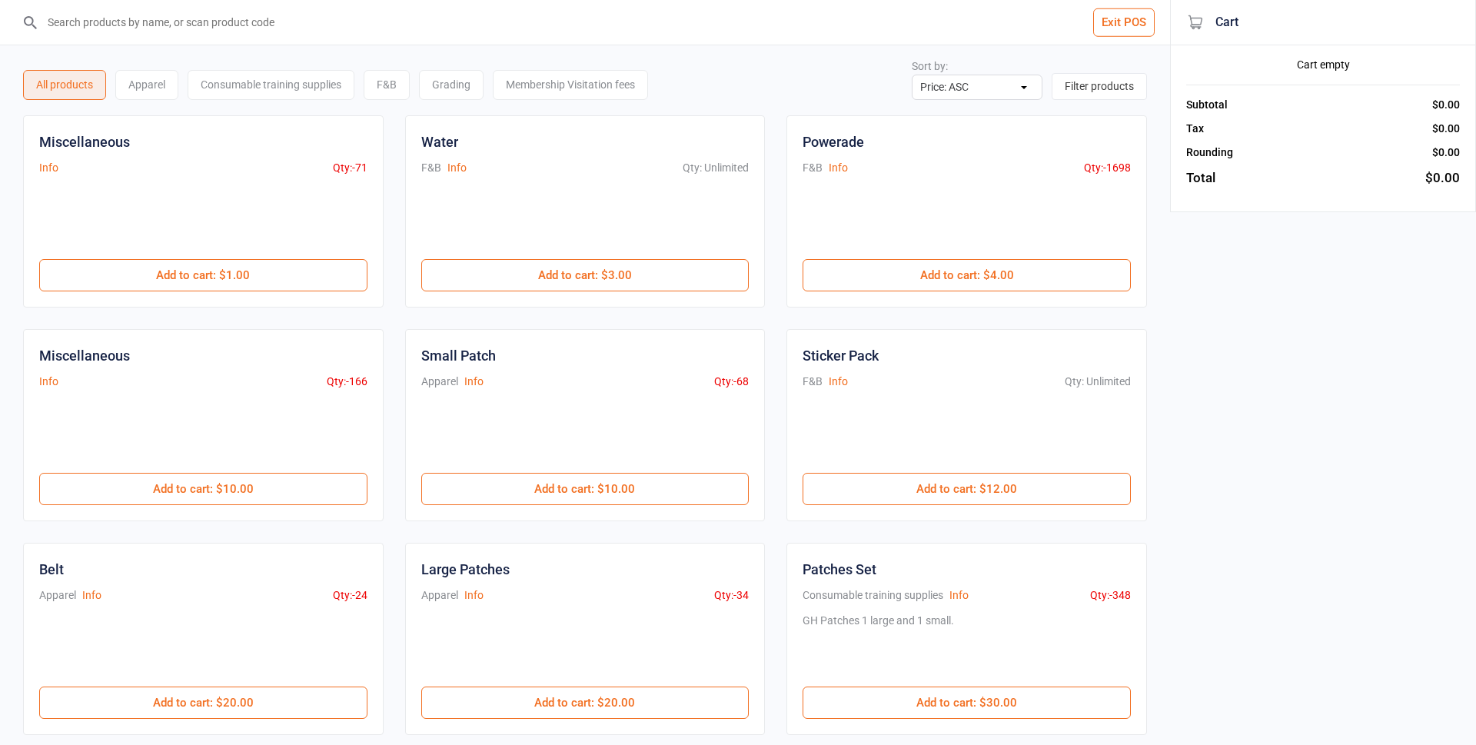
select select "price-asc"
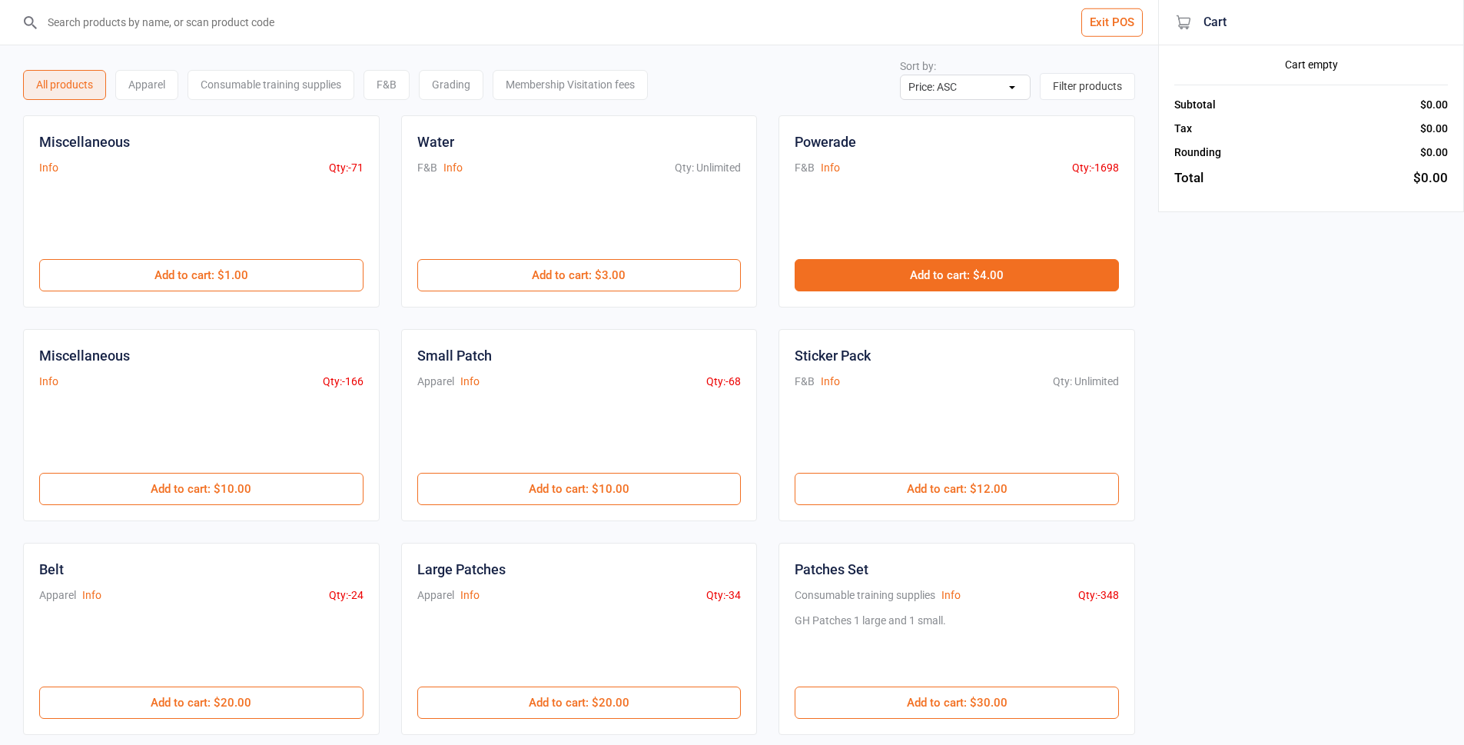
click at [985, 276] on button "Add to cart : $4.00" at bounding box center [957, 275] width 324 height 32
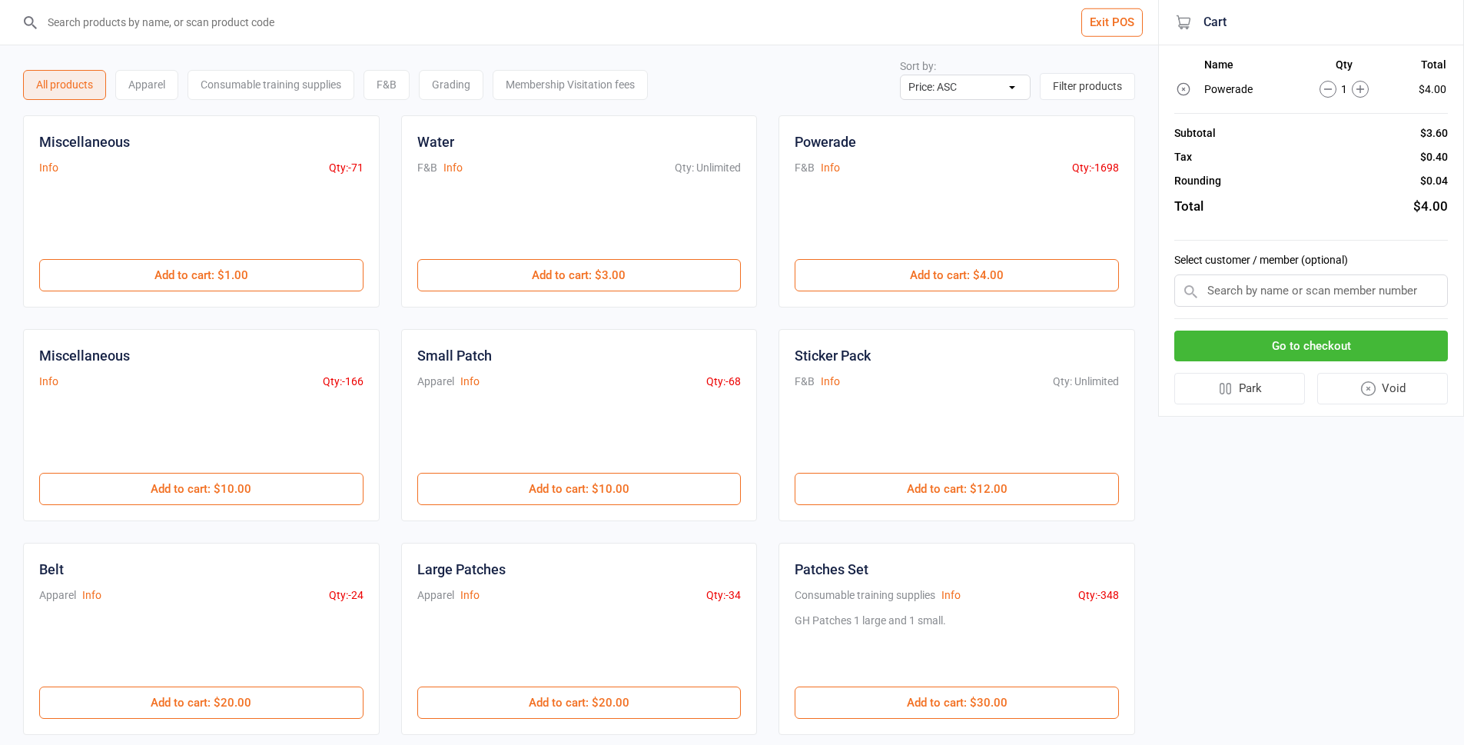
click at [710, 22] on input "search" at bounding box center [588, 22] width 1097 height 45
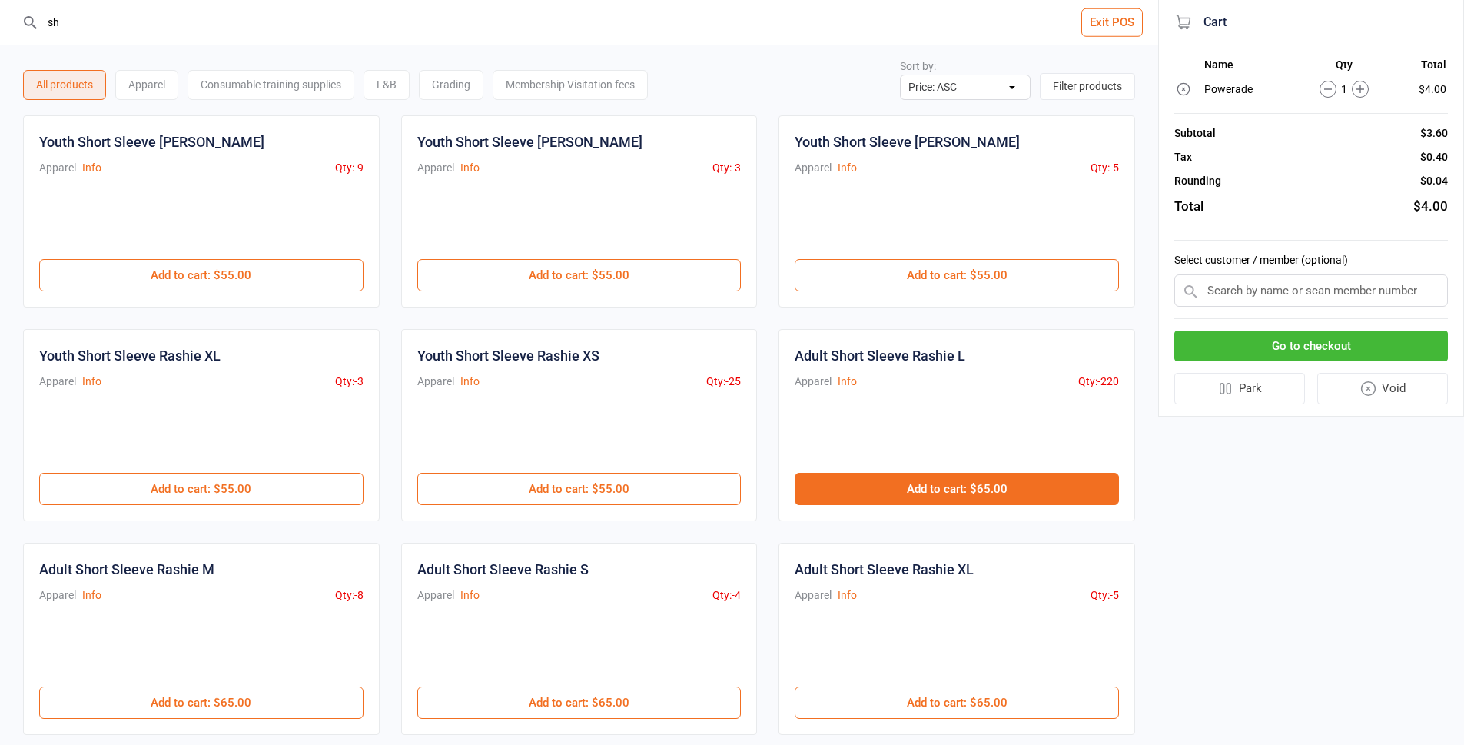
click at [1088, 484] on button "Add to cart : $65.00" at bounding box center [957, 489] width 324 height 32
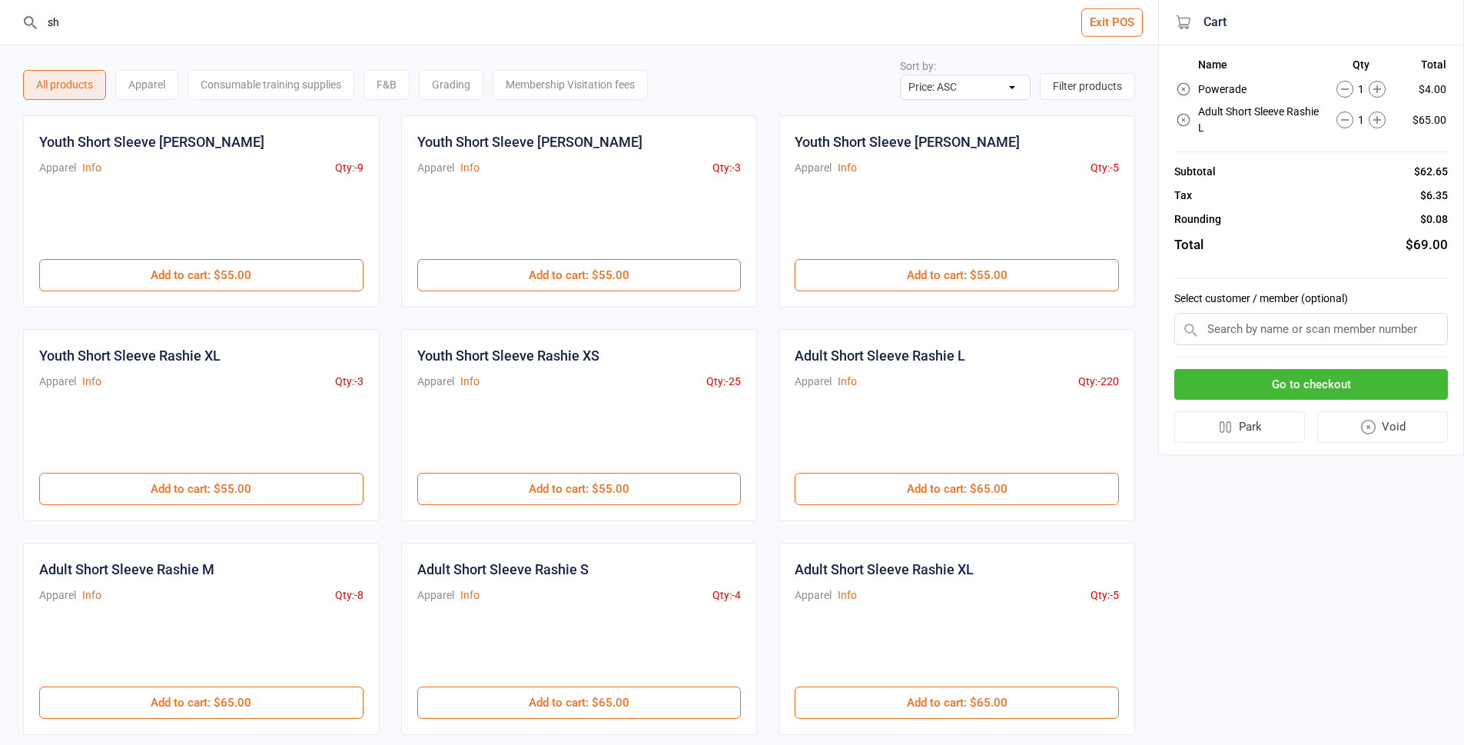
click at [636, 39] on input "sh" at bounding box center [588, 22] width 1097 height 45
type input "s"
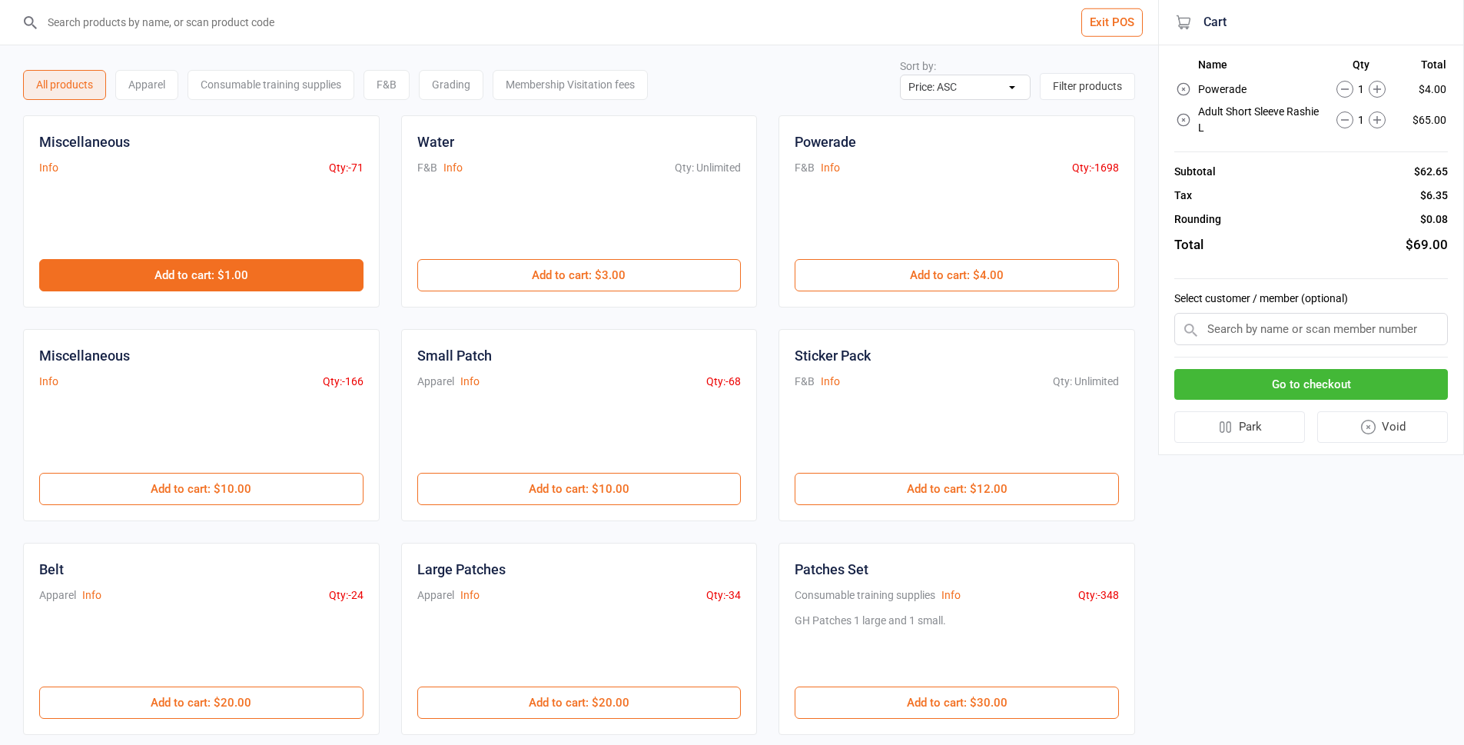
click at [321, 291] on button "Add to cart : $1.00" at bounding box center [201, 275] width 324 height 32
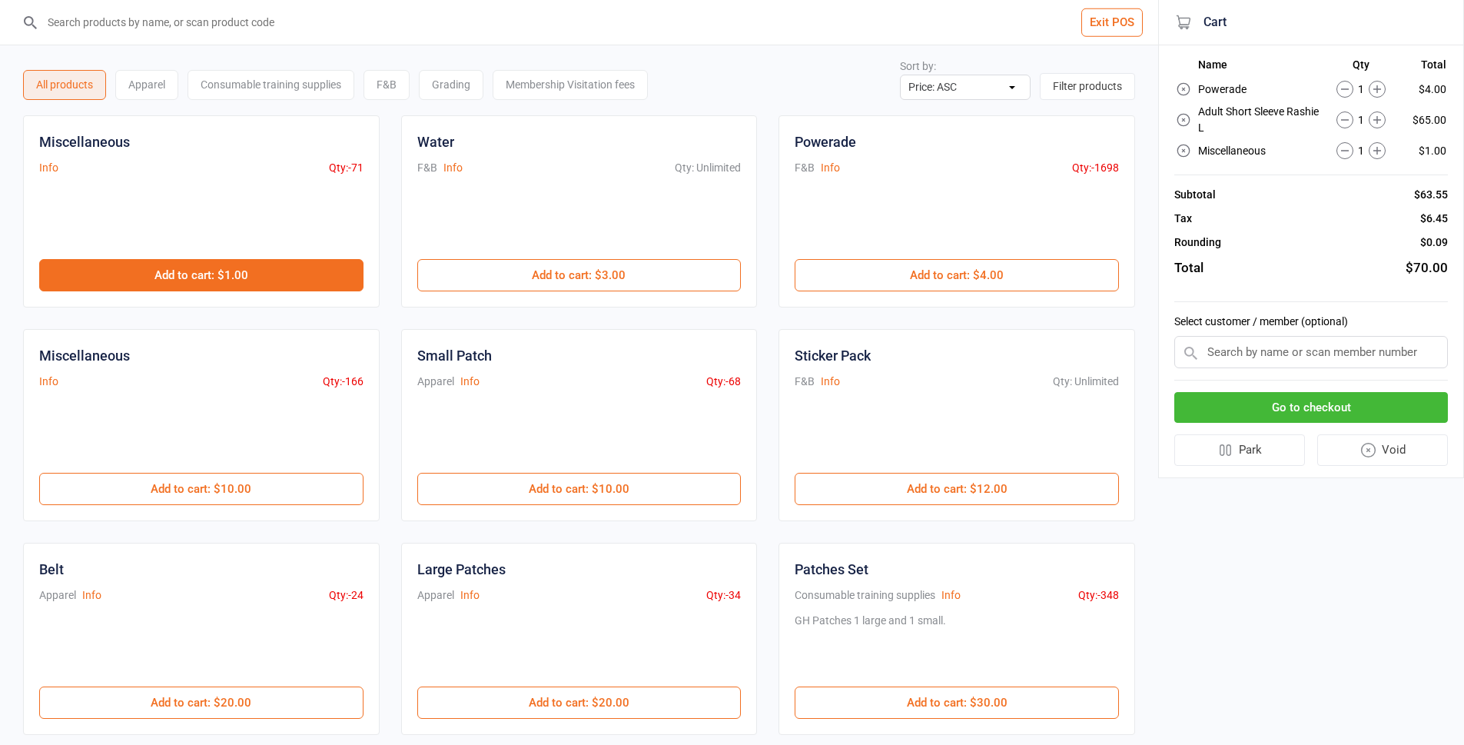
click at [321, 291] on button "Add to cart : $1.00" at bounding box center [201, 275] width 324 height 32
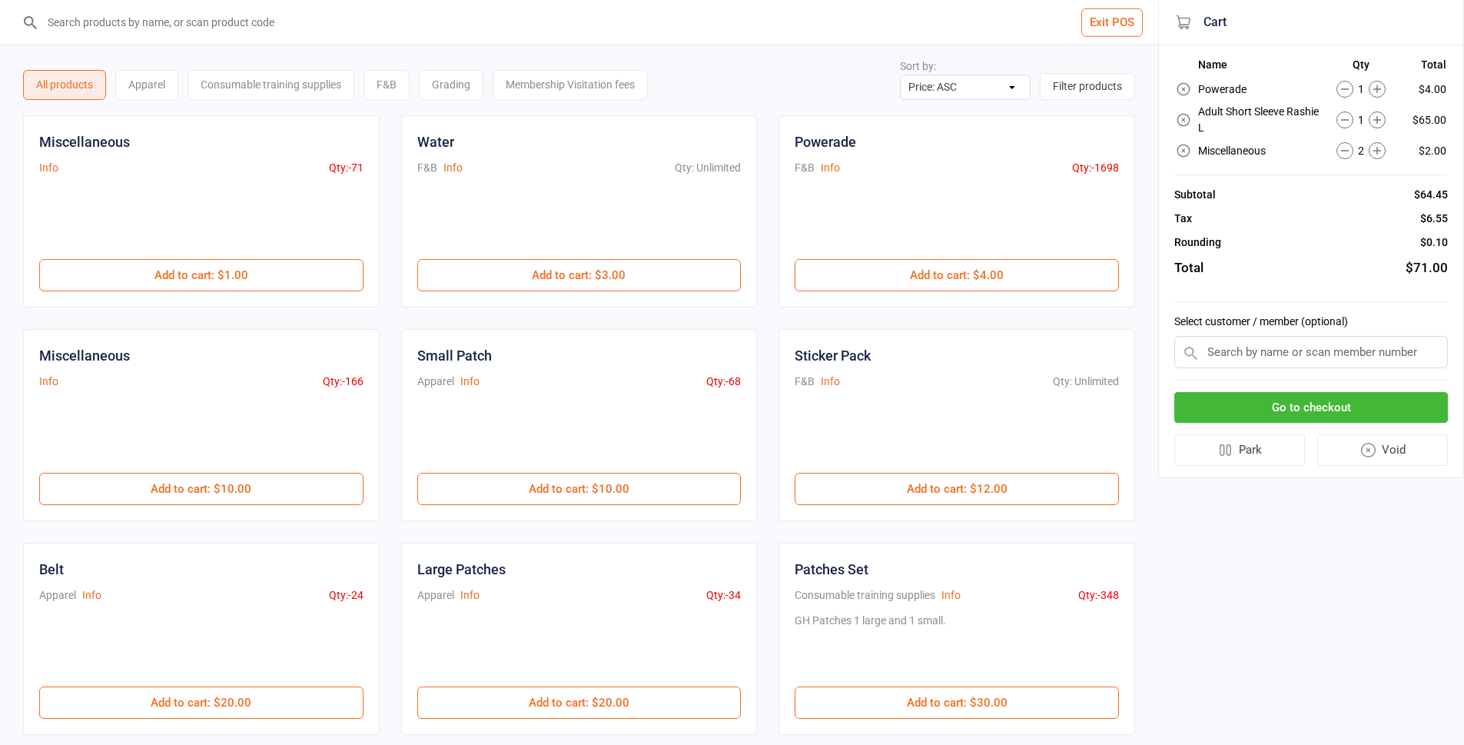
click at [1364, 410] on button "Go to checkout" at bounding box center [1312, 408] width 274 height 32
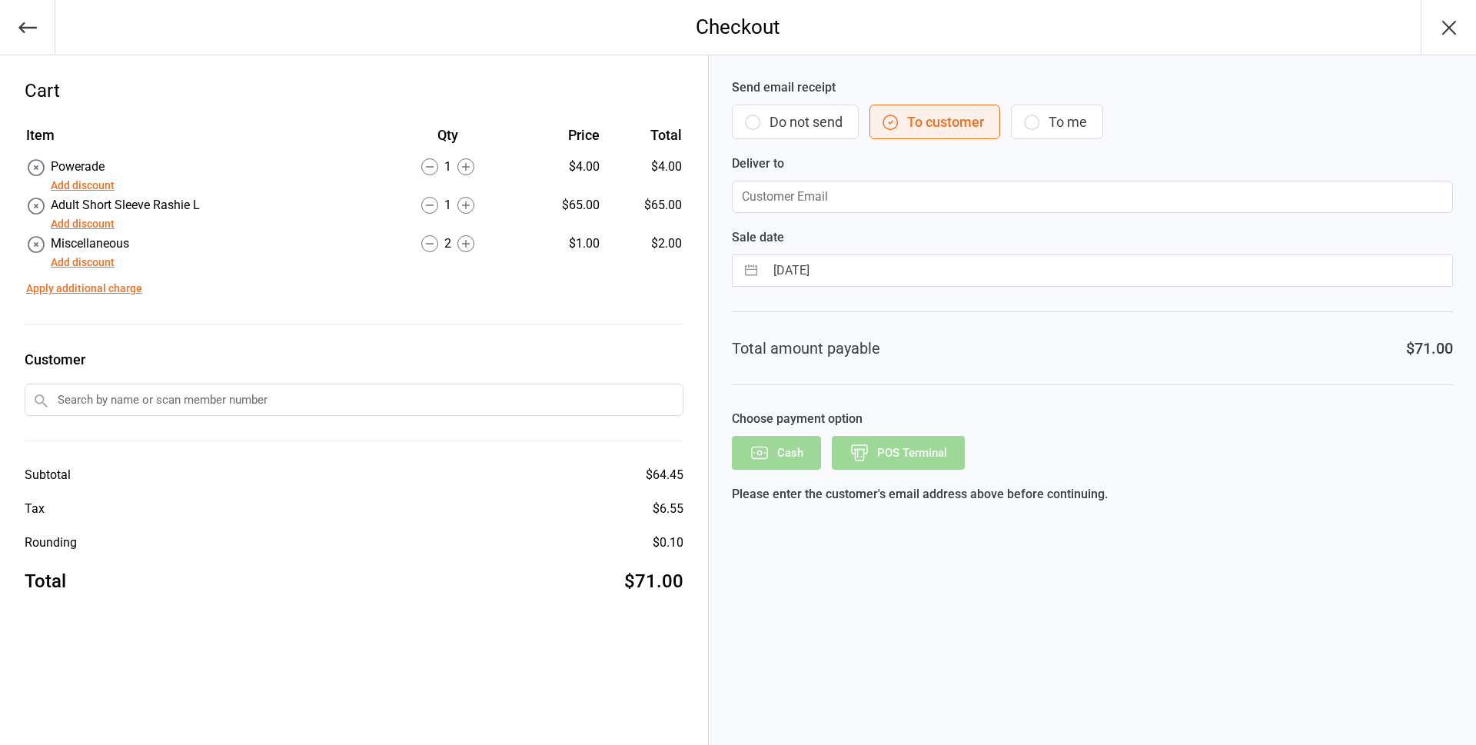
click at [1067, 119] on button "To me" at bounding box center [1057, 122] width 92 height 35
type input "info@graciemiranda.com.au"
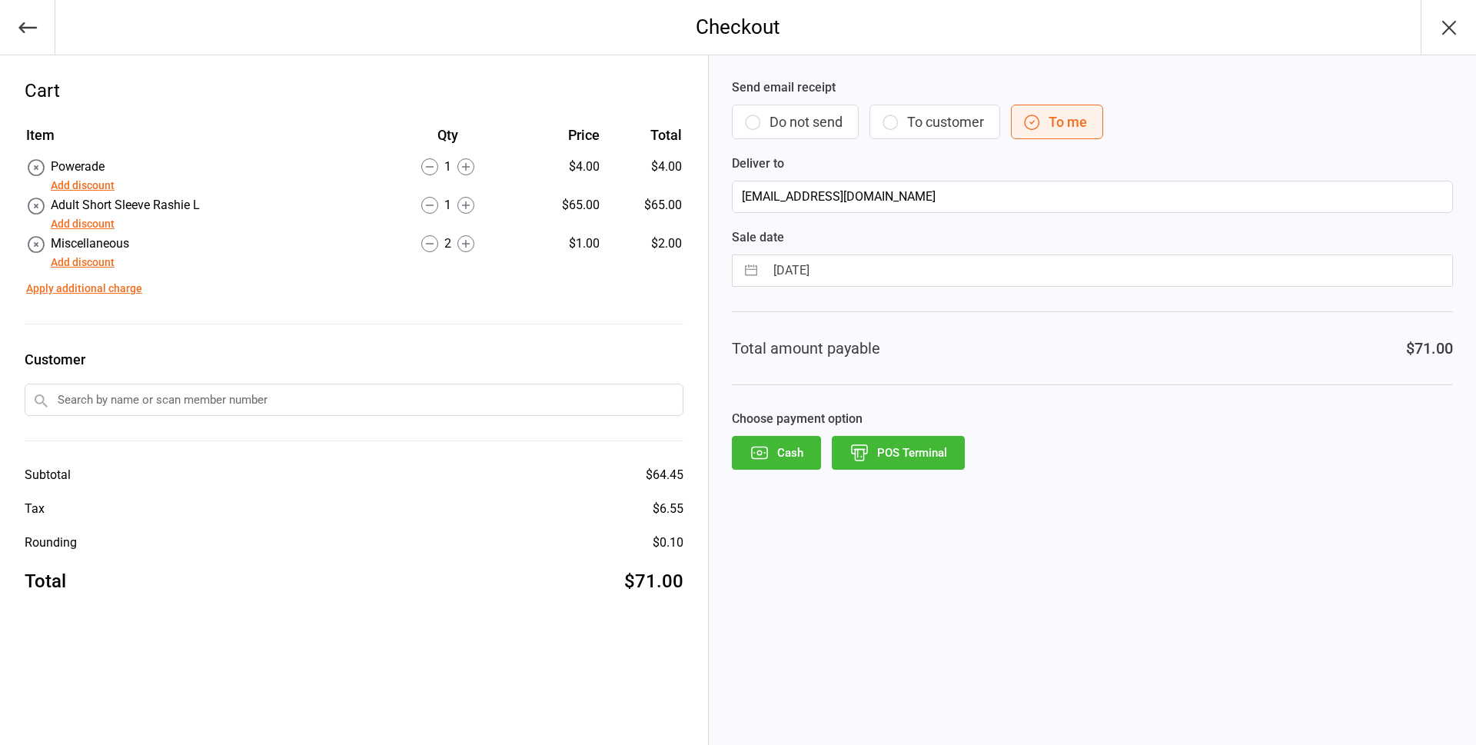
click at [916, 445] on button "POS Terminal" at bounding box center [898, 453] width 133 height 34
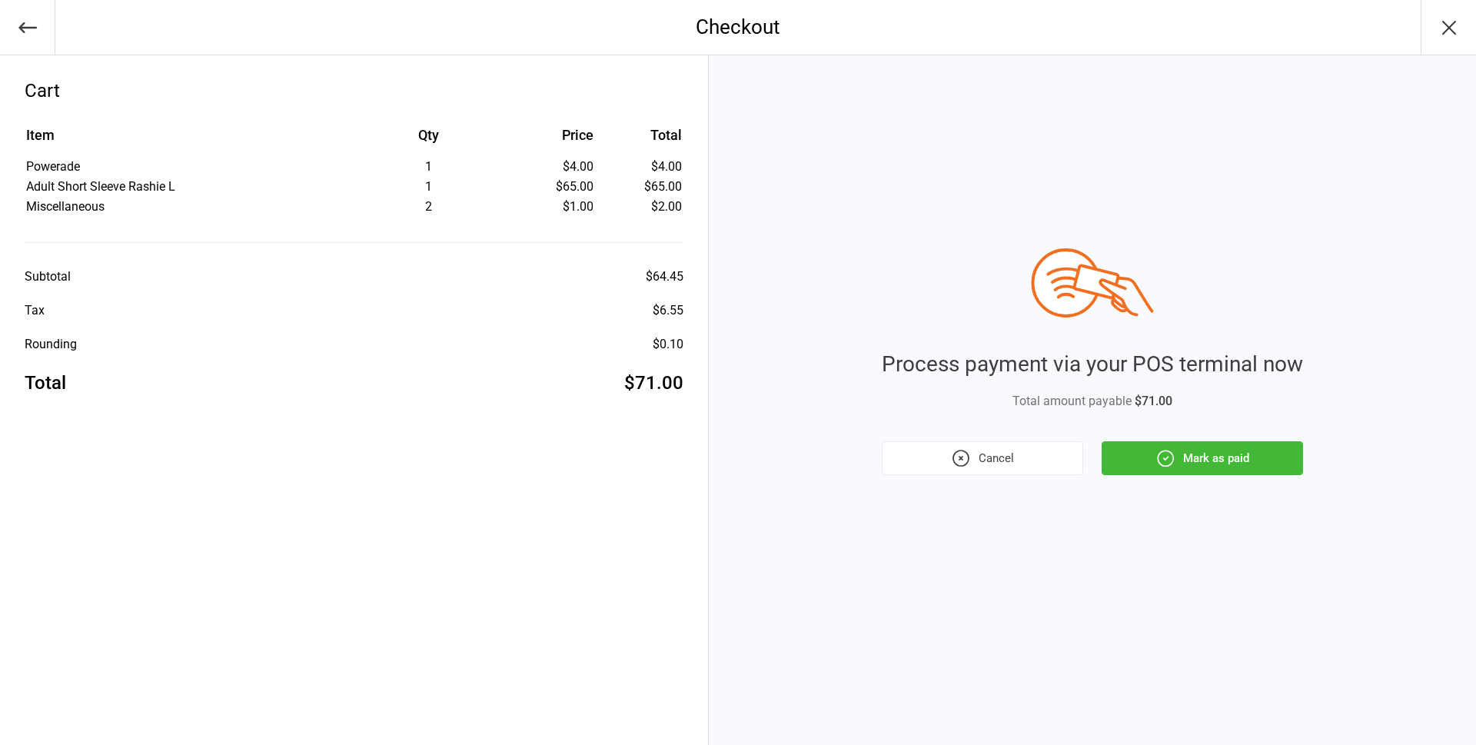
click at [1265, 457] on button "Mark as paid" at bounding box center [1202, 458] width 201 height 34
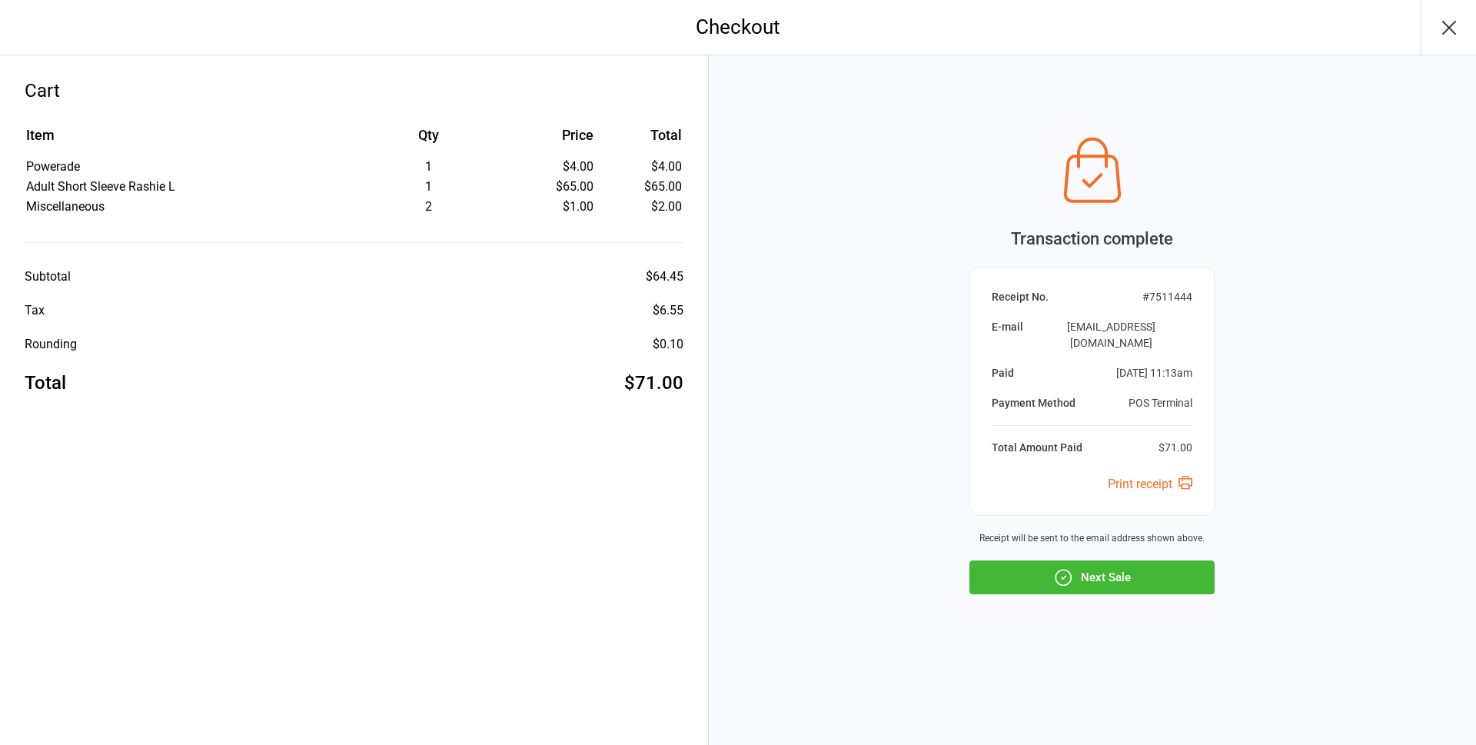
click at [1118, 569] on button "Next Sale" at bounding box center [1091, 577] width 245 height 34
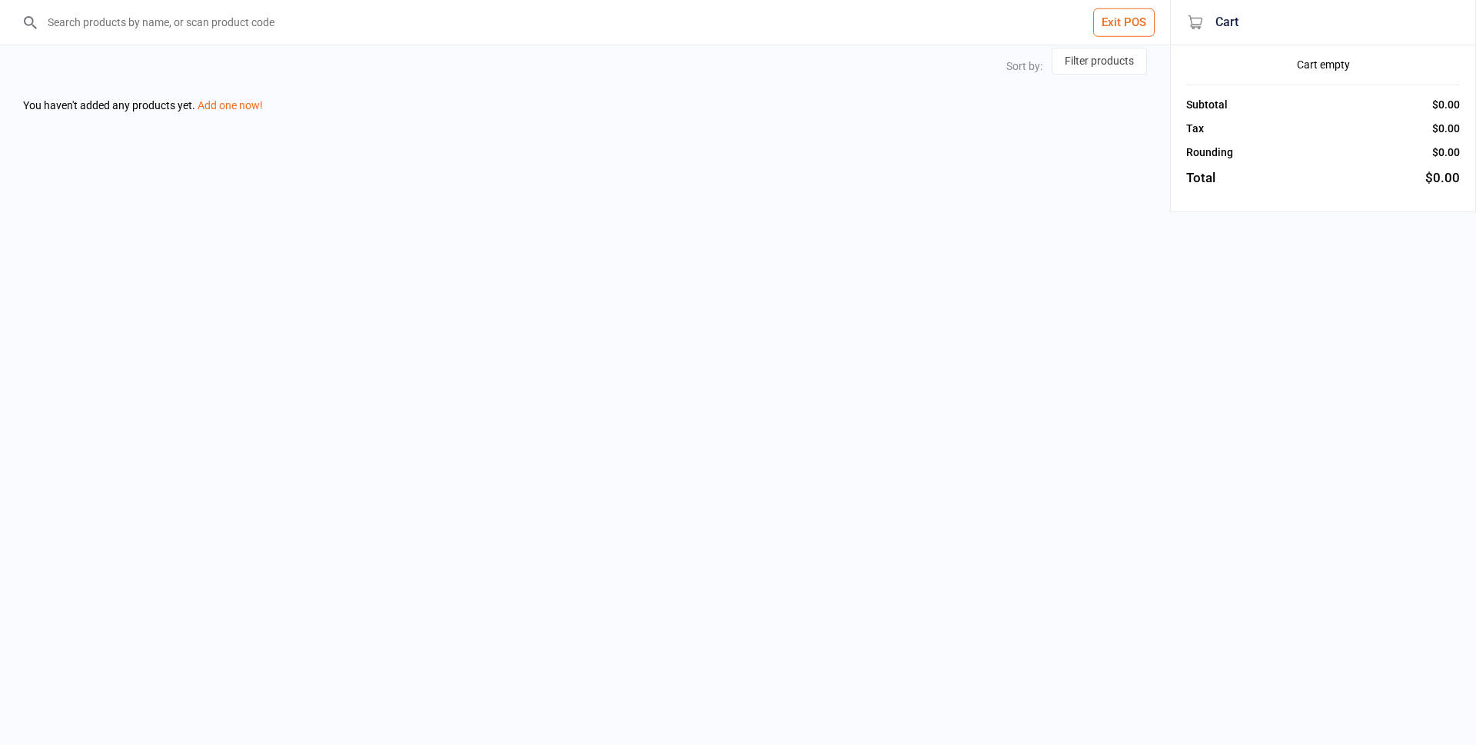
select select "price-asc"
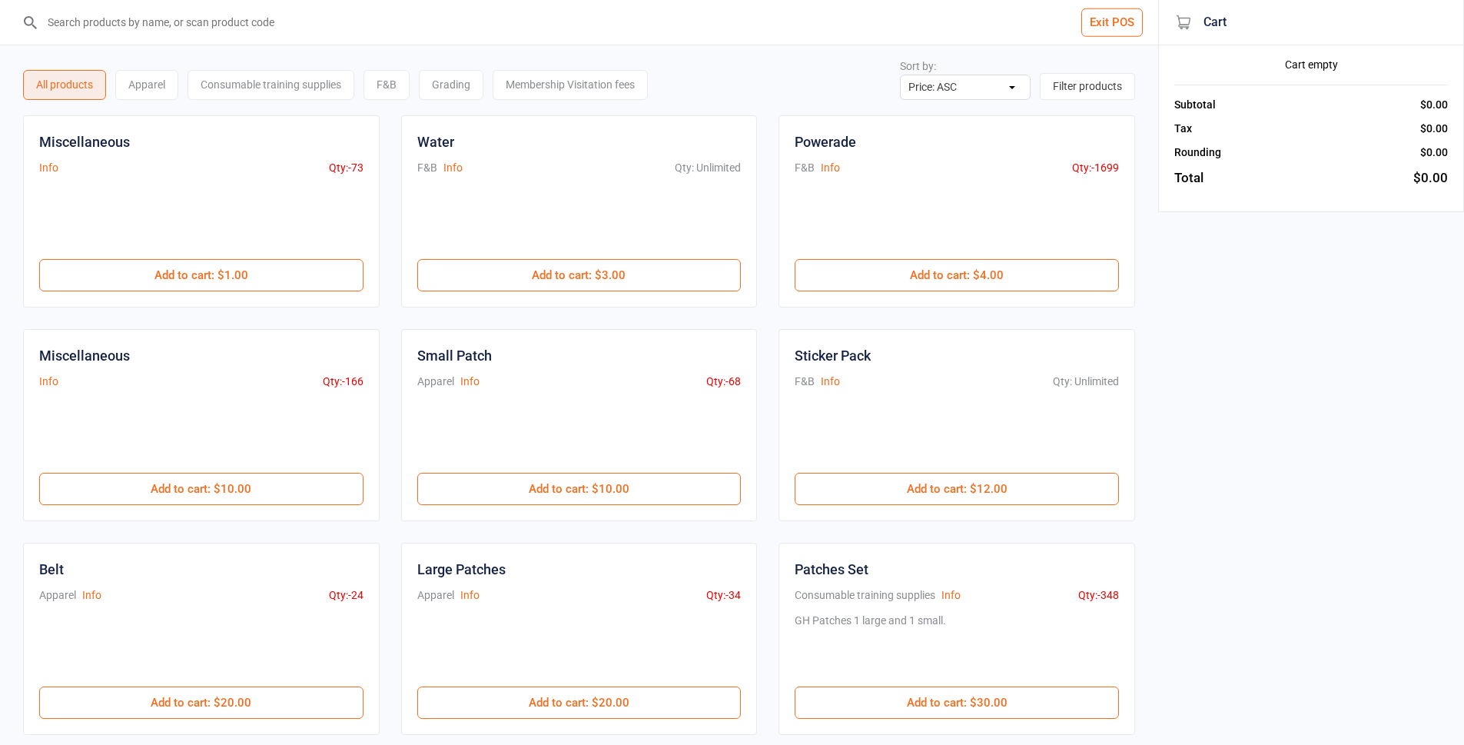
click at [1085, 24] on button "Exit POS" at bounding box center [1112, 22] width 61 height 28
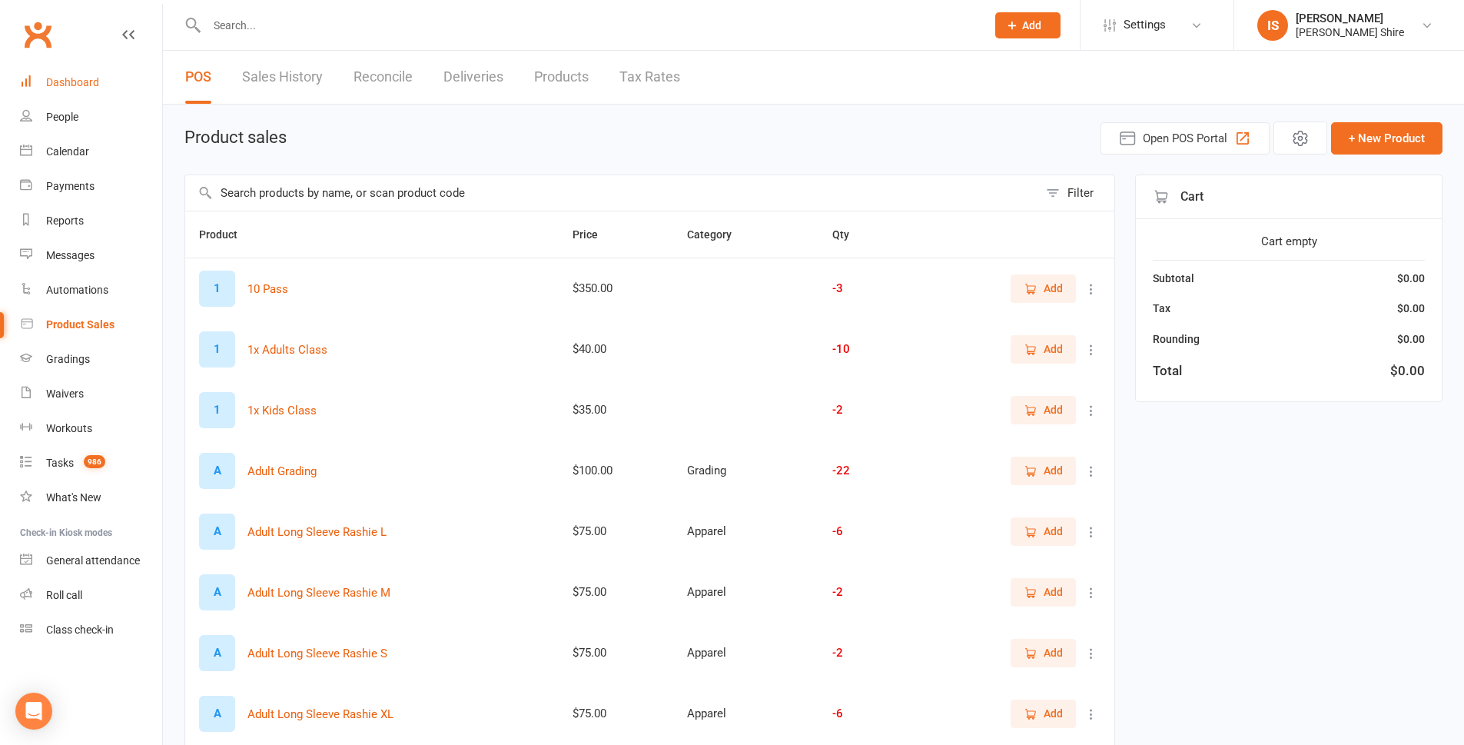
click at [128, 81] on link "Dashboard" at bounding box center [91, 82] width 142 height 35
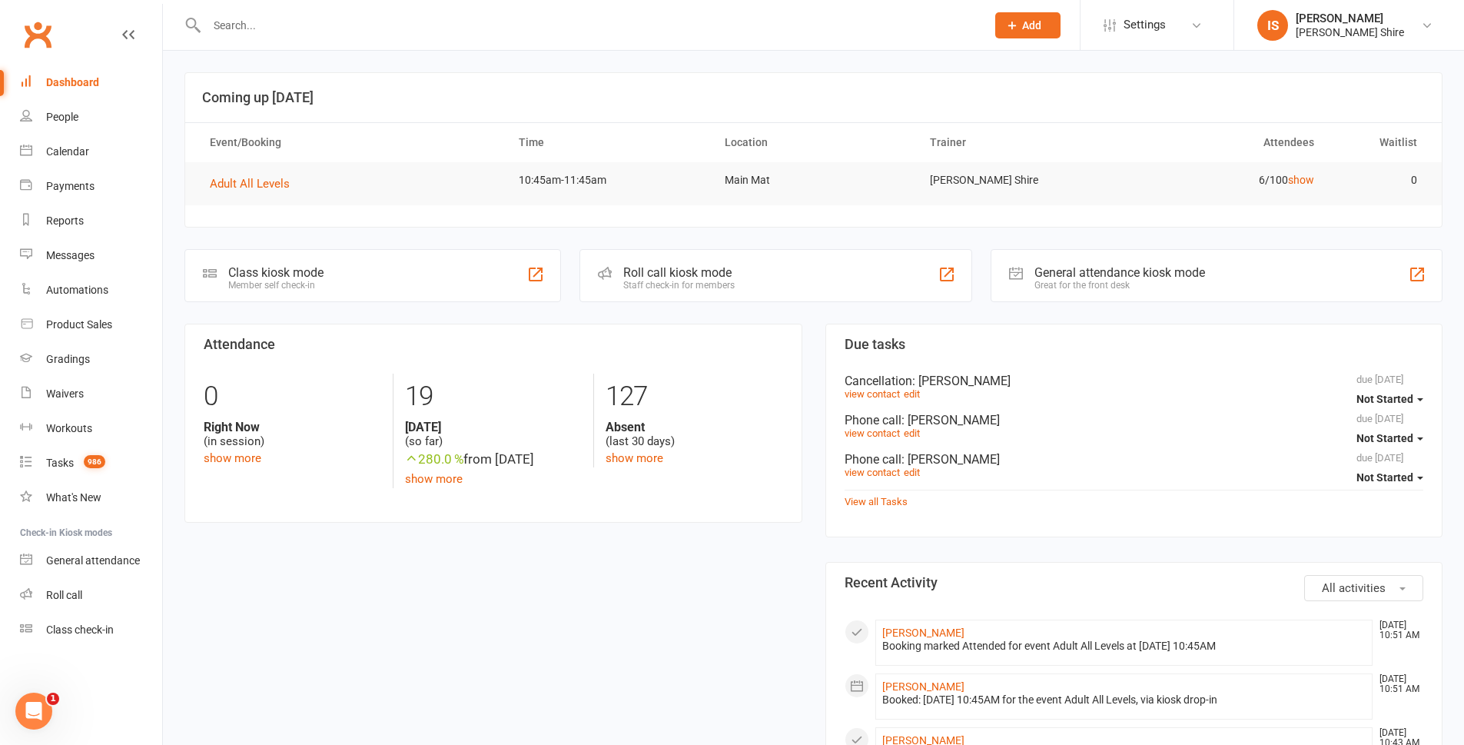
click at [343, 22] on input "text" at bounding box center [588, 26] width 773 height 22
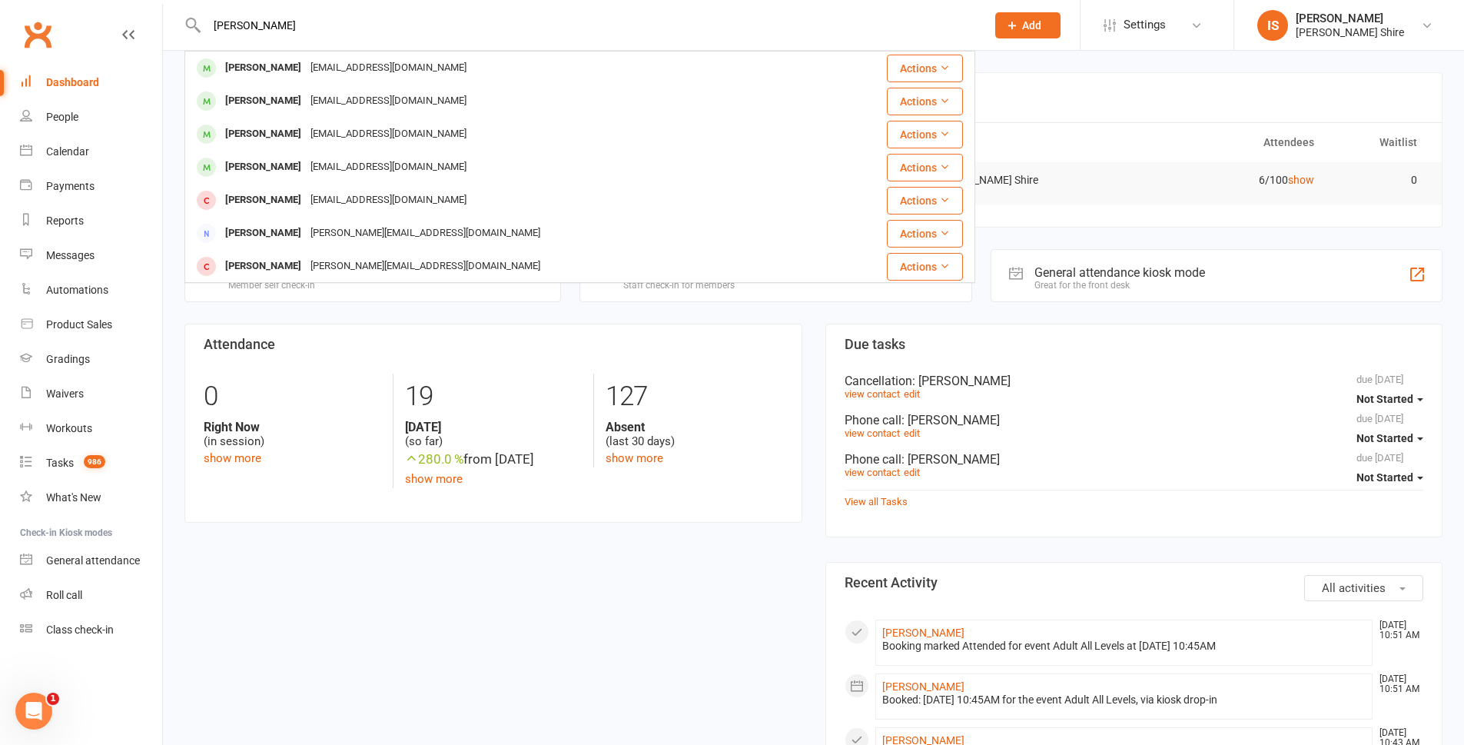
type input "[PERSON_NAME]"
click at [131, 86] on link "Dashboard" at bounding box center [91, 82] width 142 height 35
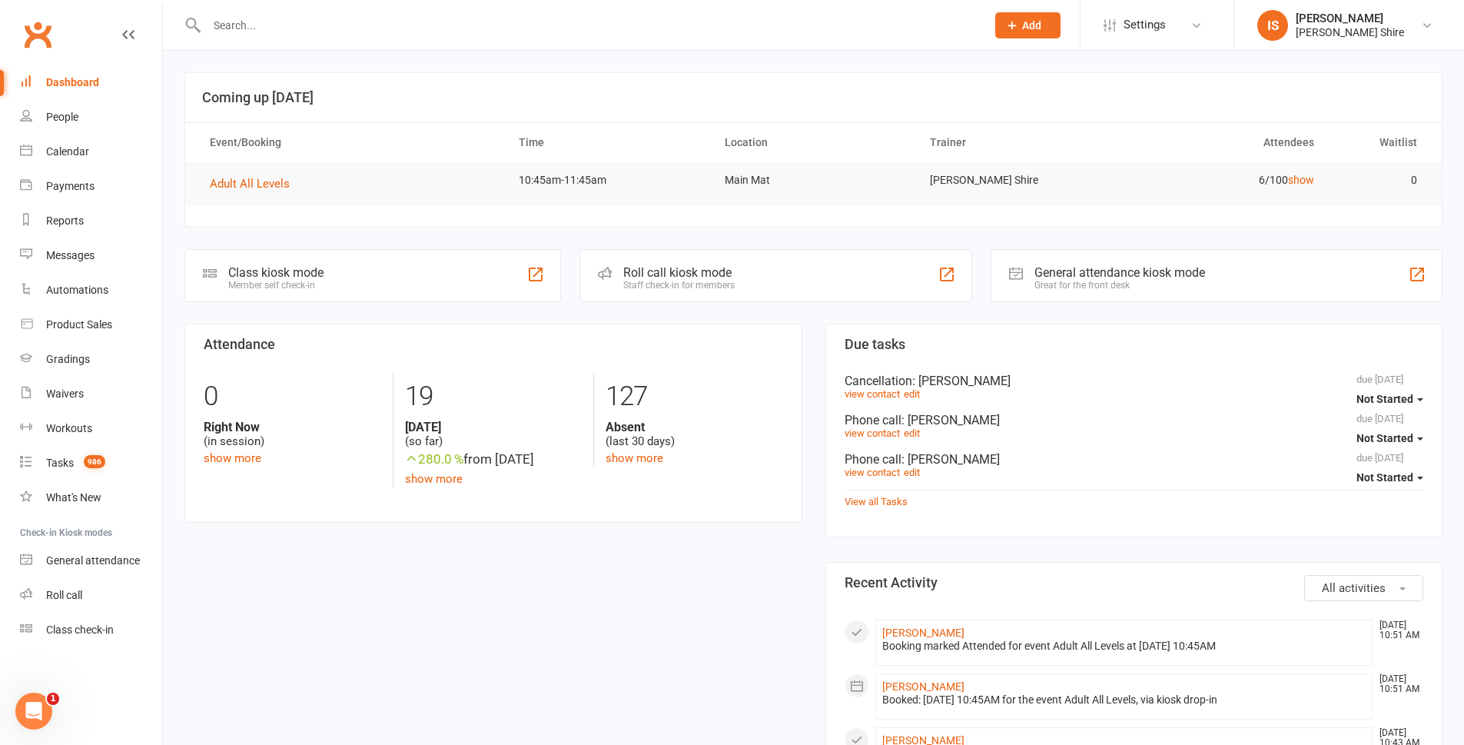
click at [100, 78] on link "Dashboard" at bounding box center [91, 82] width 142 height 35
click at [78, 86] on div "Dashboard" at bounding box center [72, 82] width 53 height 12
click at [68, 81] on div "Dashboard" at bounding box center [72, 82] width 53 height 12
click at [625, 24] on input "text" at bounding box center [588, 26] width 773 height 22
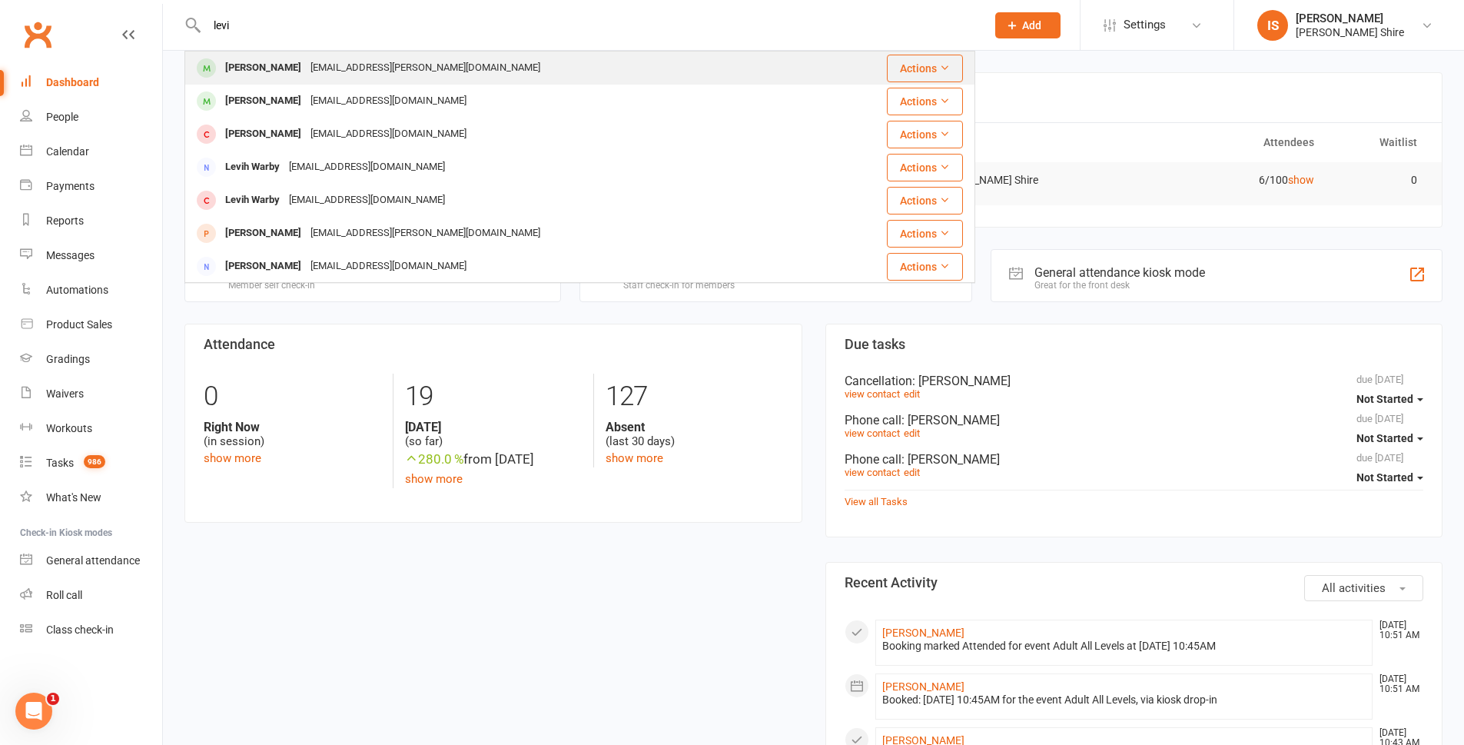
type input "levi"
click at [364, 80] on div "[PERSON_NAME] [PERSON_NAME][EMAIL_ADDRESS][PERSON_NAME][DOMAIN_NAME]" at bounding box center [504, 68] width 636 height 32
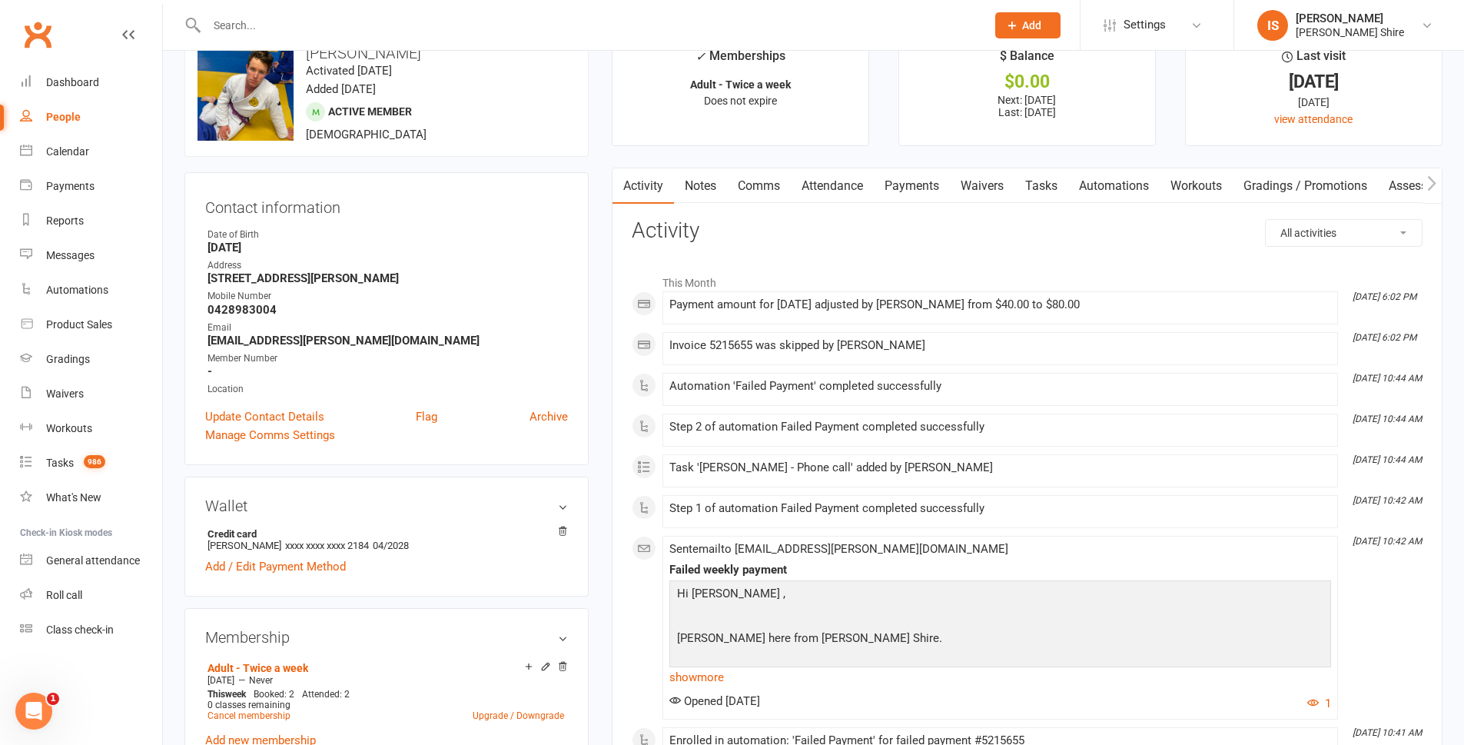
scroll to position [77, 0]
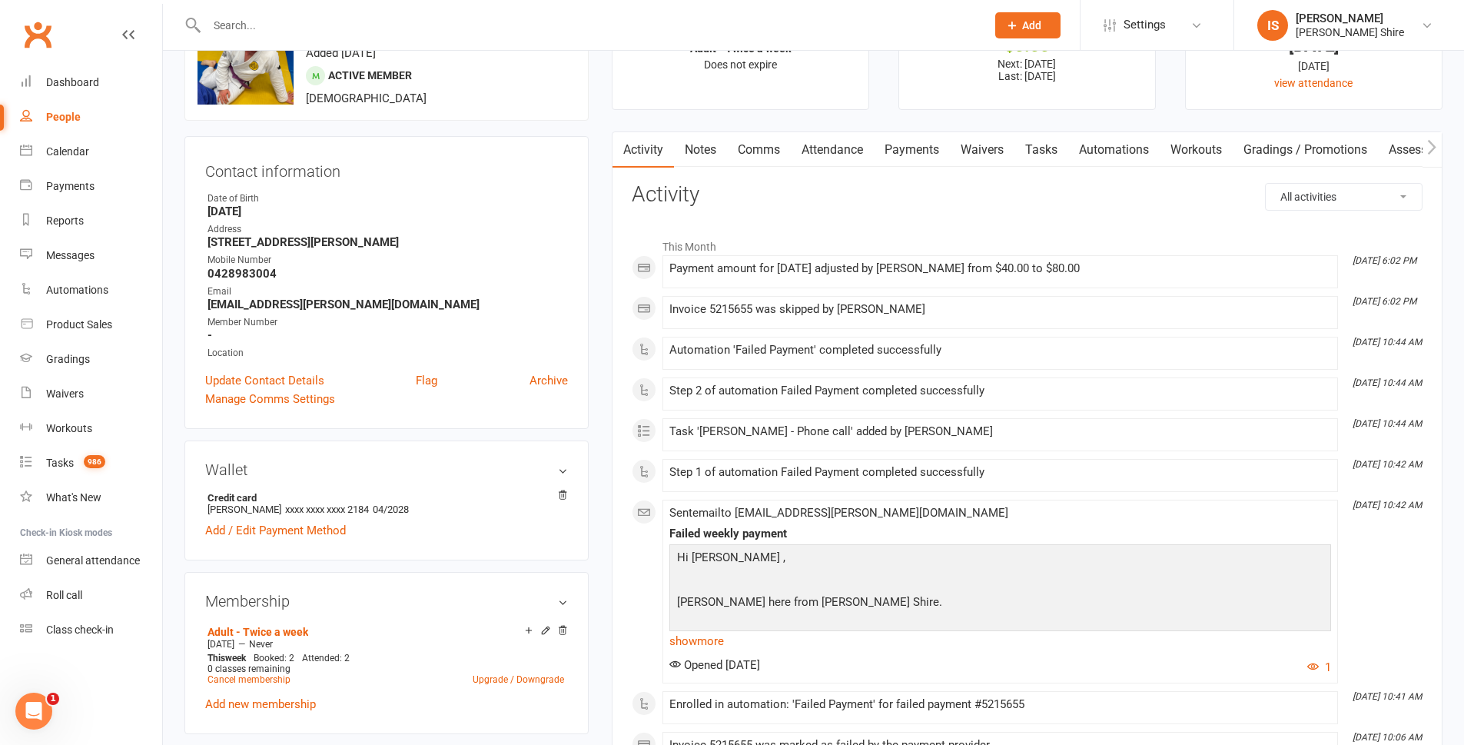
click at [899, 149] on link "Payments" at bounding box center [912, 149] width 76 height 35
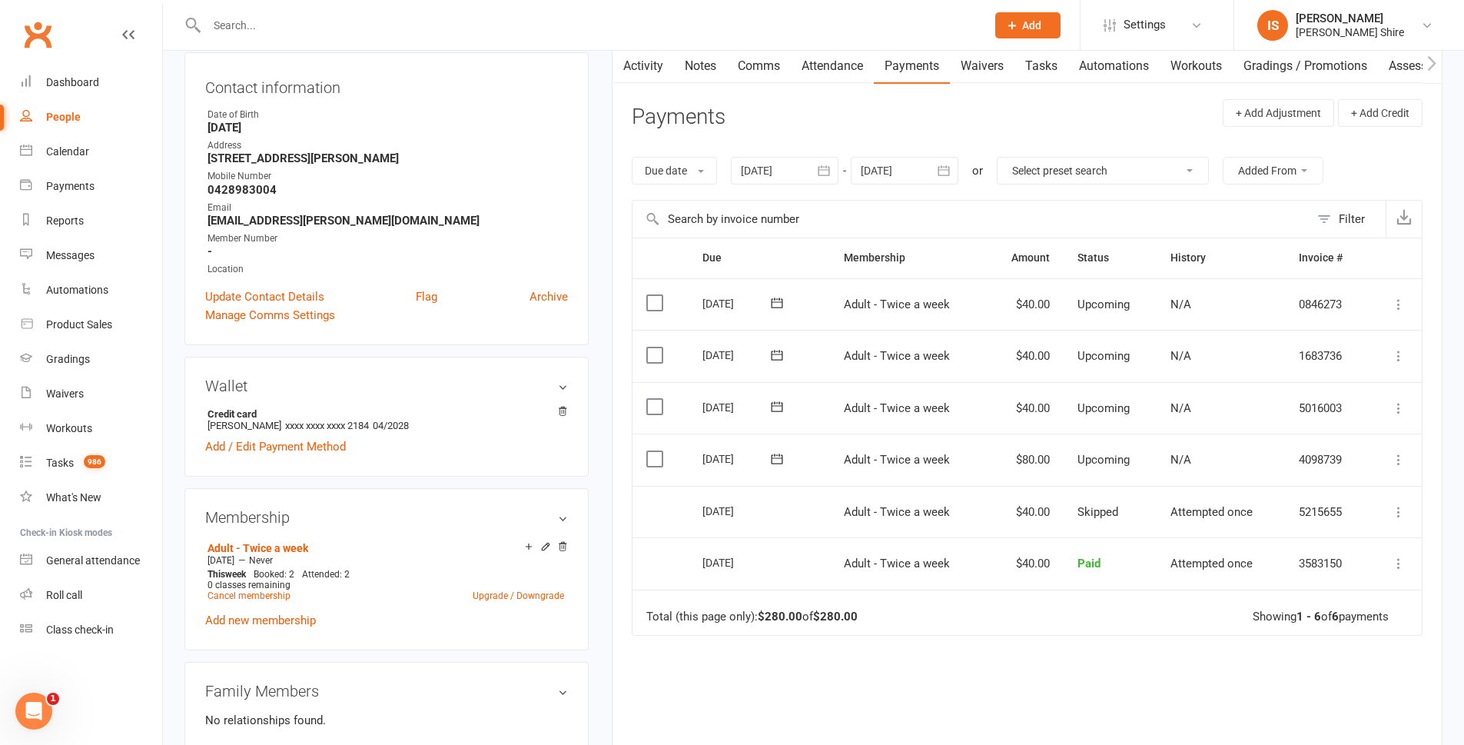
scroll to position [154, 0]
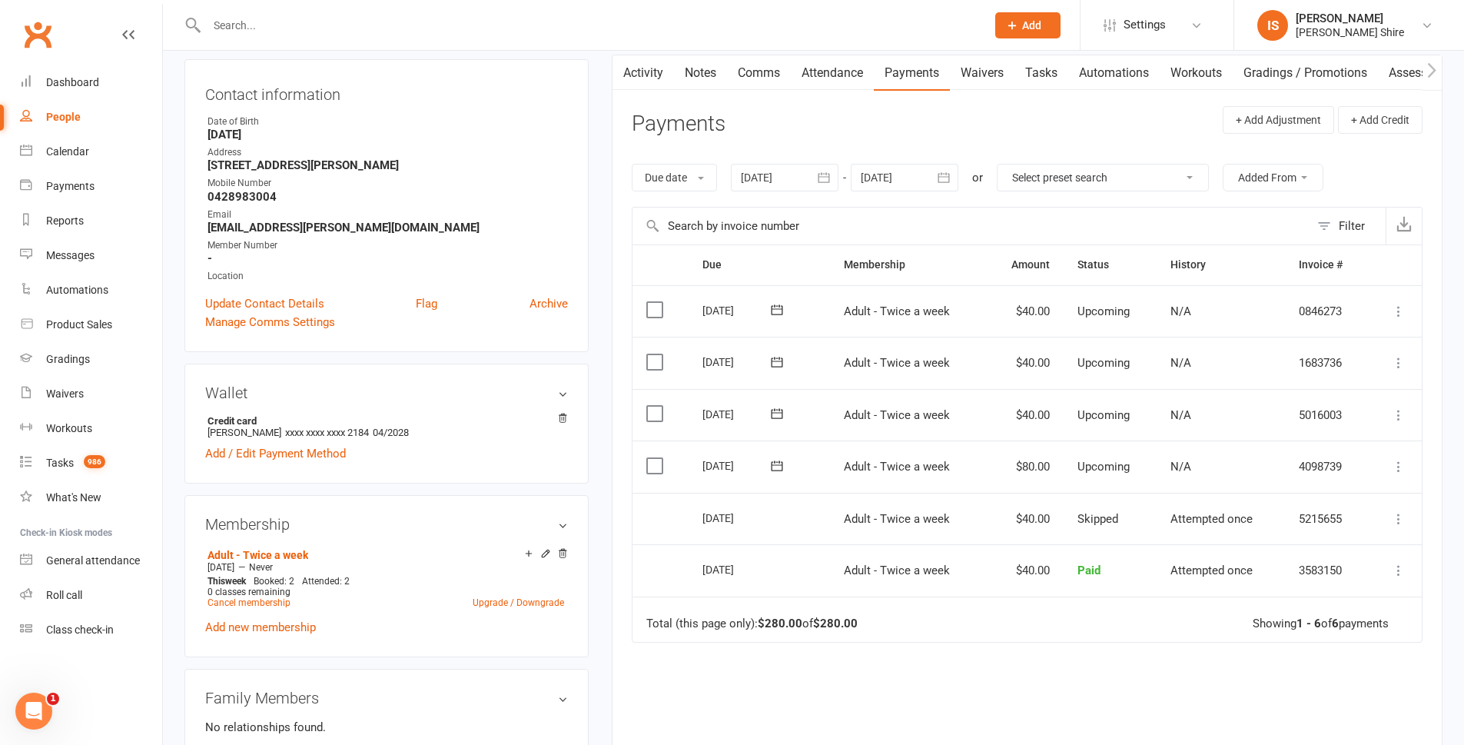
click at [1160, 181] on select "Select preset search All failures All skipped payments All pending payments Suc…" at bounding box center [1103, 178] width 211 height 26
select select "0"
click at [1009, 165] on select "Select preset search All failures All skipped payments All pending payments Suc…" at bounding box center [1103, 178] width 211 height 26
type input "[DATE]"
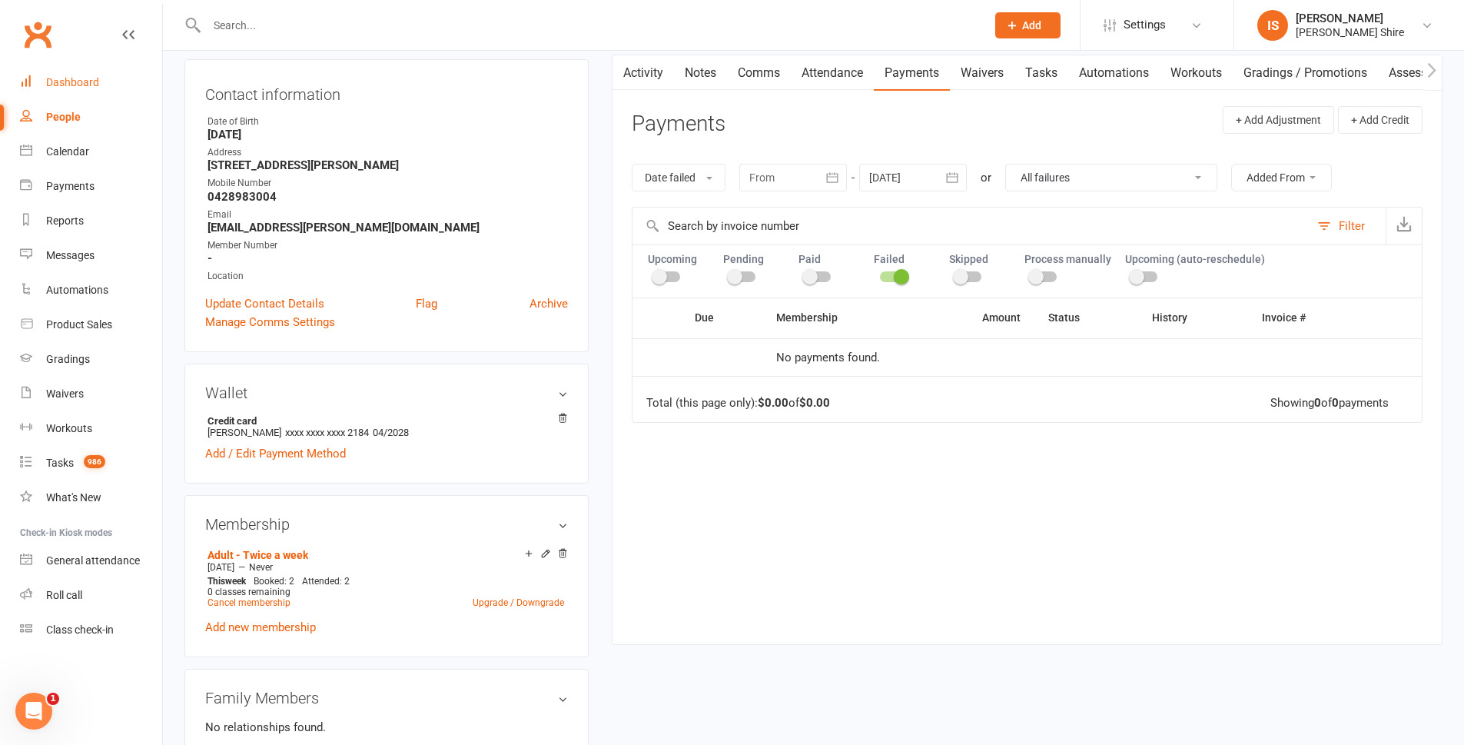
click at [87, 70] on link "Dashboard" at bounding box center [91, 82] width 142 height 35
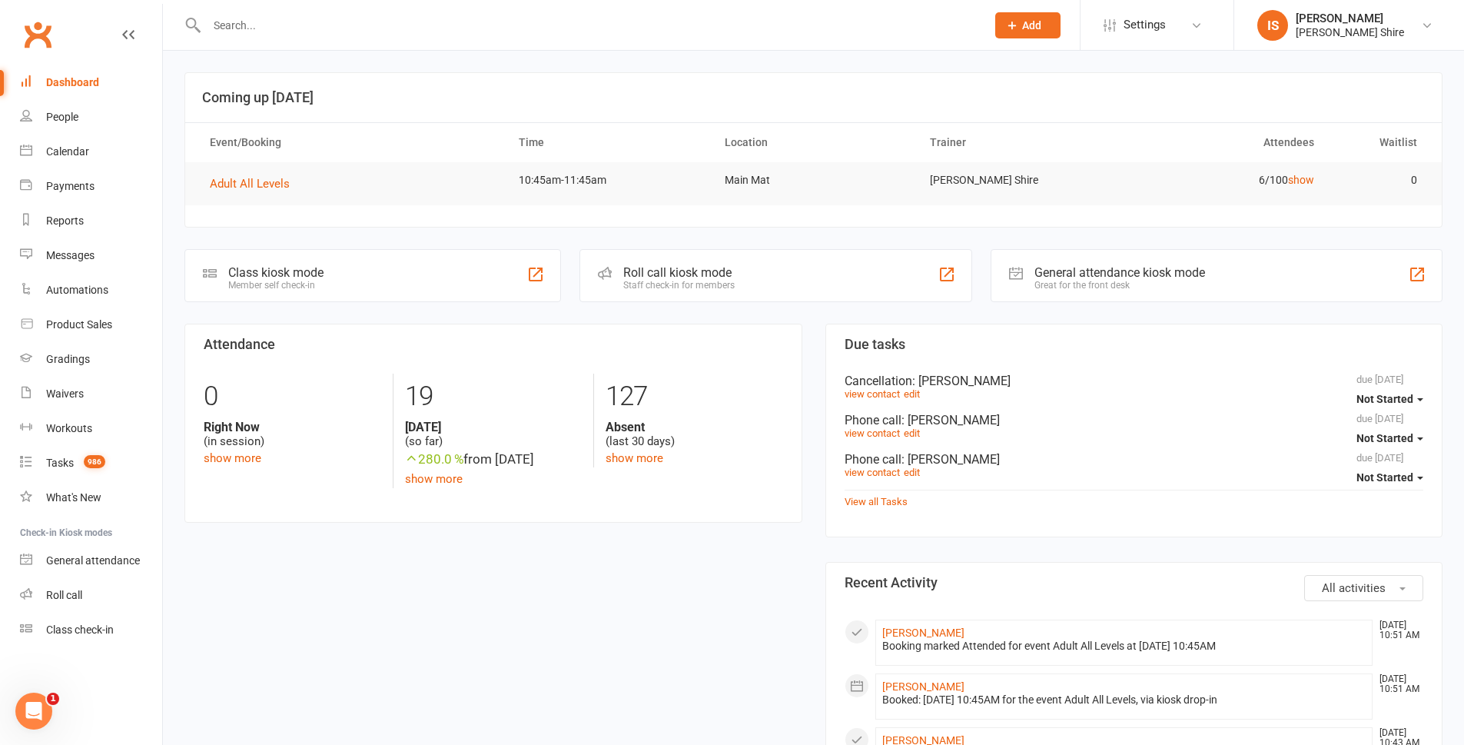
click at [93, 87] on div "Dashboard" at bounding box center [72, 82] width 53 height 12
click at [1404, 35] on div "[PERSON_NAME] Shire" at bounding box center [1350, 32] width 108 height 14
click at [1251, 211] on link "Sign out" at bounding box center [1350, 212] width 230 height 35
